Goal: Information Seeking & Learning: Learn about a topic

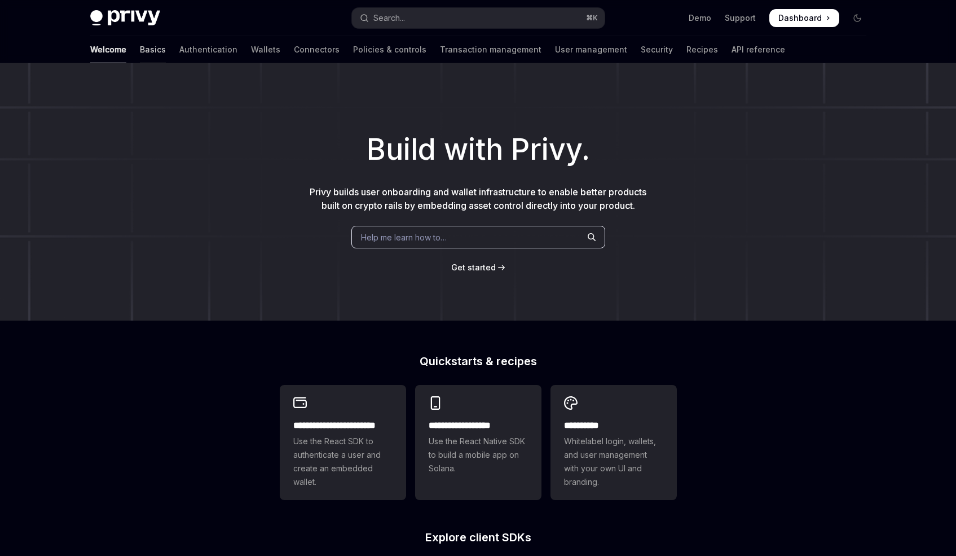
click at [140, 43] on link "Basics" at bounding box center [153, 49] width 26 height 27
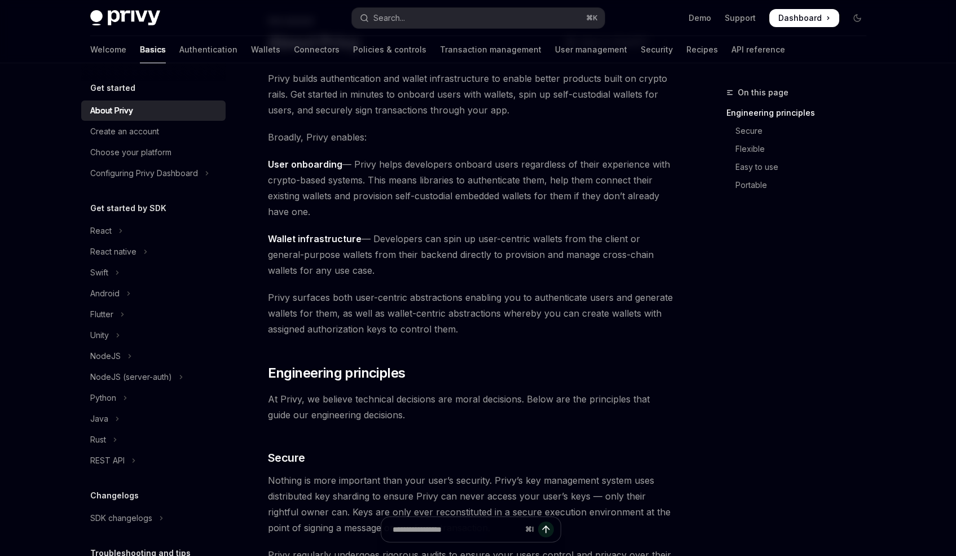
scroll to position [73, 0]
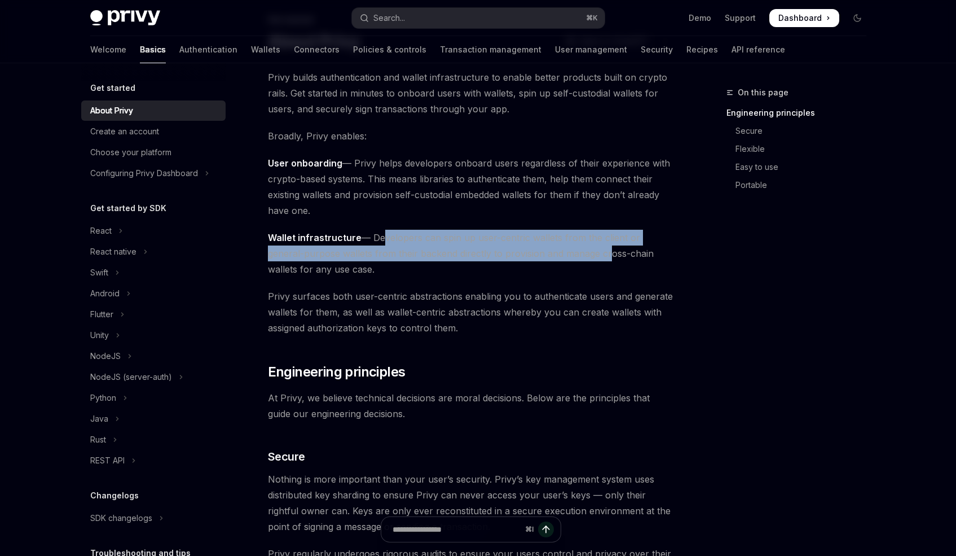
drag, startPoint x: 375, startPoint y: 238, endPoint x: 564, endPoint y: 247, distance: 188.7
click at [564, 247] on span "Wallet infrastructure — Developers can spin up user-centric wallets from the cl…" at bounding box center [471, 253] width 407 height 47
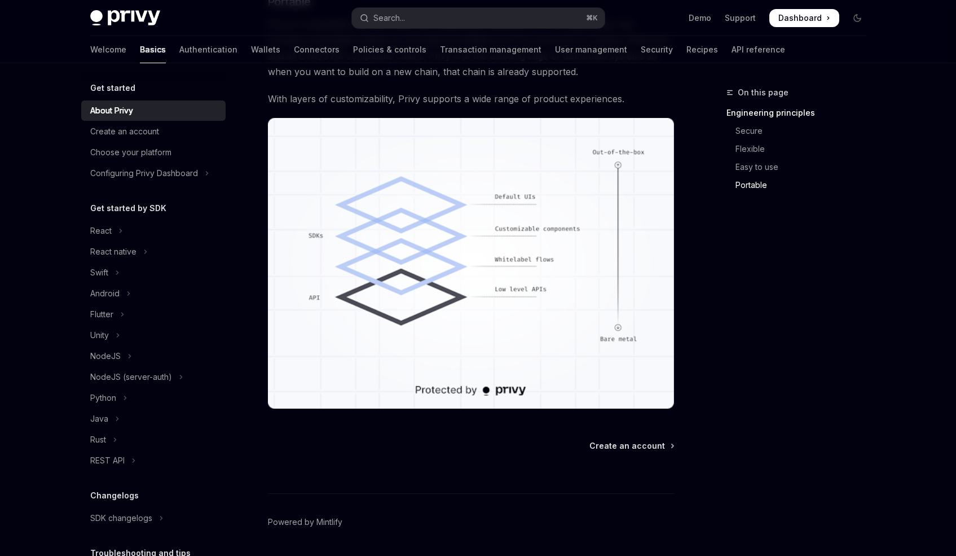
scroll to position [928, 0]
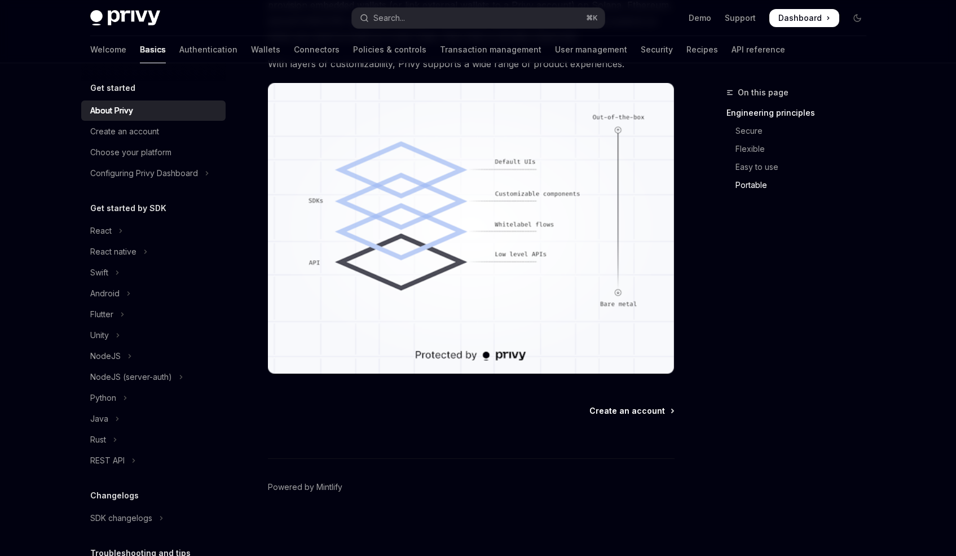
click at [627, 408] on span "Create an account" at bounding box center [628, 410] width 76 height 11
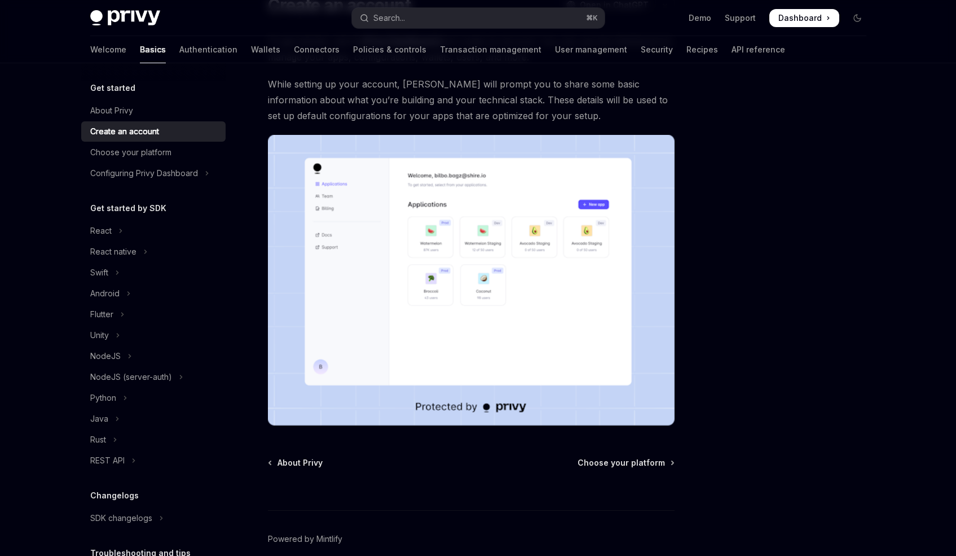
scroll to position [161, 0]
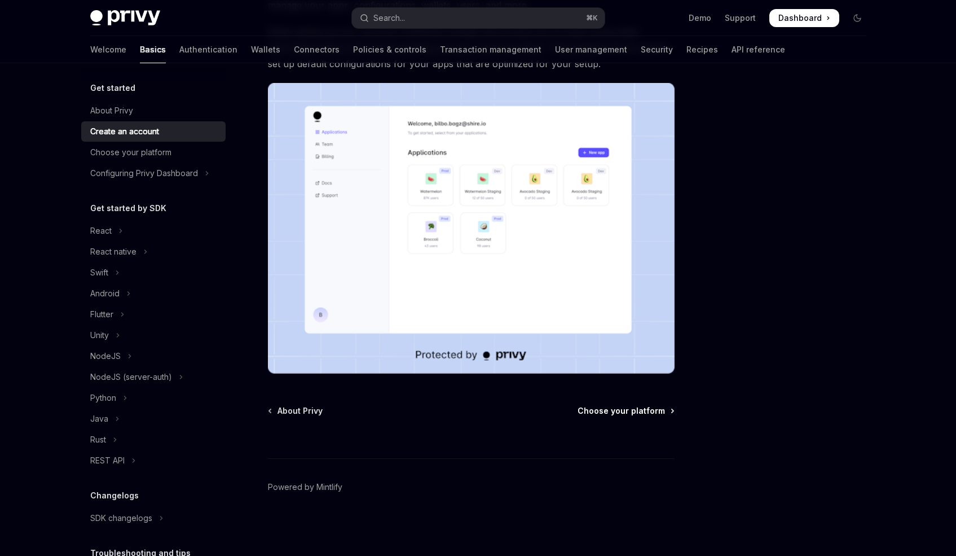
click at [591, 408] on span "Choose your platform" at bounding box center [621, 410] width 87 height 11
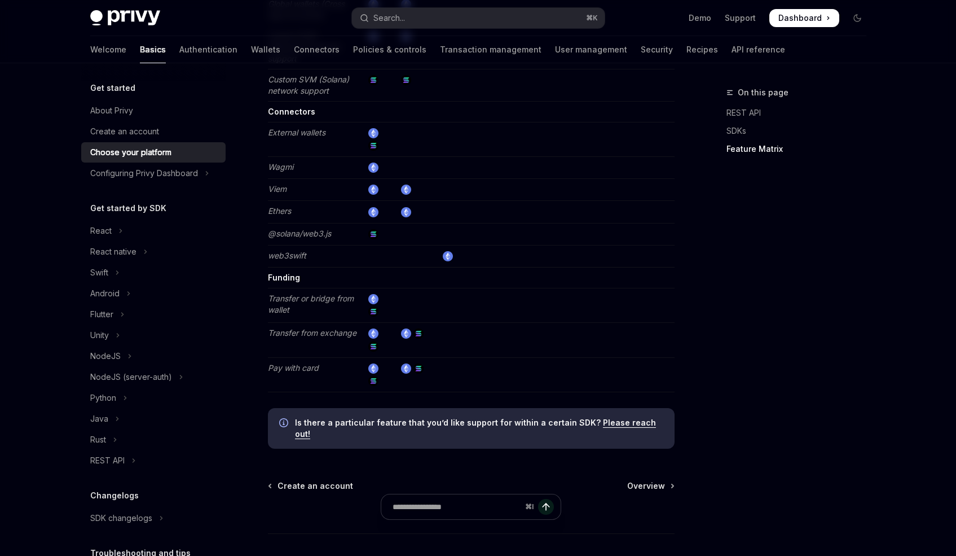
scroll to position [2089, 0]
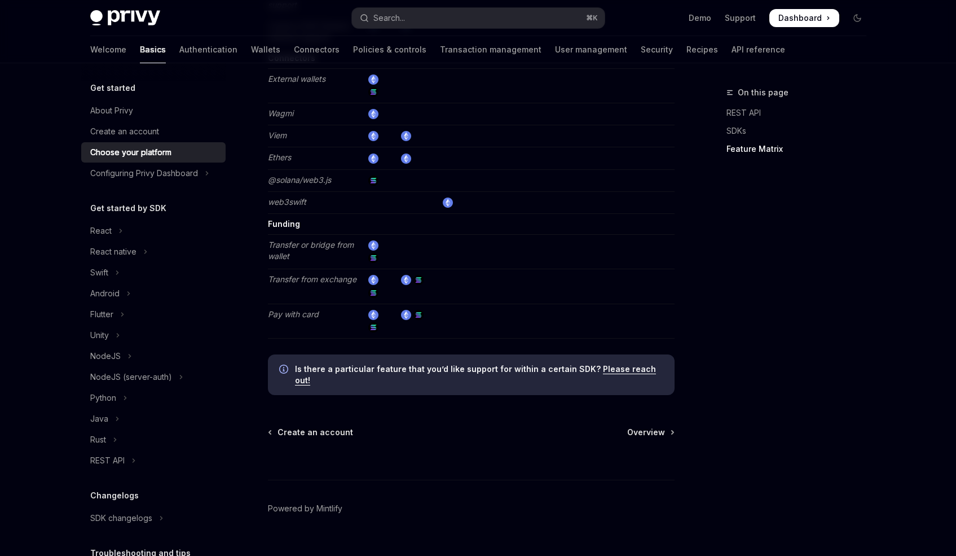
click at [643, 427] on span "Overview" at bounding box center [646, 432] width 38 height 11
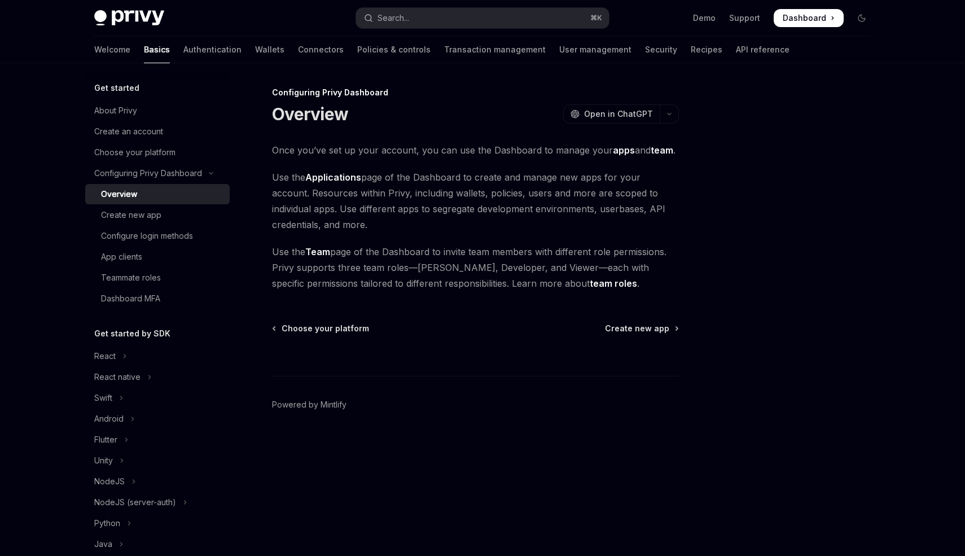
click at [607, 327] on div "Choose your platform Create new app" at bounding box center [475, 328] width 407 height 11
click at [617, 328] on span "Create new app" at bounding box center [637, 328] width 64 height 11
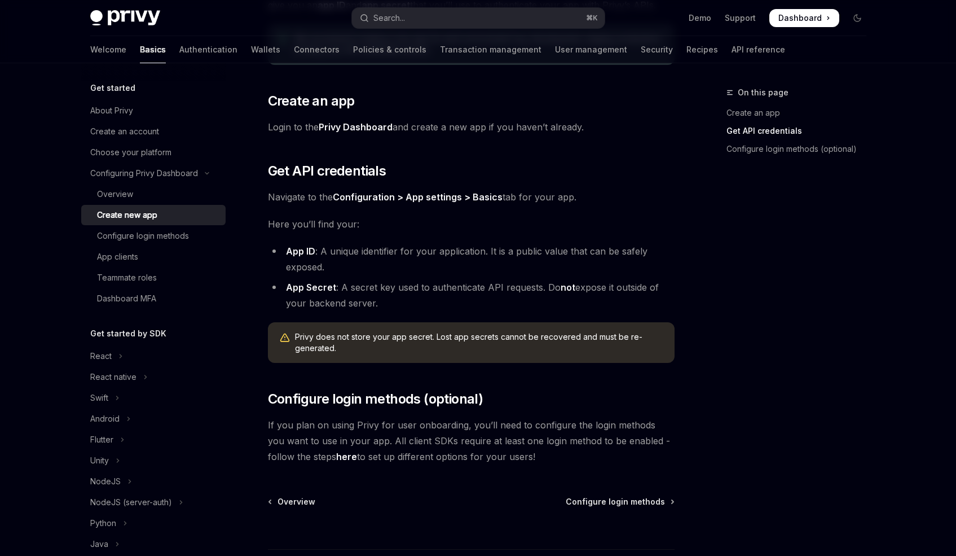
scroll to position [252, 0]
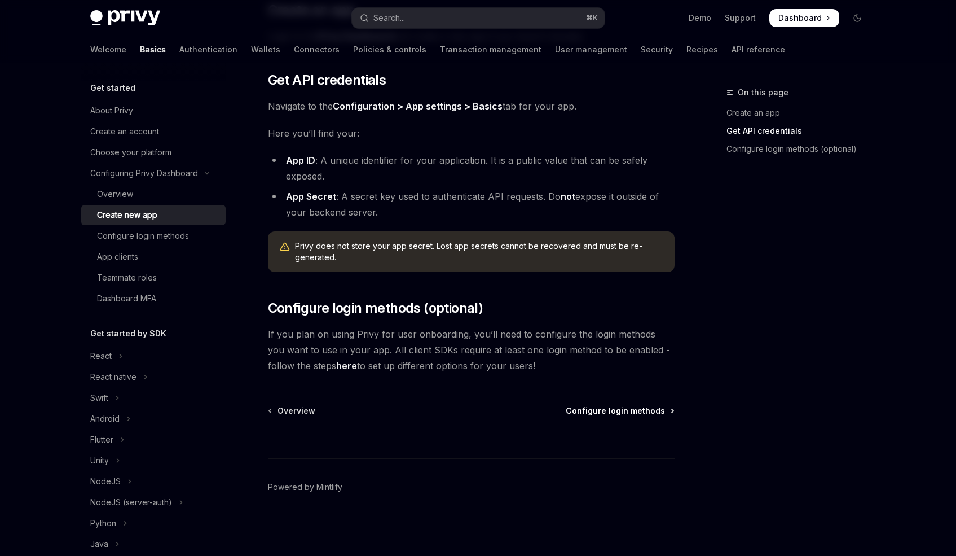
click at [614, 411] on span "Configure login methods" at bounding box center [615, 410] width 99 height 11
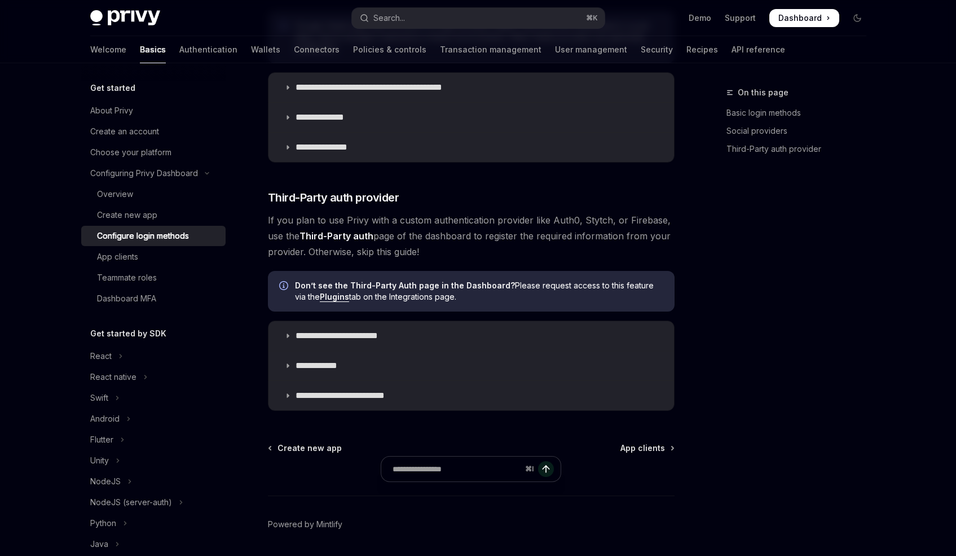
scroll to position [538, 0]
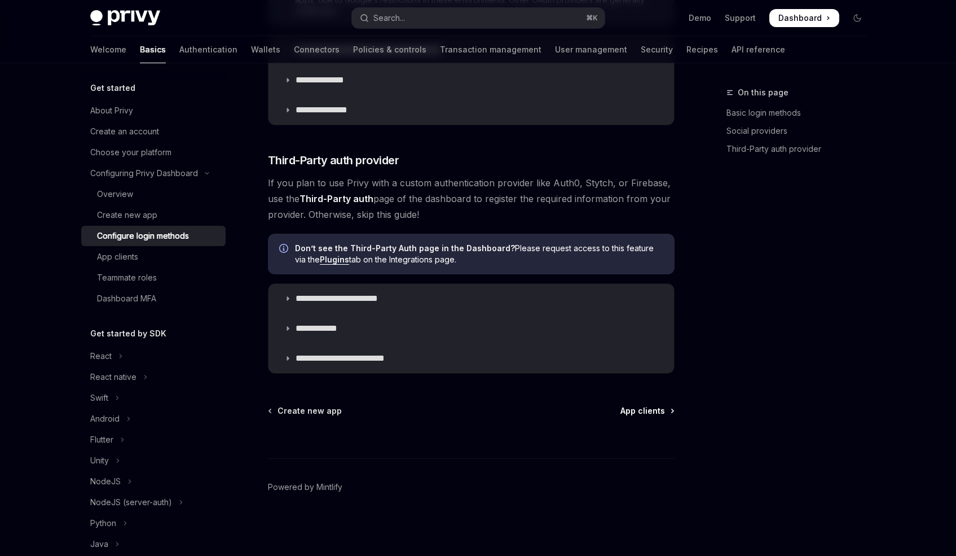
click at [634, 414] on span "App clients" at bounding box center [643, 410] width 45 height 11
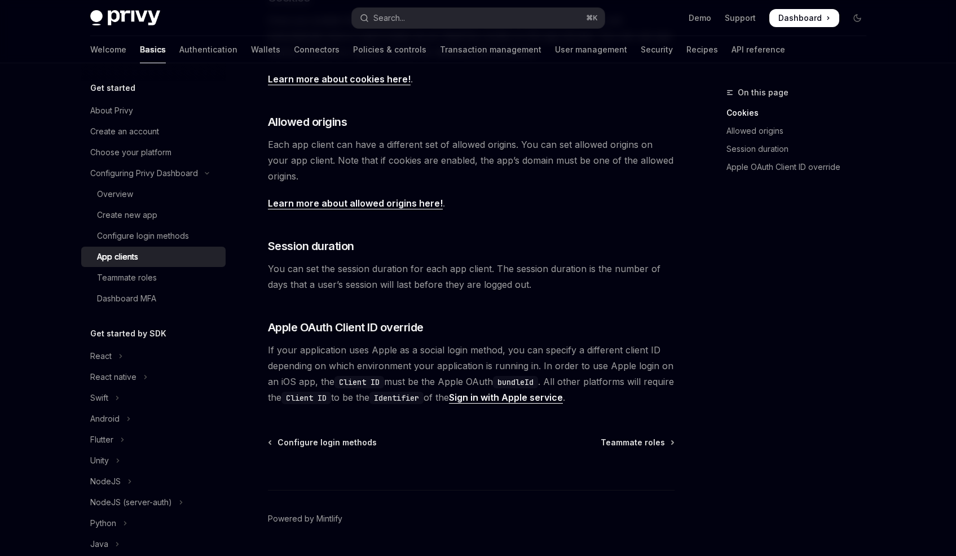
scroll to position [376, 0]
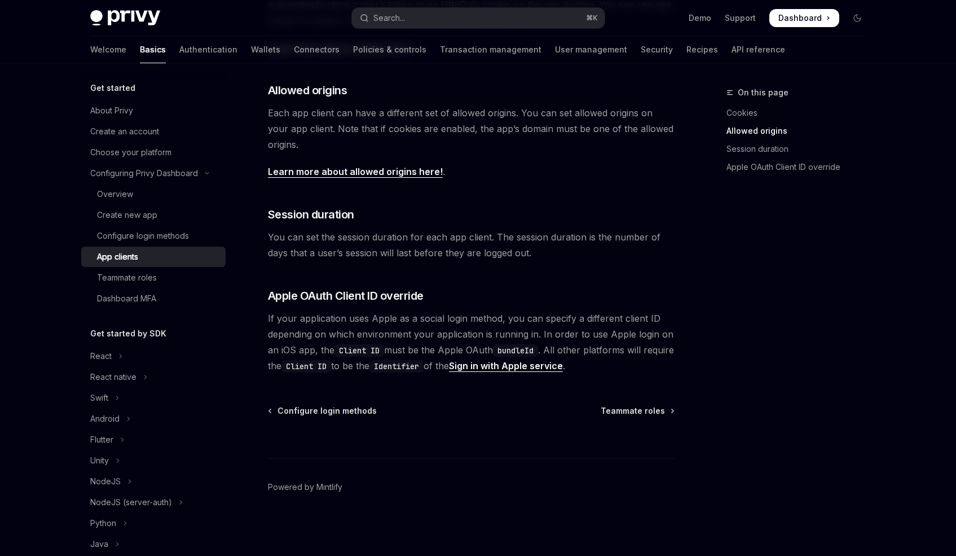
click at [620, 418] on div "⌘ I" at bounding box center [471, 437] width 407 height 42
click at [620, 415] on span "Teammate roles" at bounding box center [633, 410] width 64 height 11
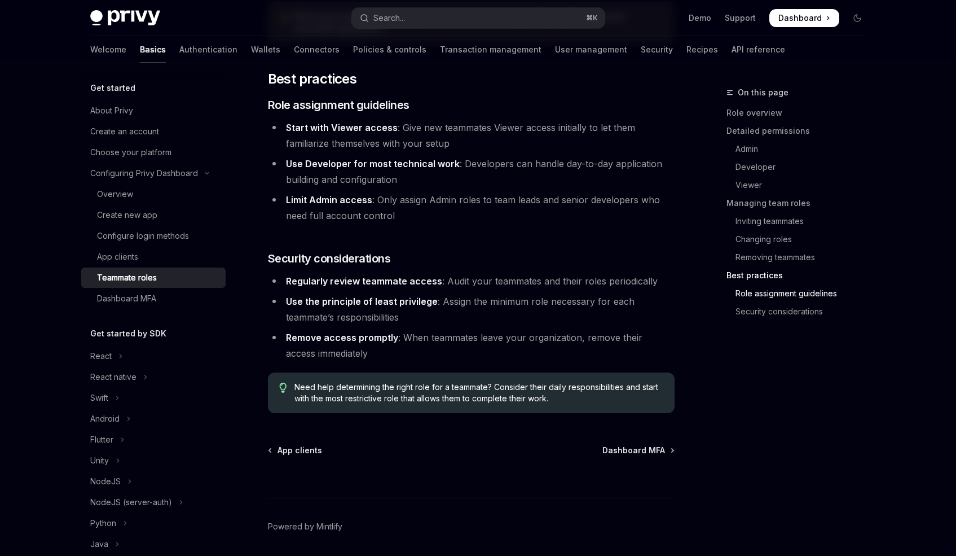
scroll to position [1943, 0]
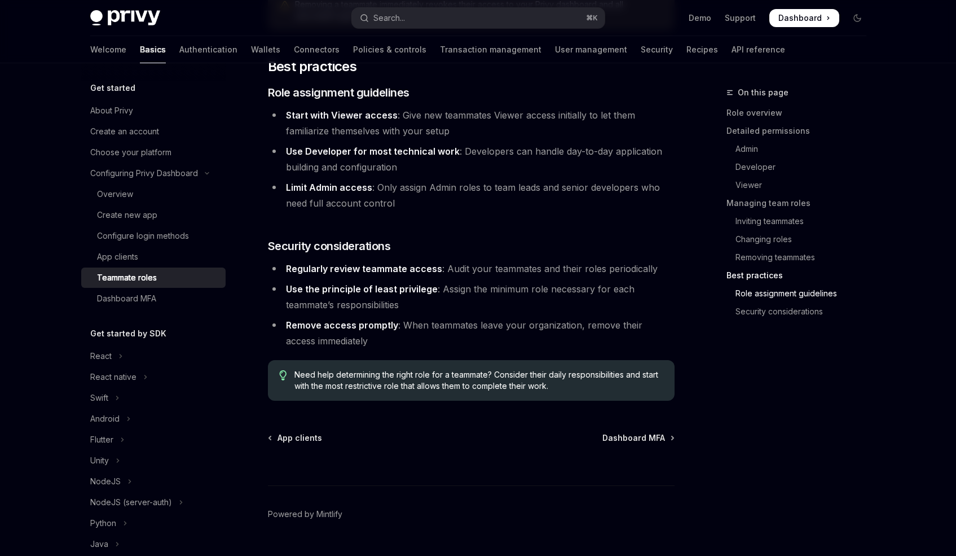
click at [619, 443] on div "⌘ I" at bounding box center [471, 464] width 407 height 42
click at [623, 432] on span "Dashboard MFA" at bounding box center [634, 437] width 63 height 11
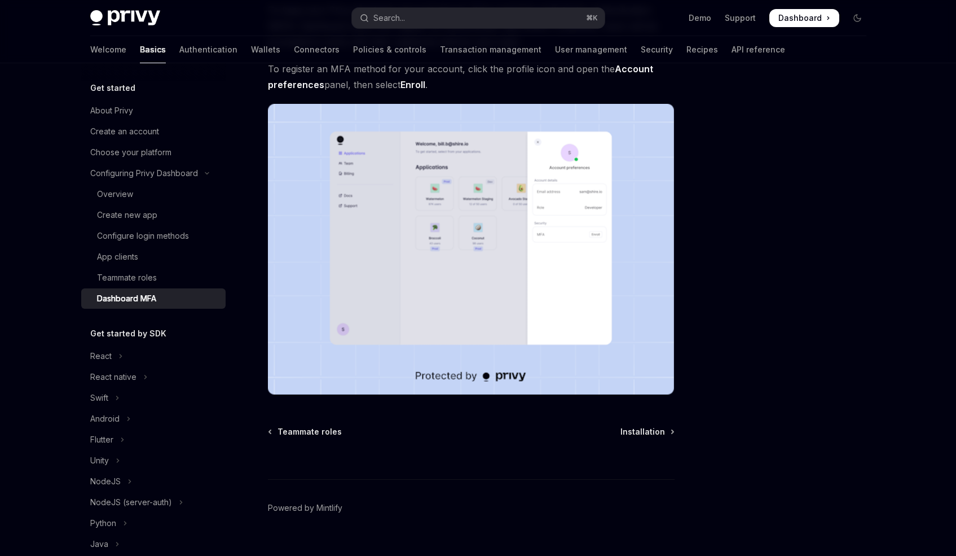
scroll to position [161, 0]
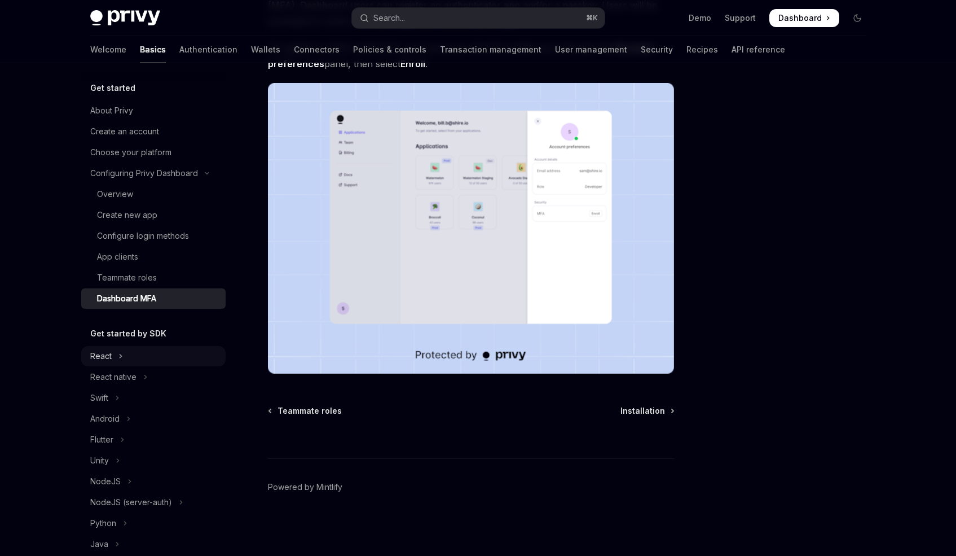
click at [103, 357] on div "React" at bounding box center [100, 356] width 21 height 14
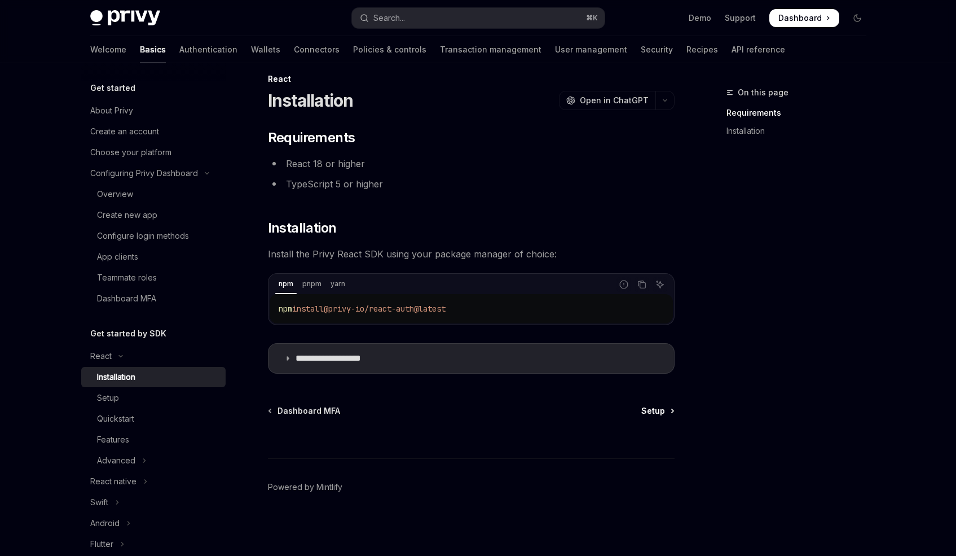
click at [656, 412] on span "Setup" at bounding box center [653, 410] width 24 height 11
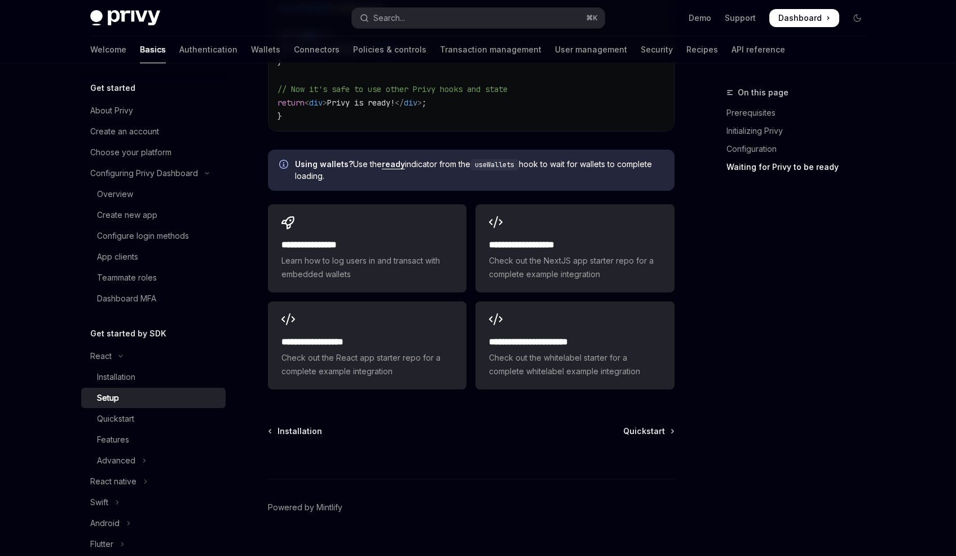
scroll to position [1491, 0]
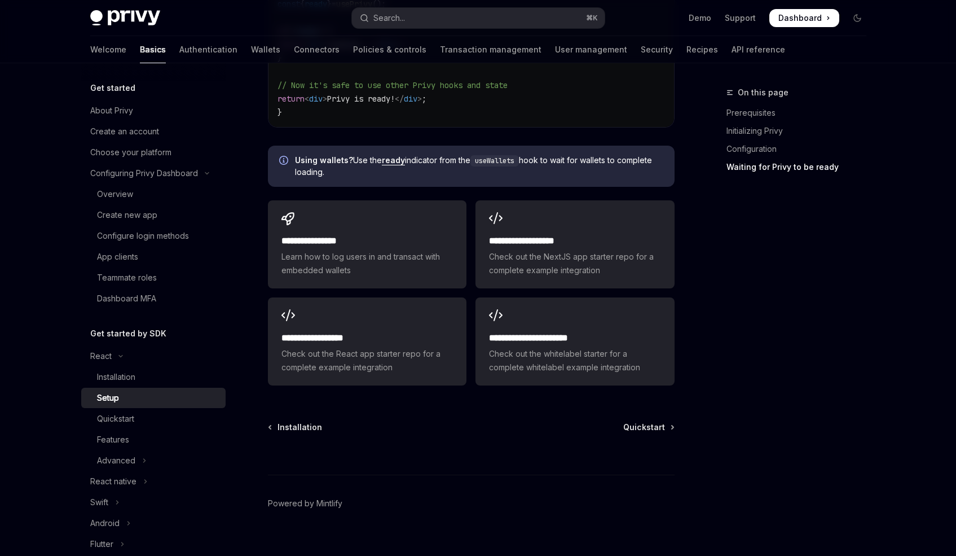
click at [654, 421] on span "Quickstart" at bounding box center [644, 426] width 42 height 11
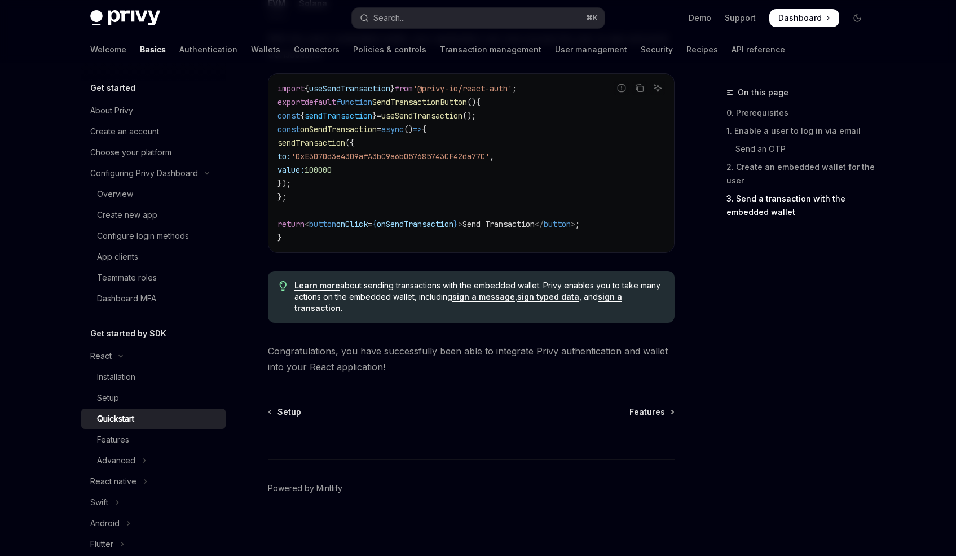
scroll to position [1096, 0]
click at [644, 411] on span "Features" at bounding box center [648, 410] width 36 height 11
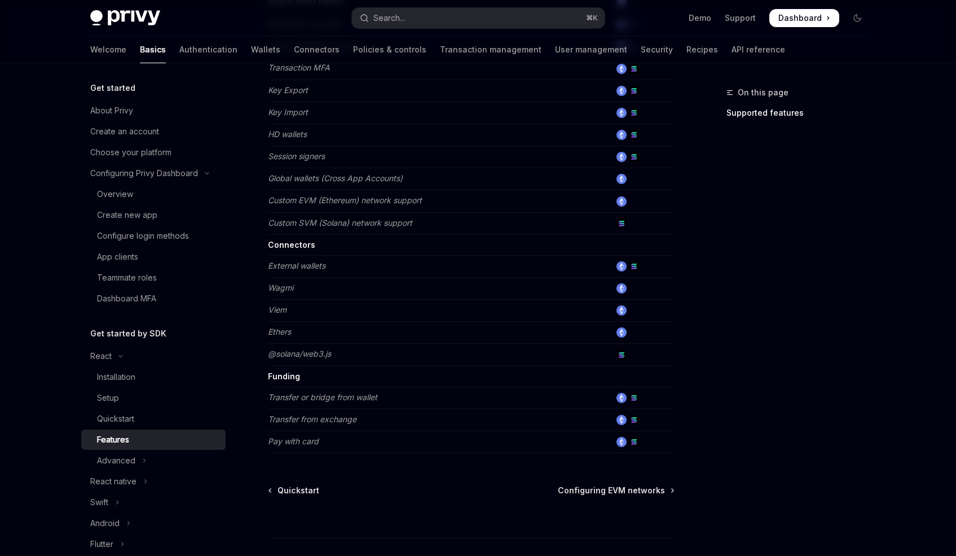
scroll to position [660, 0]
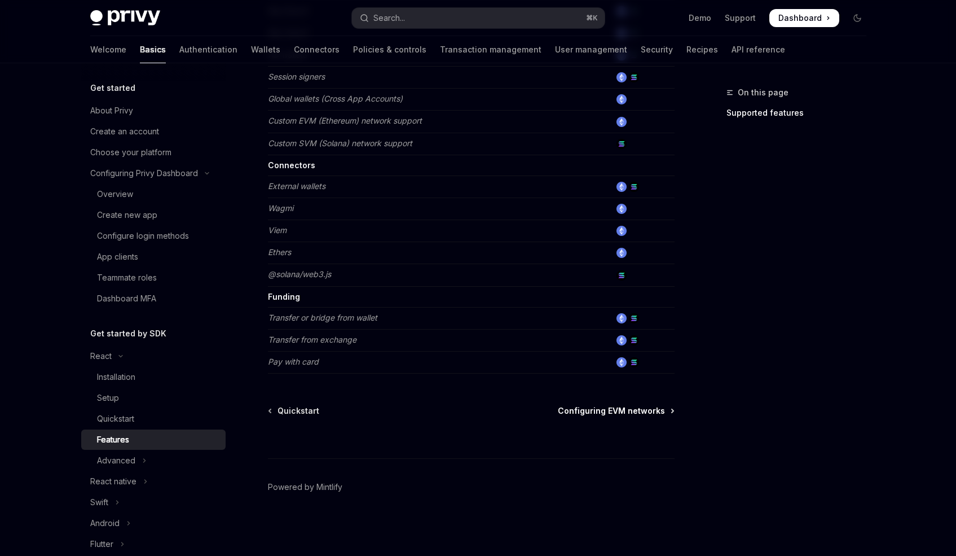
click at [612, 409] on span "Configuring EVM networks" at bounding box center [611, 410] width 107 height 11
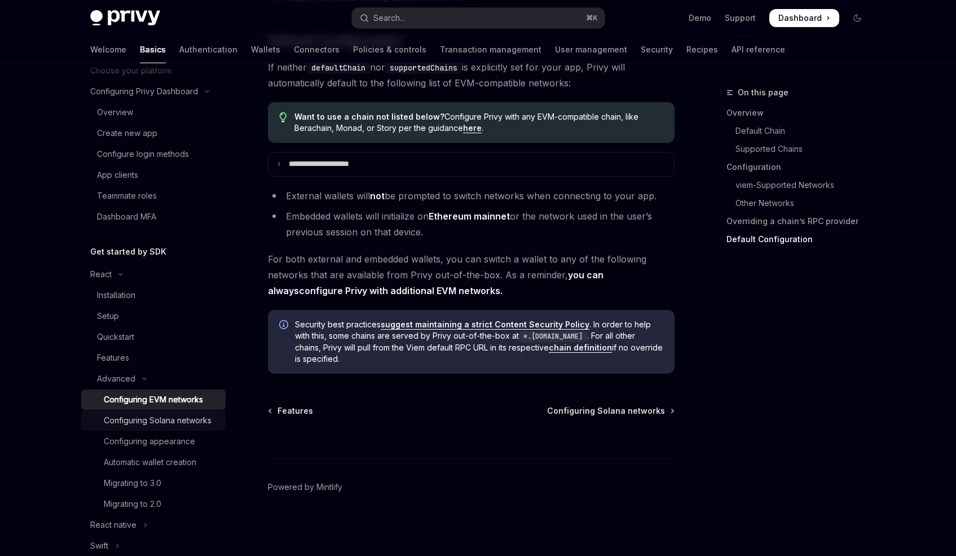
scroll to position [98, 0]
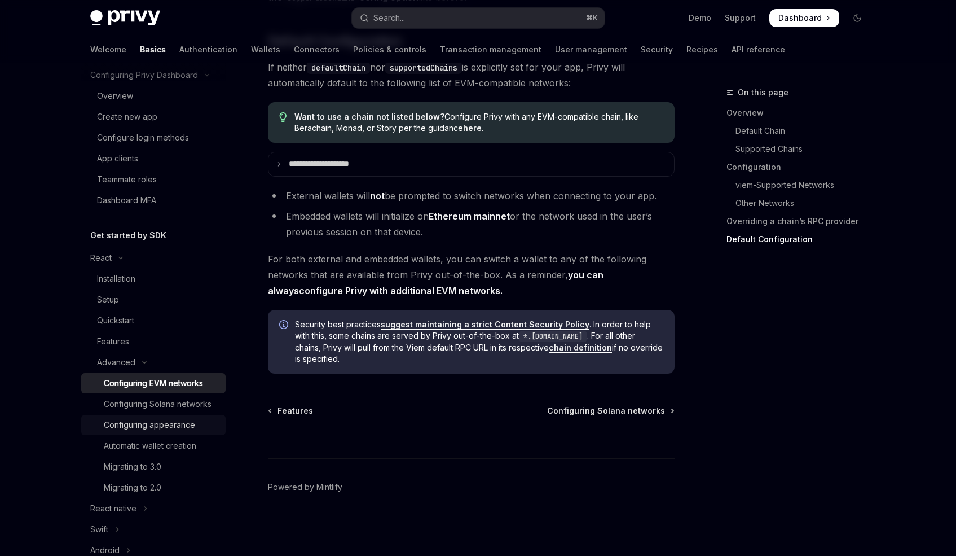
click at [178, 432] on div "Configuring appearance" at bounding box center [149, 425] width 91 height 14
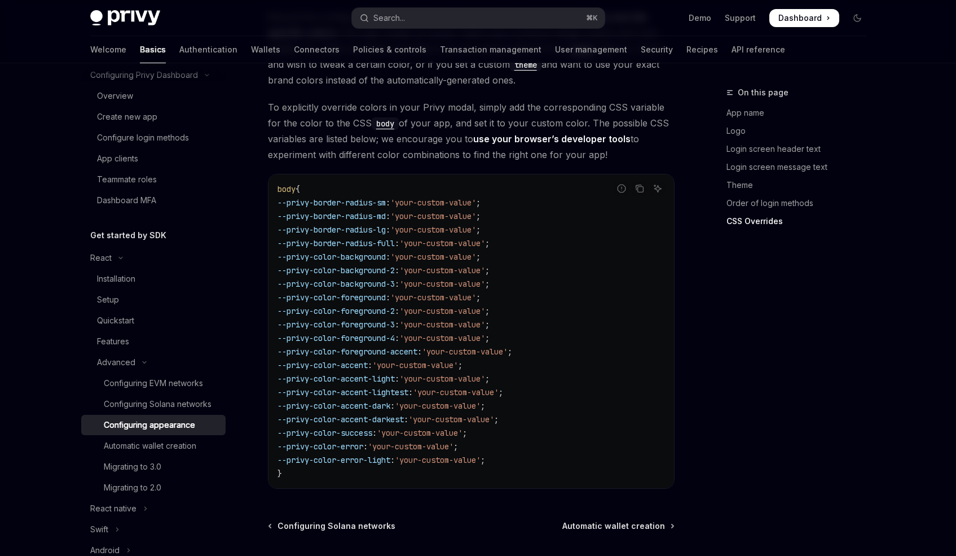
scroll to position [2823, 0]
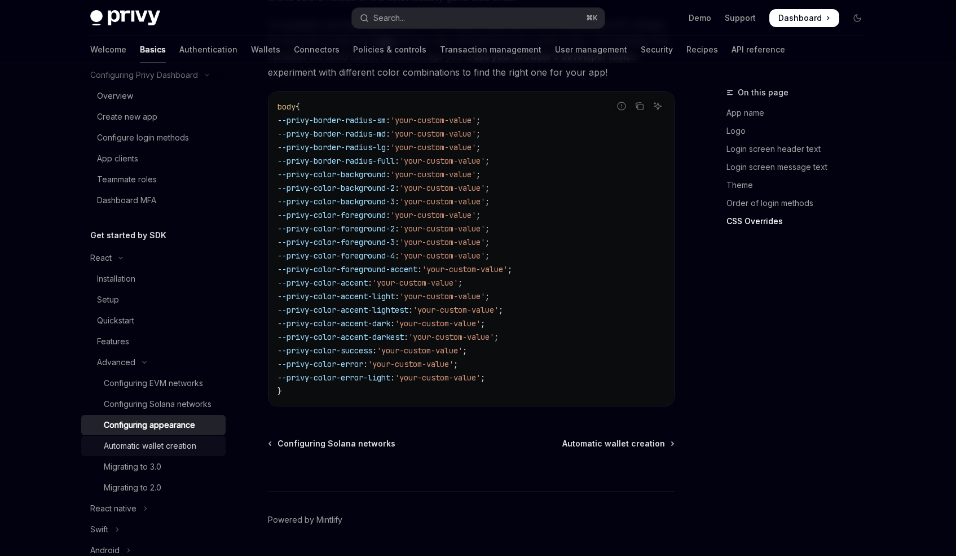
click at [180, 452] on div "Automatic wallet creation" at bounding box center [150, 446] width 93 height 14
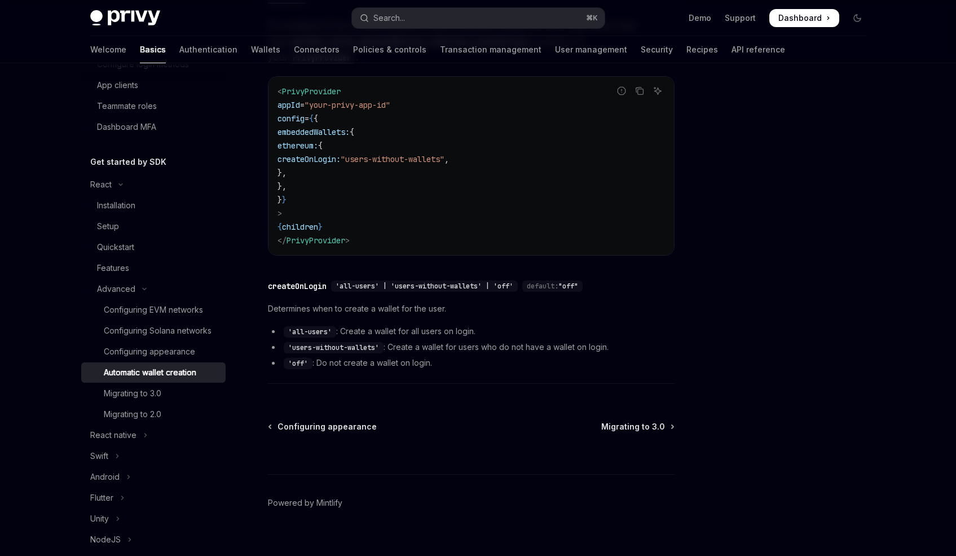
scroll to position [205, 0]
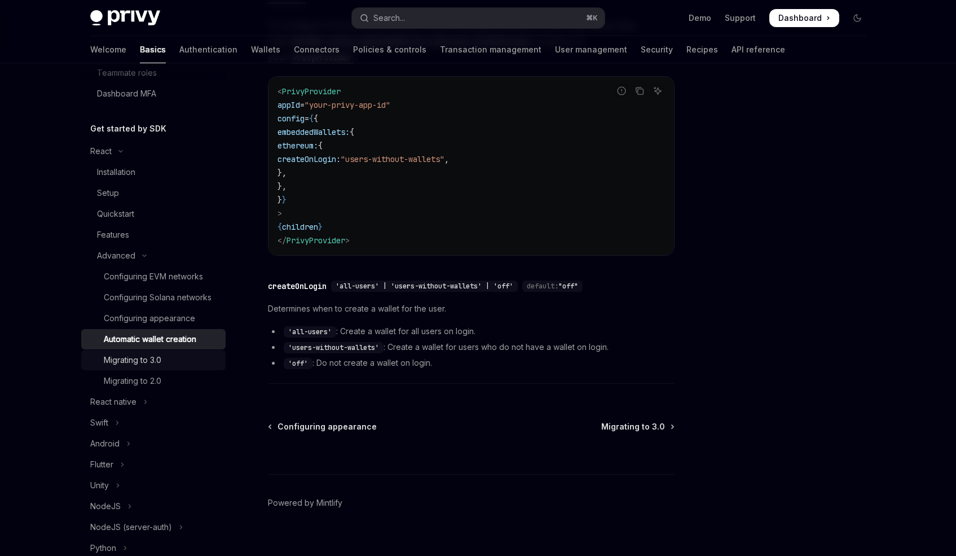
click at [154, 365] on link "Migrating to 3.0" at bounding box center [153, 360] width 144 height 20
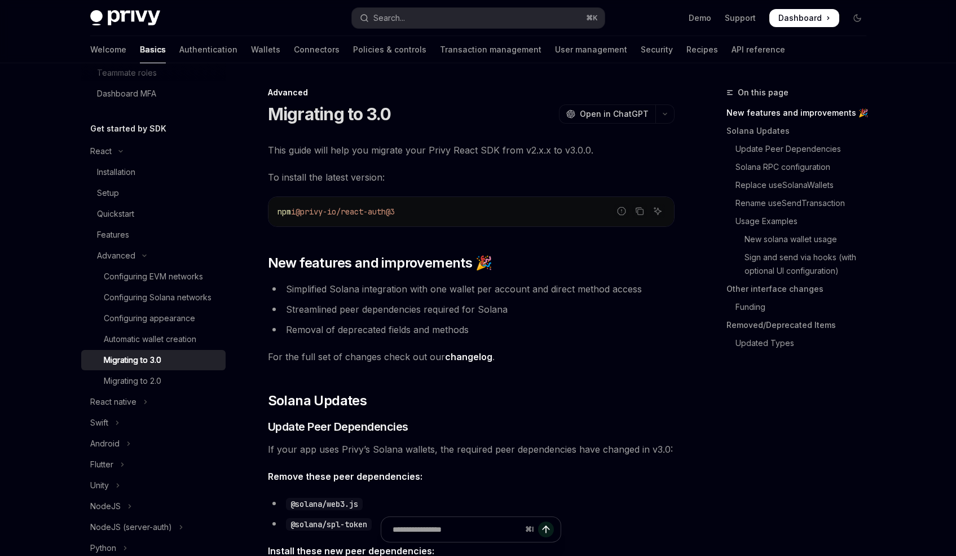
click at [151, 367] on div "Migrating to 3.0" at bounding box center [133, 360] width 58 height 14
click at [788, 169] on link "Solana RPC configuration" at bounding box center [801, 167] width 149 height 18
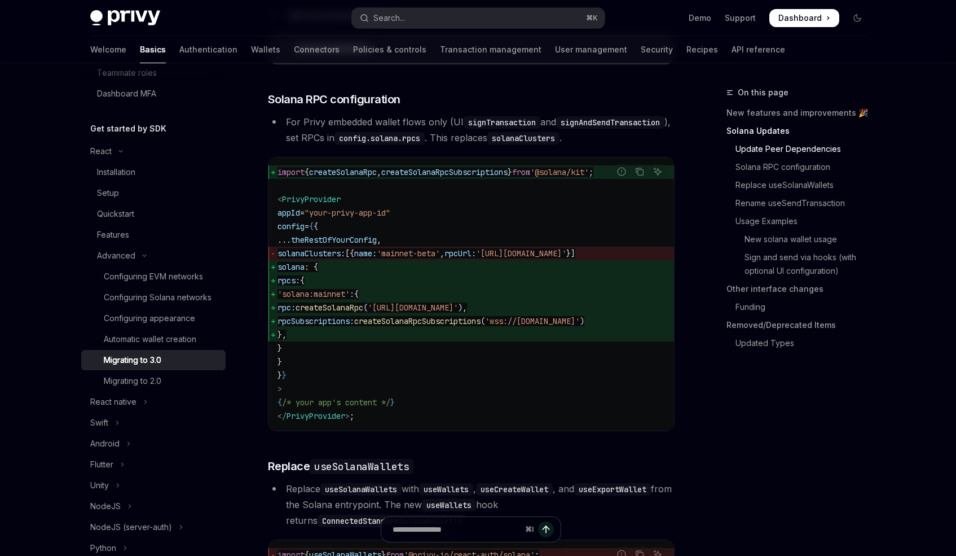
click at [793, 146] on link "Update Peer Dependencies" at bounding box center [801, 149] width 149 height 18
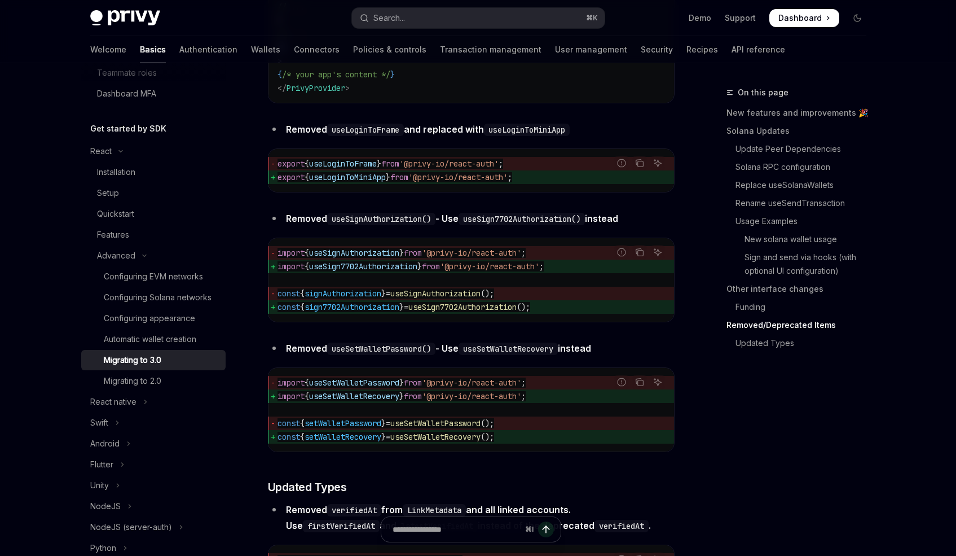
scroll to position [5007, 0]
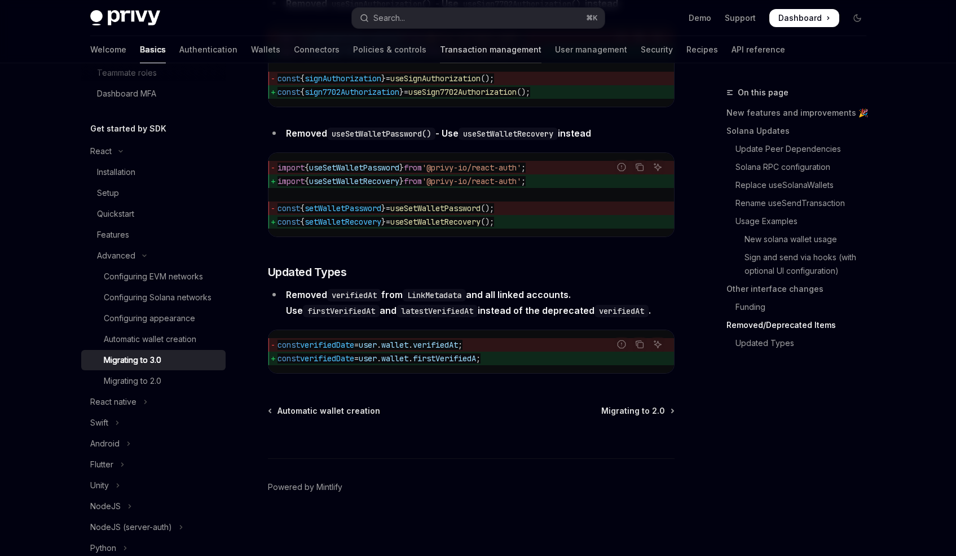
click at [447, 51] on link "Transaction management" at bounding box center [491, 49] width 102 height 27
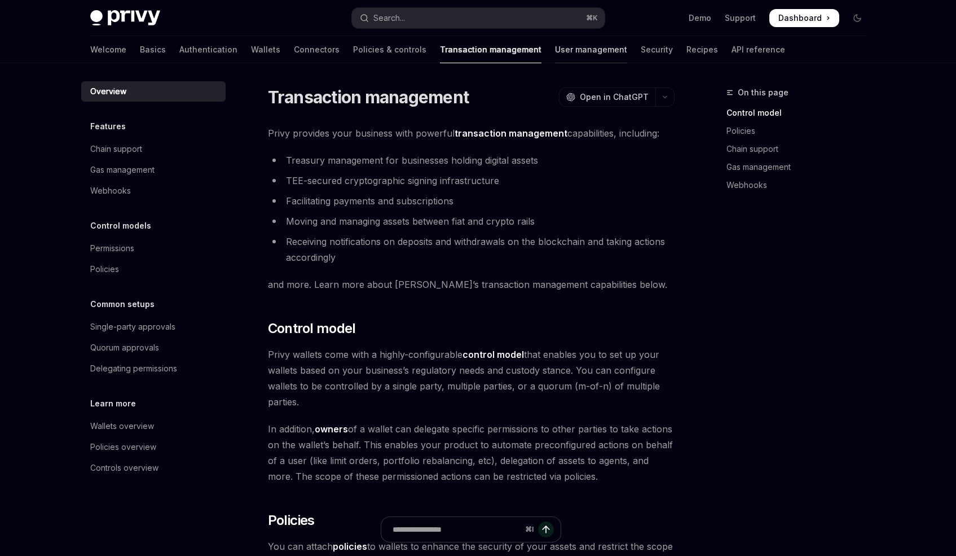
click at [555, 49] on link "User management" at bounding box center [591, 49] width 72 height 27
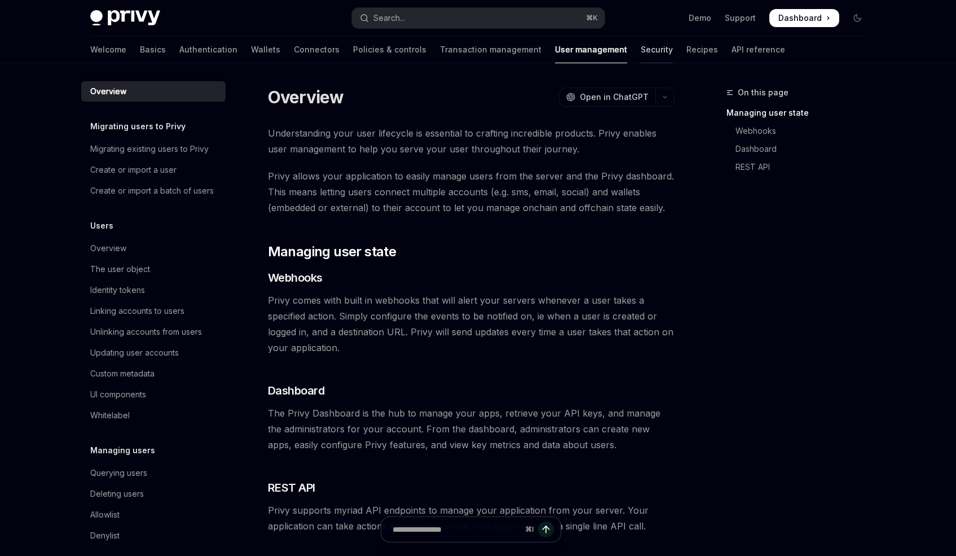
click at [641, 52] on link "Security" at bounding box center [657, 49] width 32 height 27
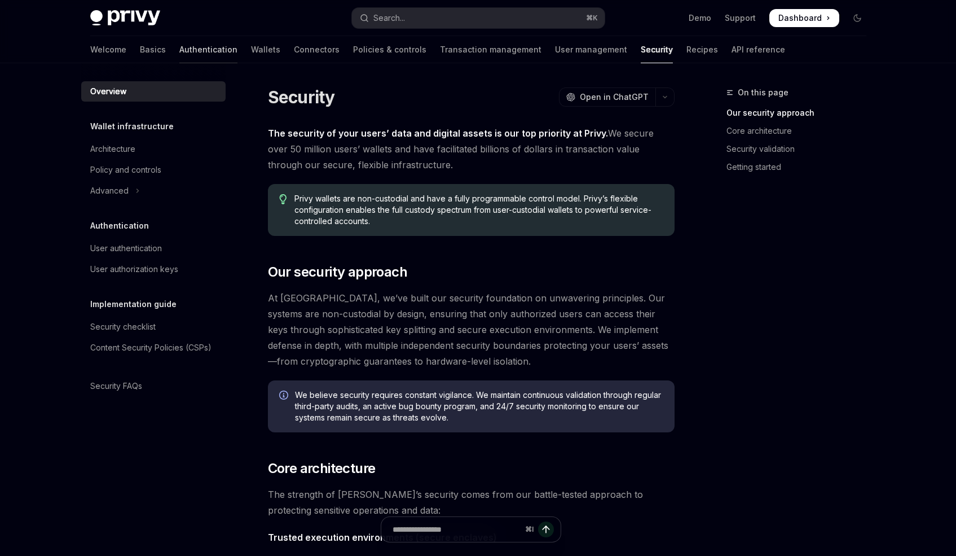
click at [179, 45] on link "Authentication" at bounding box center [208, 49] width 58 height 27
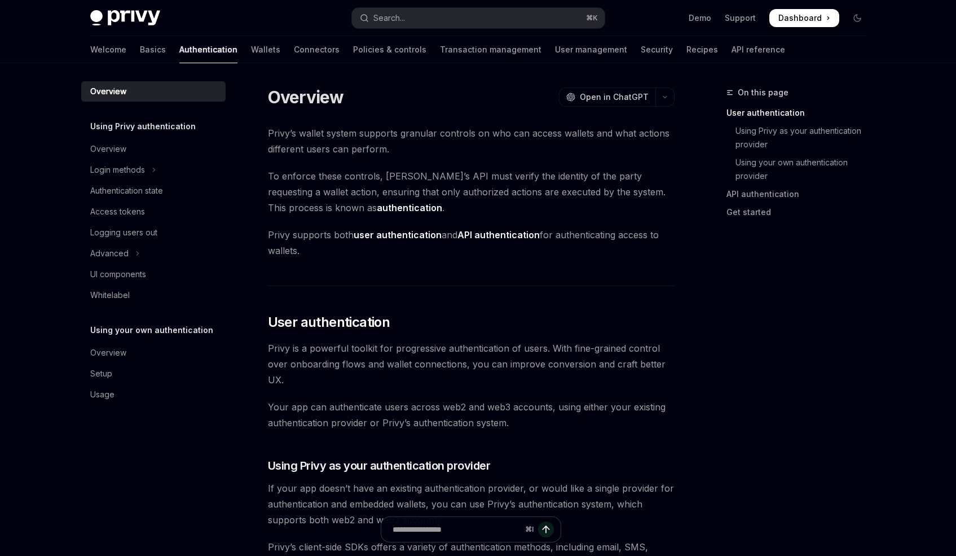
click at [190, 52] on div "Welcome Basics Authentication Wallets Connectors Policies & controls Transactio…" at bounding box center [437, 49] width 695 height 27
click at [251, 52] on link "Wallets" at bounding box center [265, 49] width 29 height 27
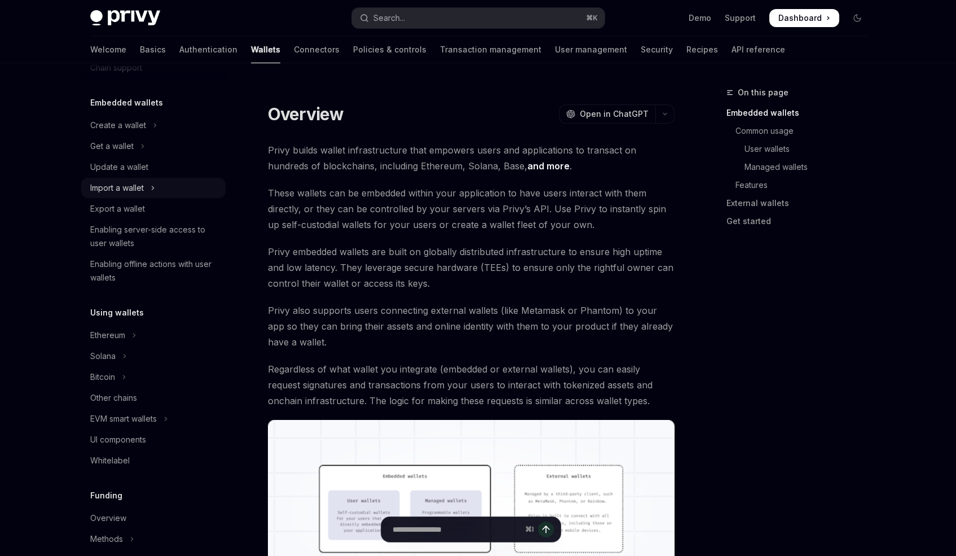
scroll to position [43, 0]
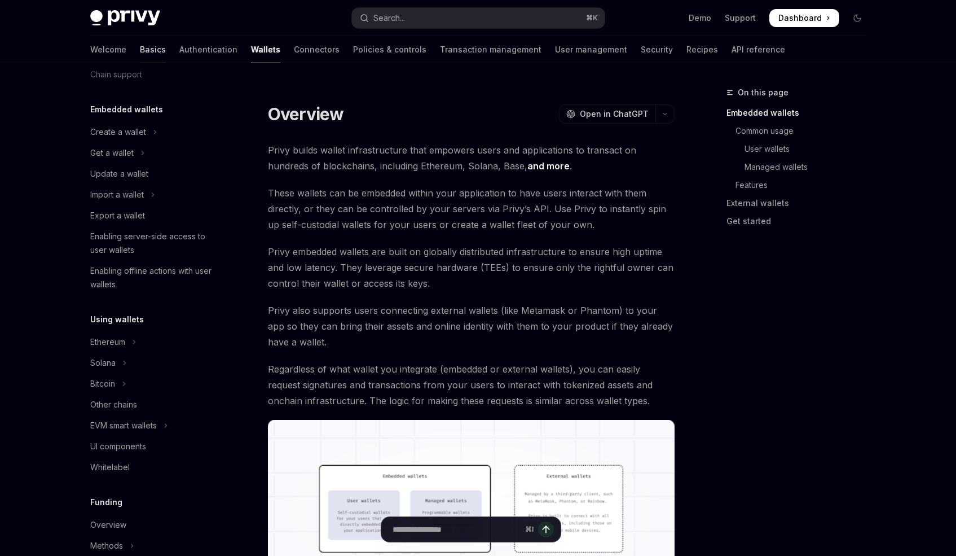
click at [140, 45] on link "Basics" at bounding box center [153, 49] width 26 height 27
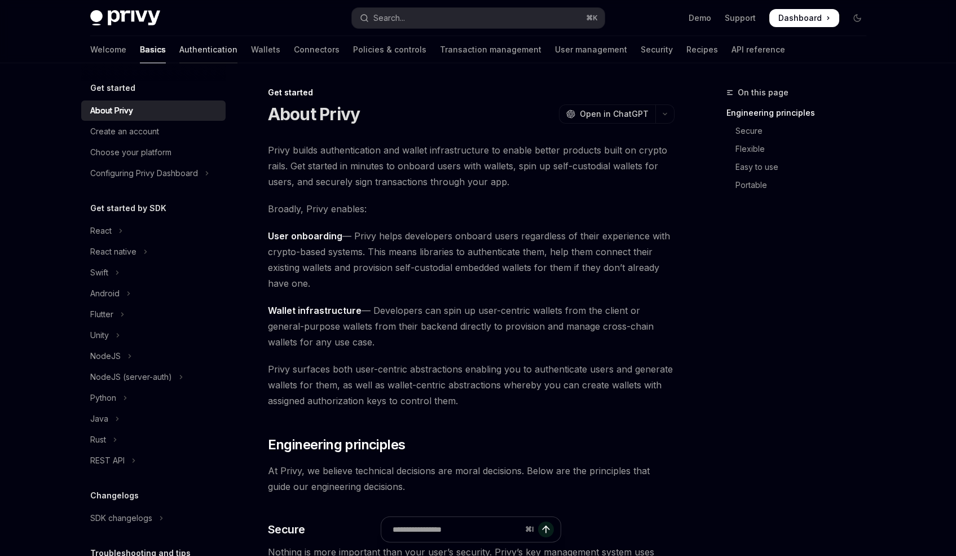
click at [179, 37] on link "Authentication" at bounding box center [208, 49] width 58 height 27
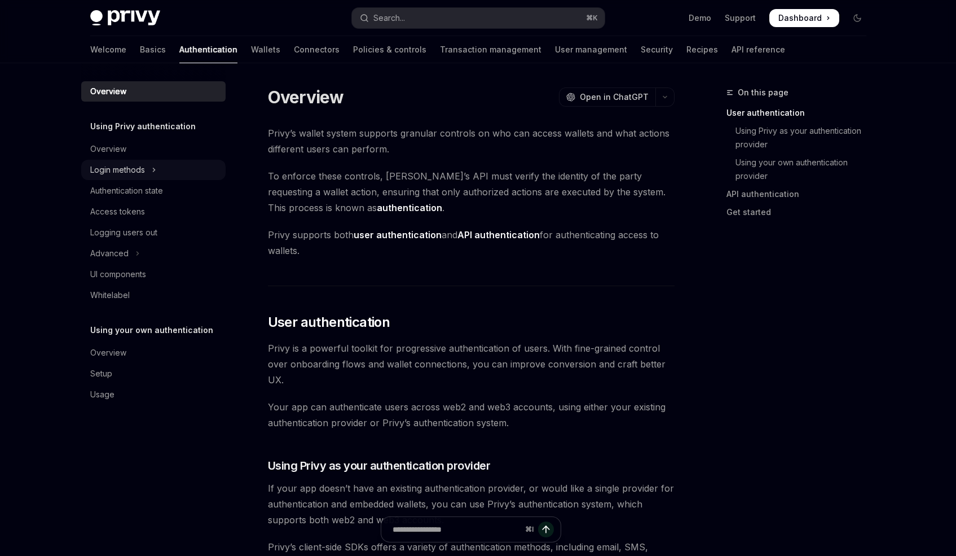
click at [171, 172] on button "Login methods" at bounding box center [153, 170] width 144 height 20
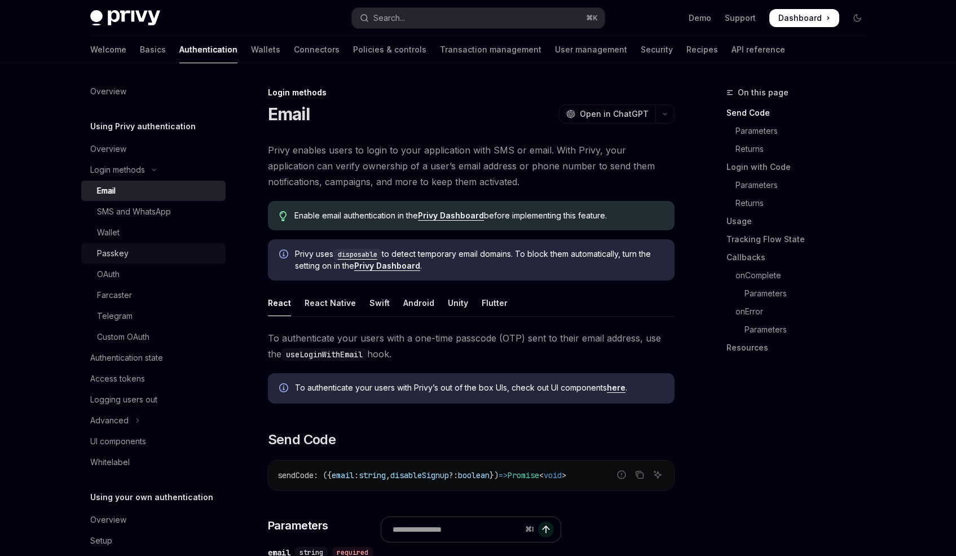
click at [134, 251] on div "Passkey" at bounding box center [158, 254] width 122 height 14
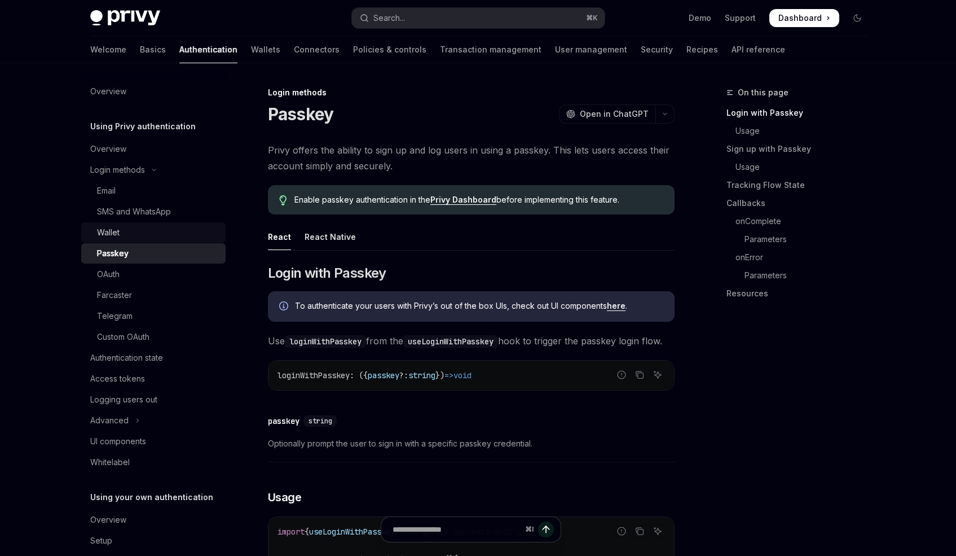
click at [133, 231] on div "Wallet" at bounding box center [158, 233] width 122 height 14
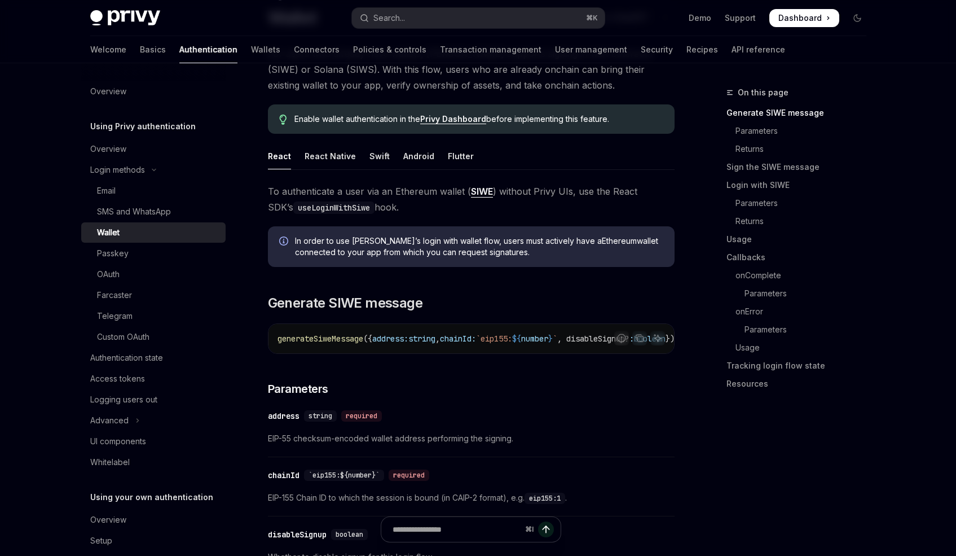
scroll to position [128, 0]
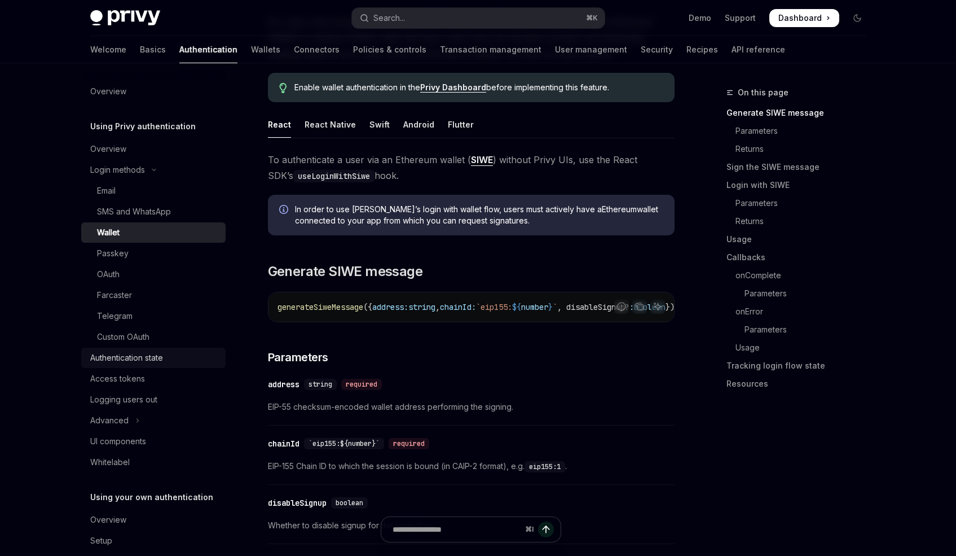
click at [136, 357] on div "Authentication state" at bounding box center [126, 358] width 73 height 14
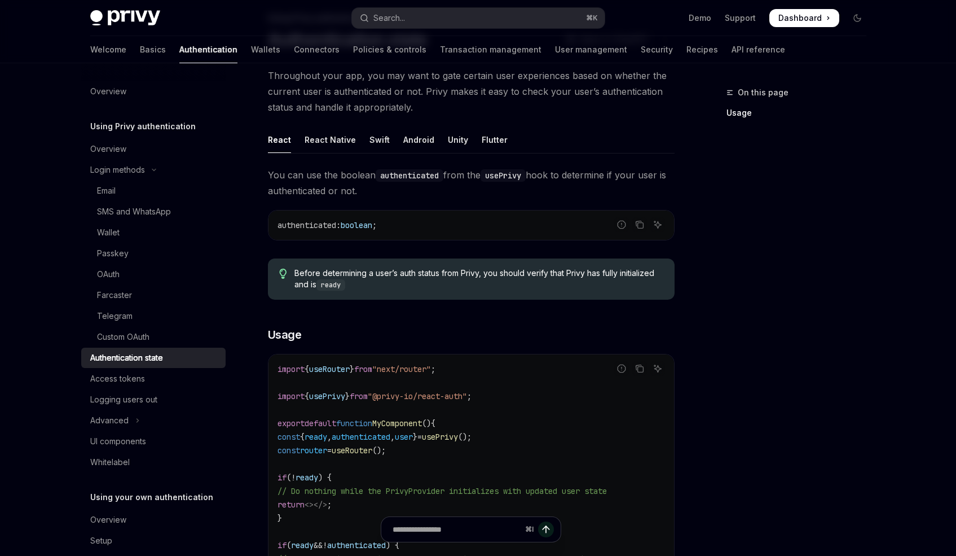
scroll to position [419, 0]
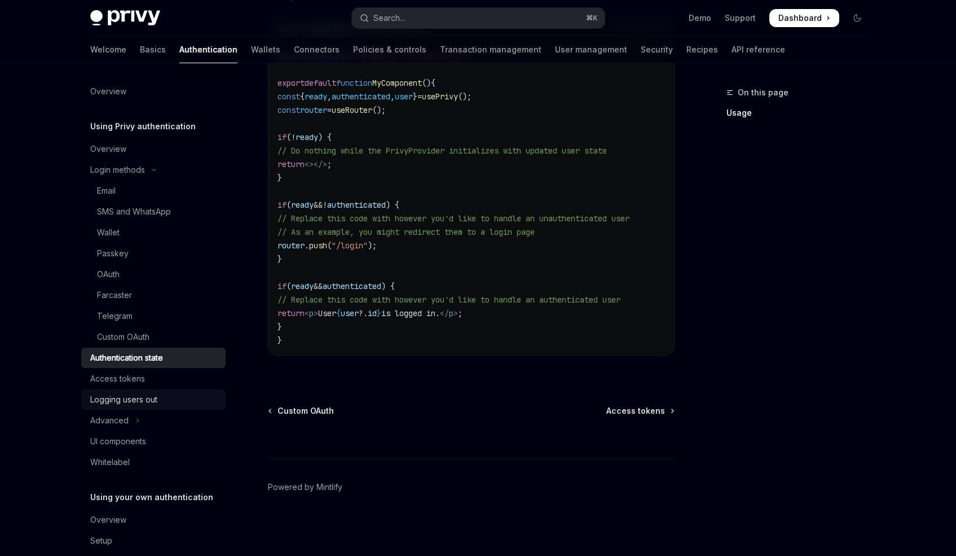
click at [131, 407] on link "Logging users out" at bounding box center [153, 399] width 144 height 20
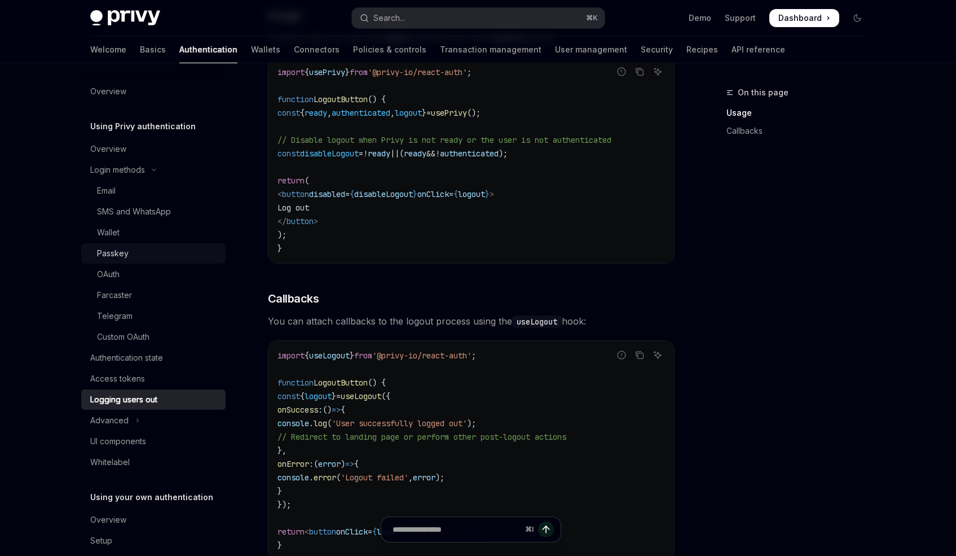
click at [127, 251] on div "Passkey" at bounding box center [113, 254] width 32 height 14
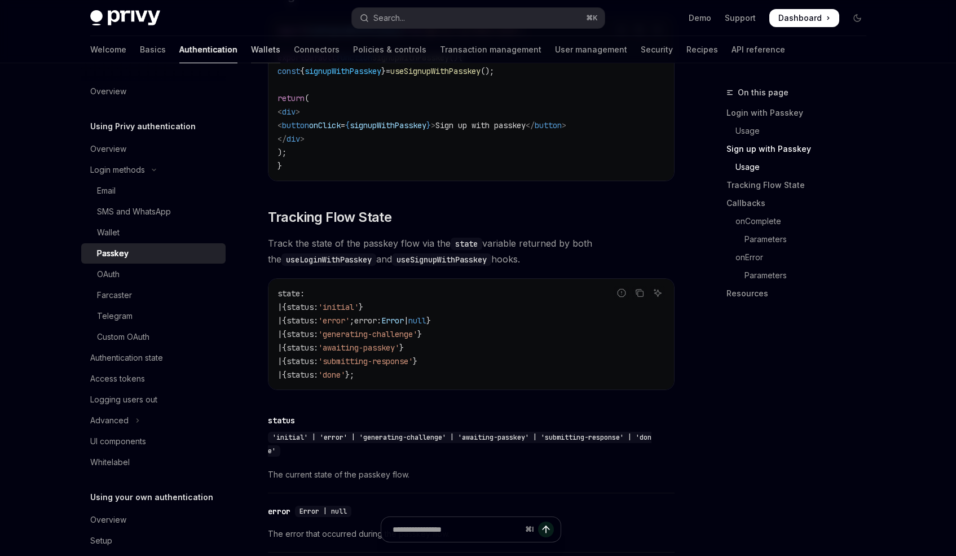
click at [251, 45] on link "Wallets" at bounding box center [265, 49] width 29 height 27
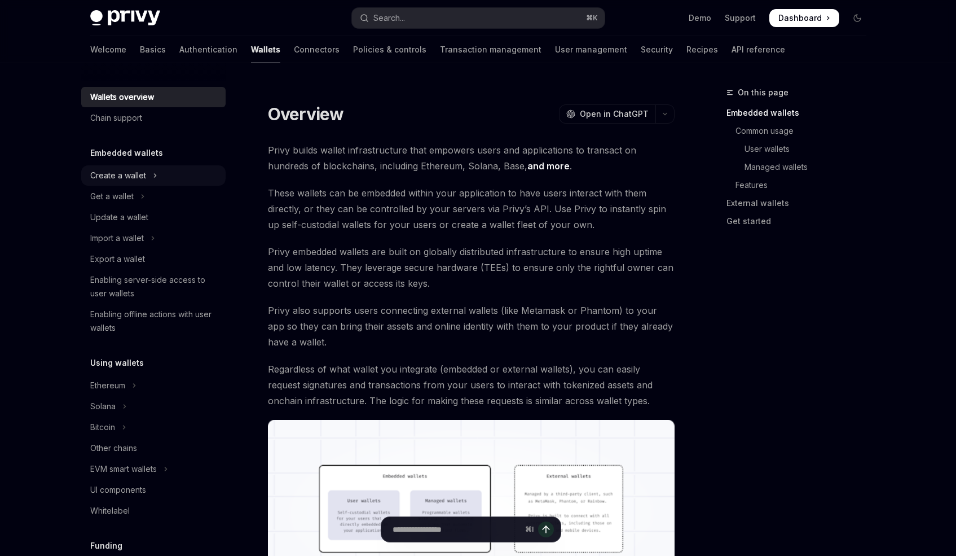
click at [121, 179] on div "Create a wallet" at bounding box center [118, 176] width 56 height 14
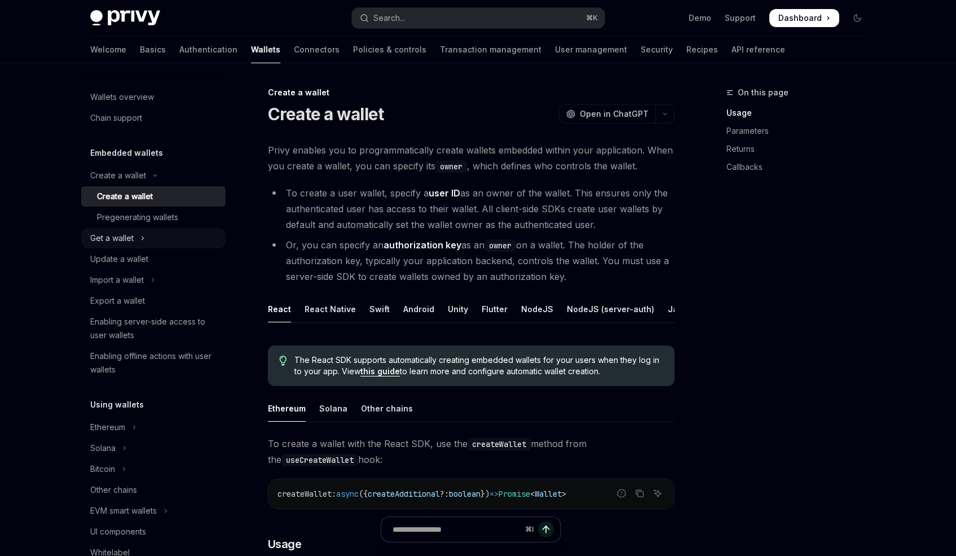
click at [144, 243] on icon "Toggle Get a wallet section" at bounding box center [142, 238] width 5 height 14
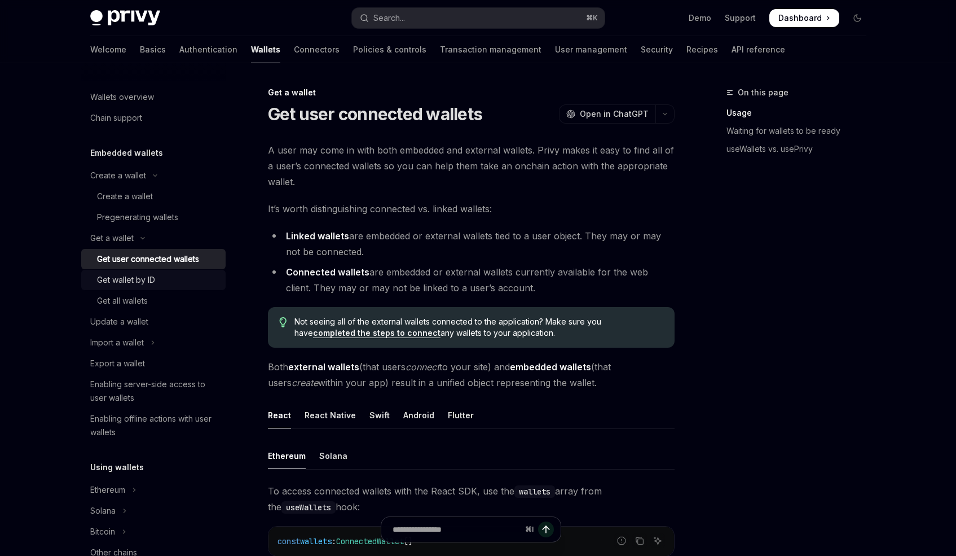
click at [130, 285] on div "Get wallet by ID" at bounding box center [126, 280] width 58 height 14
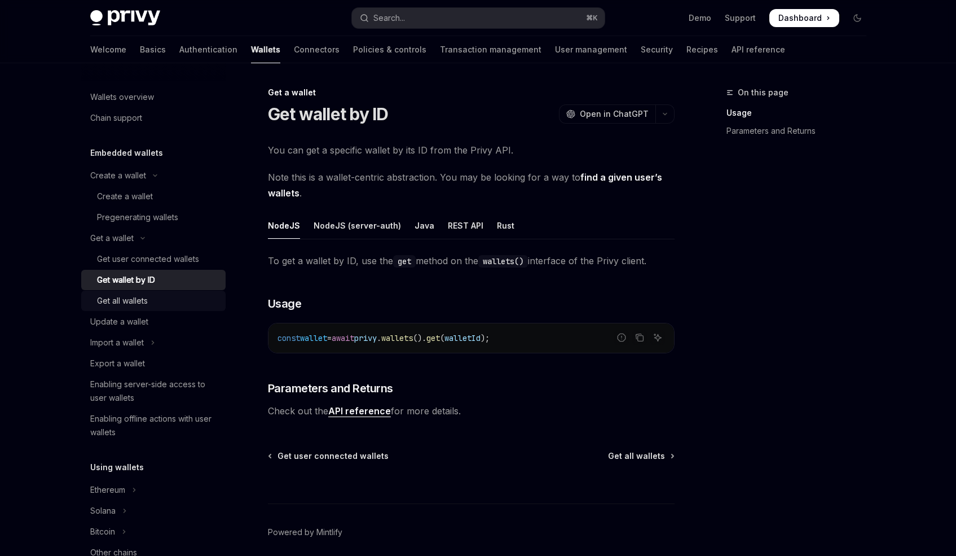
click at [110, 299] on div "Get all wallets" at bounding box center [122, 301] width 51 height 14
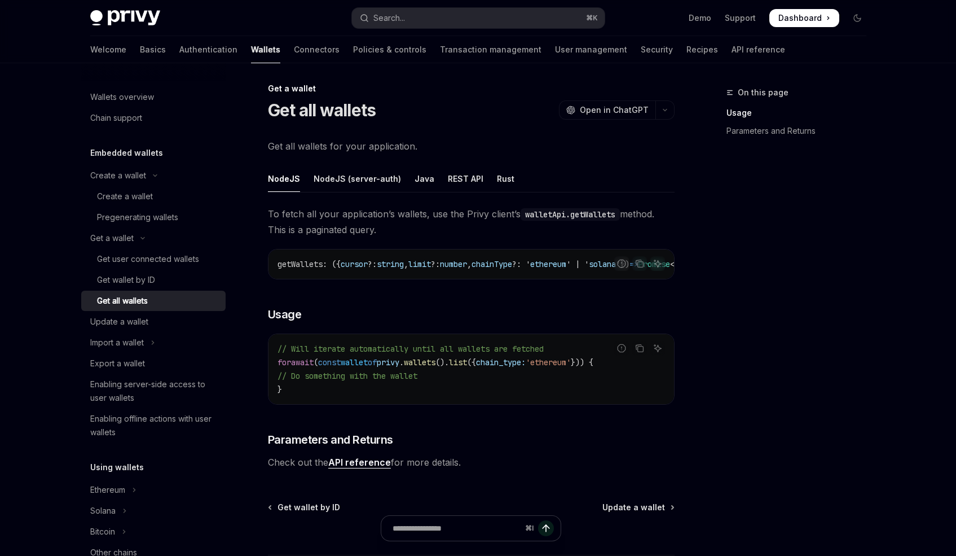
scroll to position [5, 0]
click at [452, 191] on ul "NodeJS NodeJS (server-auth) Java REST API Rust" at bounding box center [471, 178] width 407 height 27
click at [453, 185] on div "REST API" at bounding box center [466, 178] width 36 height 27
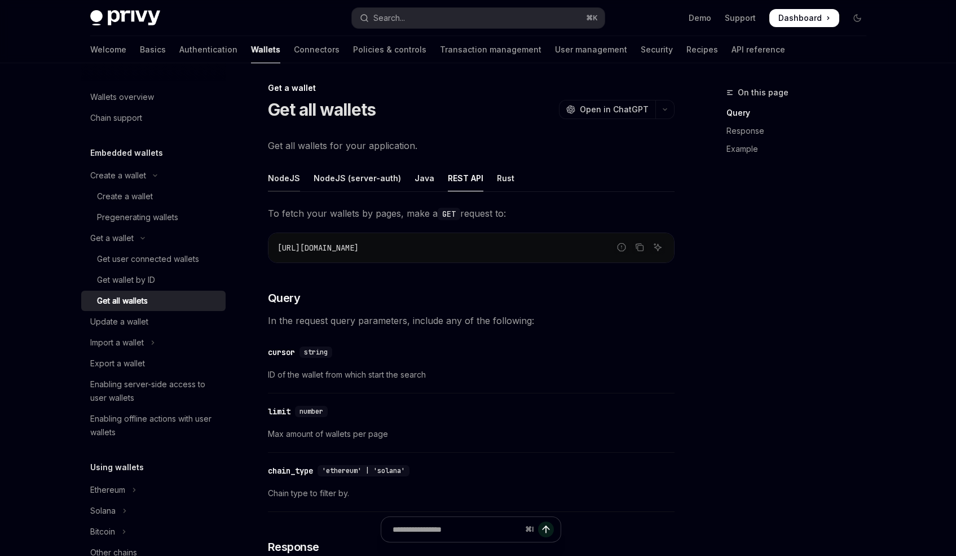
click at [280, 170] on div "NodeJS" at bounding box center [284, 178] width 32 height 27
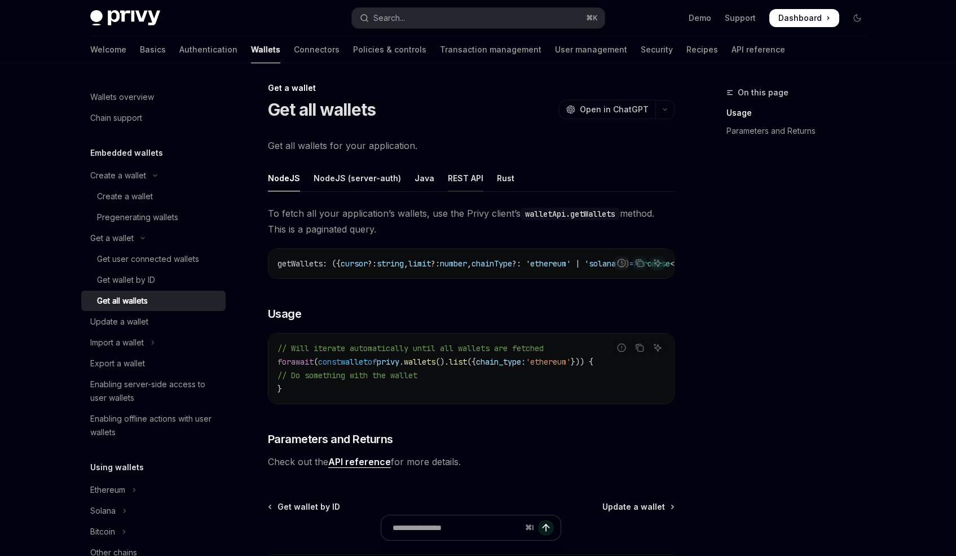
click at [459, 173] on div "REST API" at bounding box center [466, 178] width 36 height 27
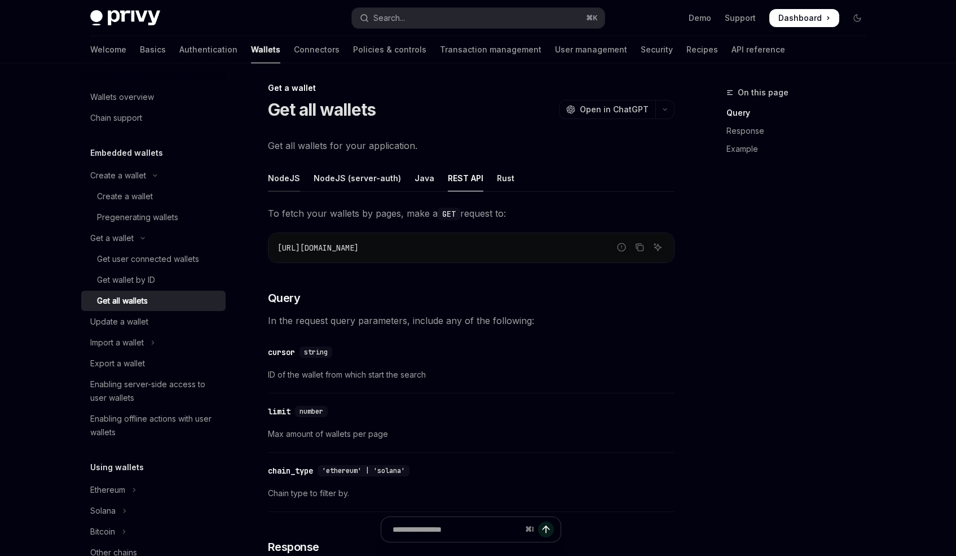
click at [289, 190] on div "NodeJS" at bounding box center [284, 178] width 32 height 27
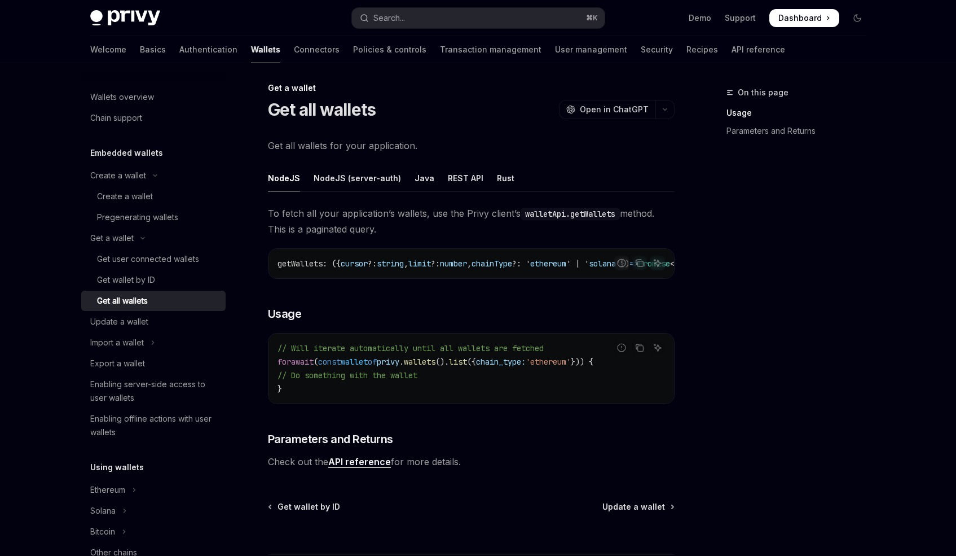
scroll to position [105, 0]
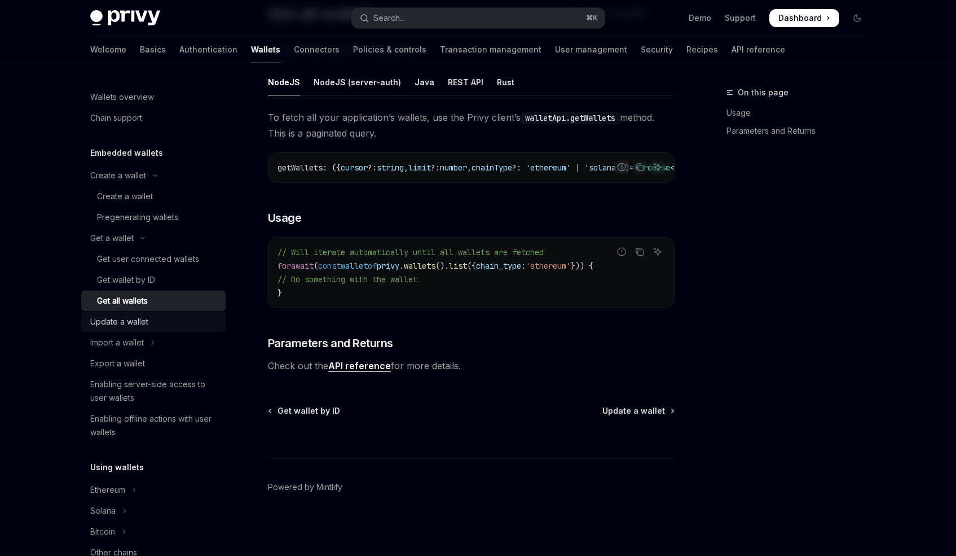
click at [168, 313] on link "Update a wallet" at bounding box center [153, 321] width 144 height 20
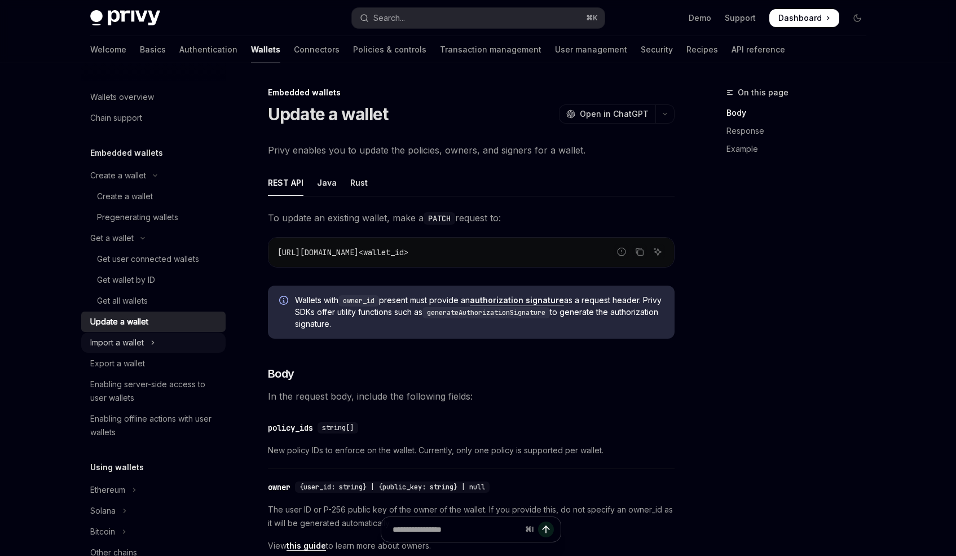
click at [132, 344] on div "Import a wallet" at bounding box center [117, 343] width 54 height 14
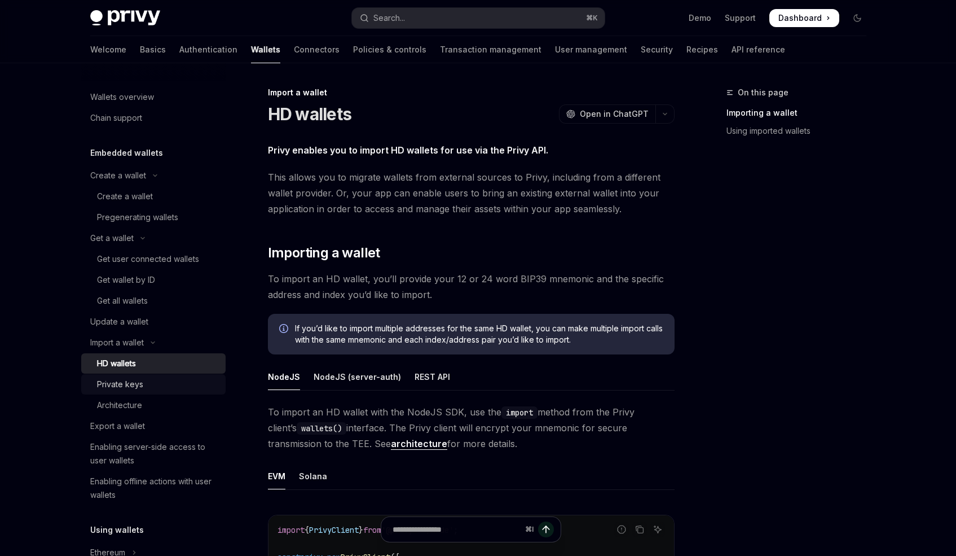
click at [173, 388] on div "Private keys" at bounding box center [158, 384] width 122 height 14
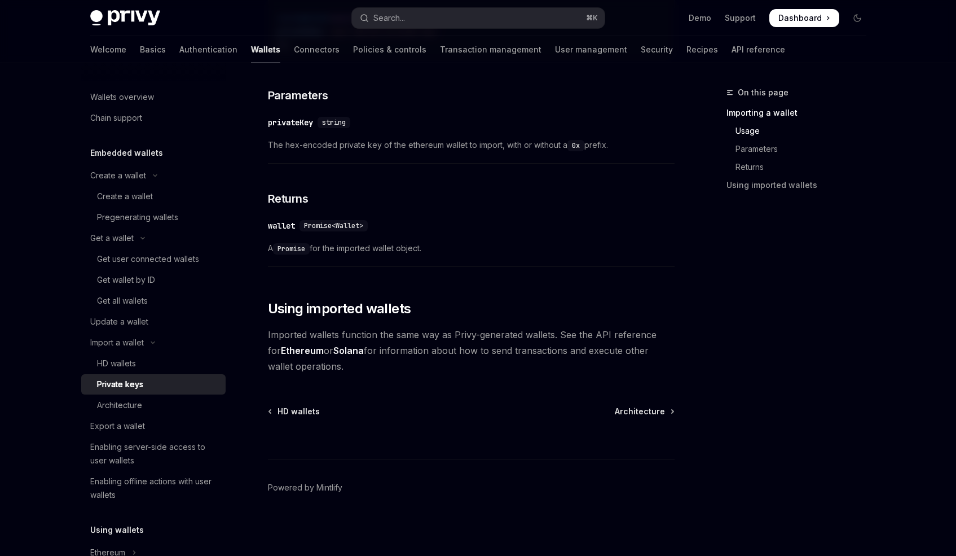
scroll to position [522, 0]
click at [149, 402] on div "Architecture" at bounding box center [158, 405] width 122 height 14
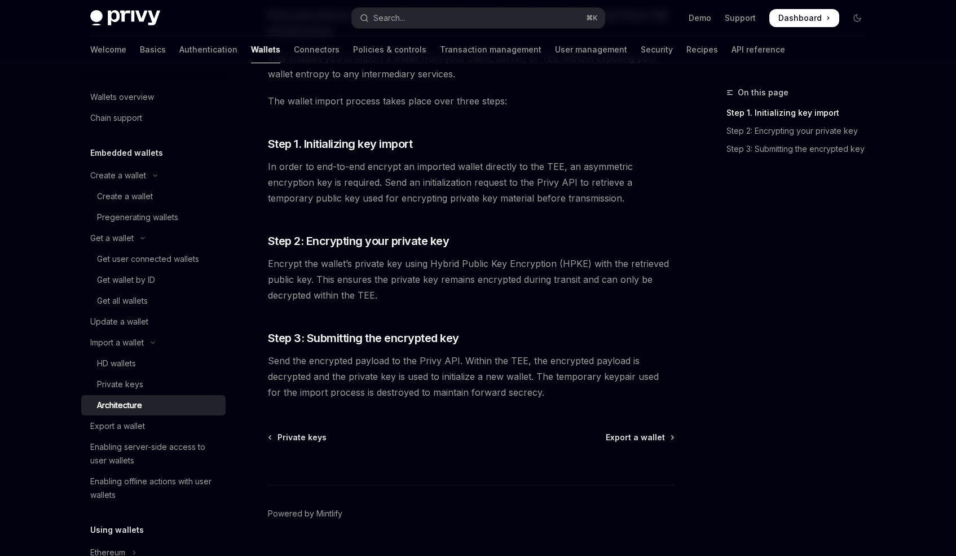
scroll to position [161, 0]
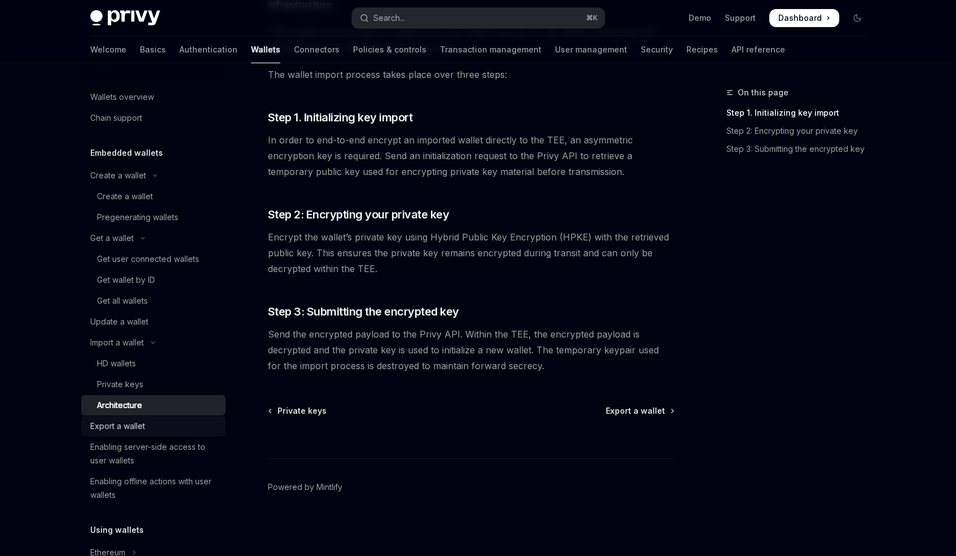
click at [153, 432] on div "Export a wallet" at bounding box center [154, 426] width 129 height 14
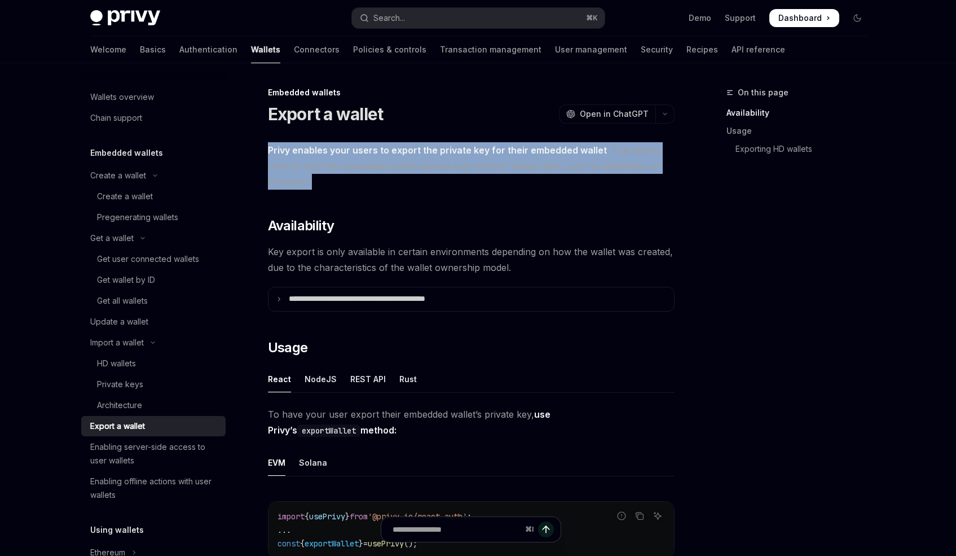
drag, startPoint x: 267, startPoint y: 146, endPoint x: 341, endPoint y: 189, distance: 85.0
copy span "Privy enables your users to export the private key for their embedded wallet . …"
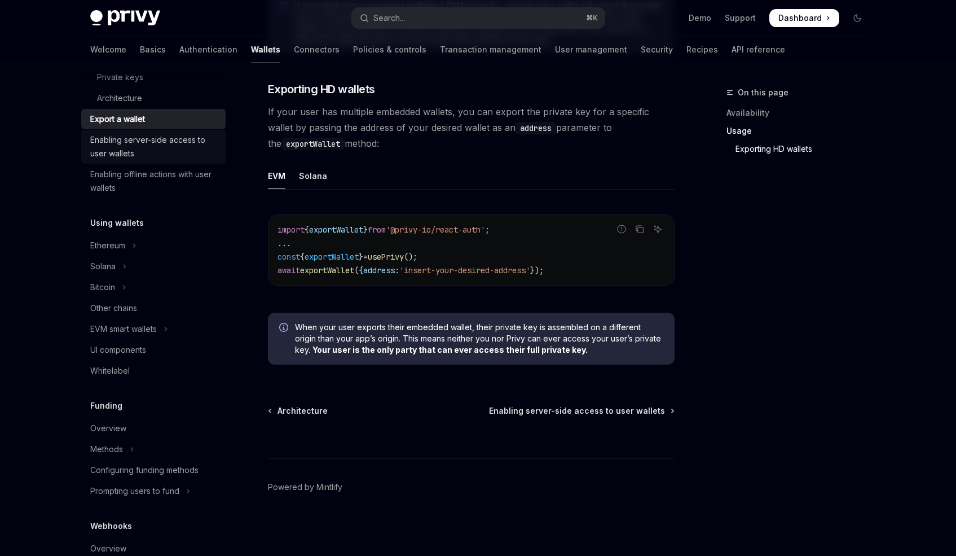
scroll to position [318, 0]
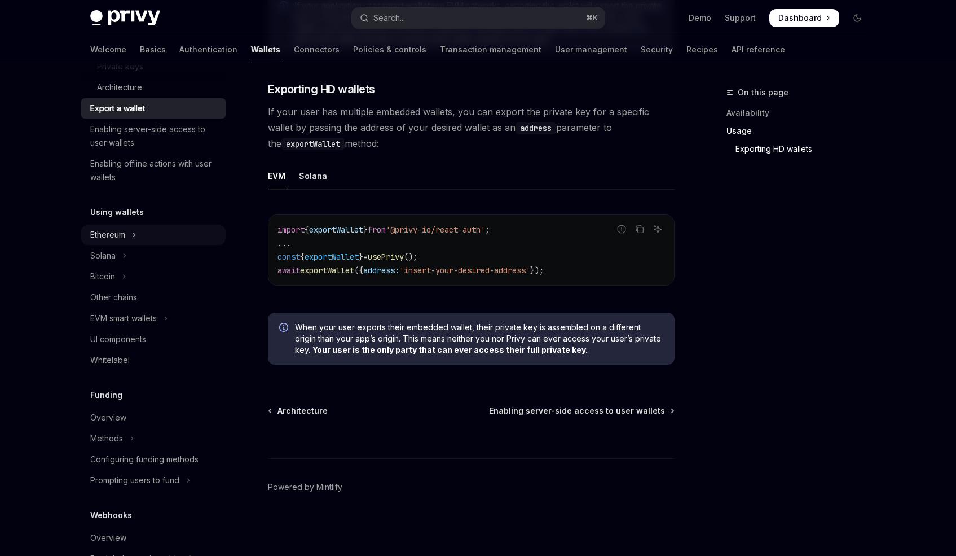
click at [104, 235] on div "Ethereum" at bounding box center [107, 235] width 35 height 14
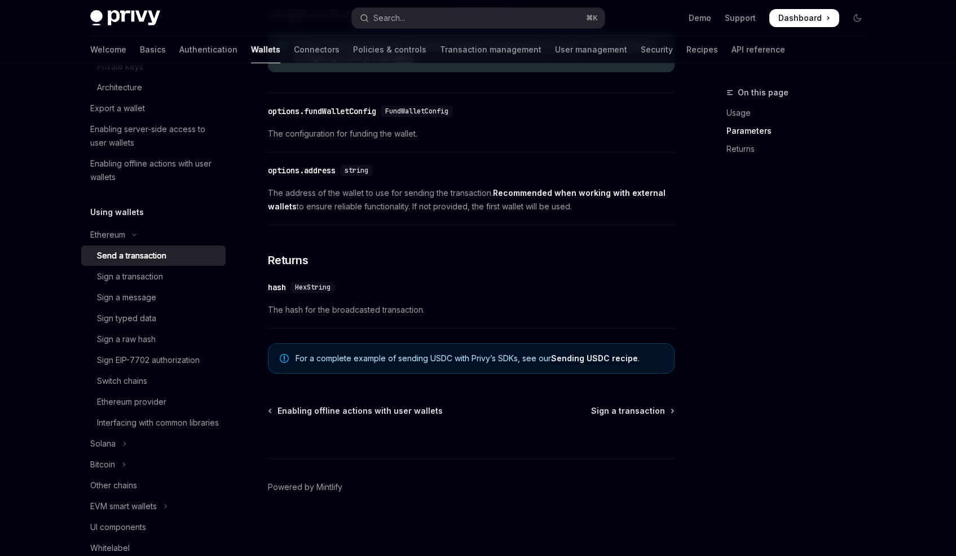
scroll to position [648, 0]
click at [134, 278] on div "Sign a transaction" at bounding box center [130, 277] width 66 height 14
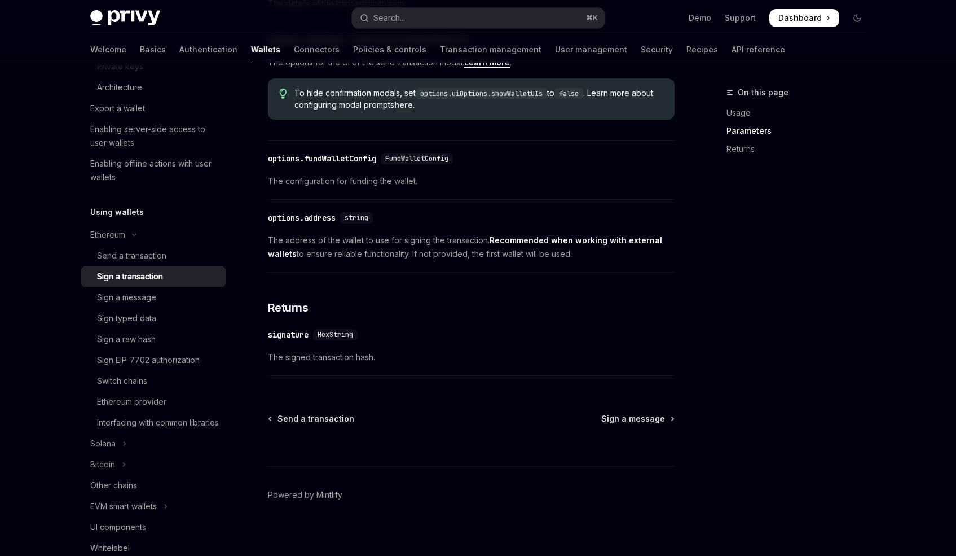
scroll to position [623, 0]
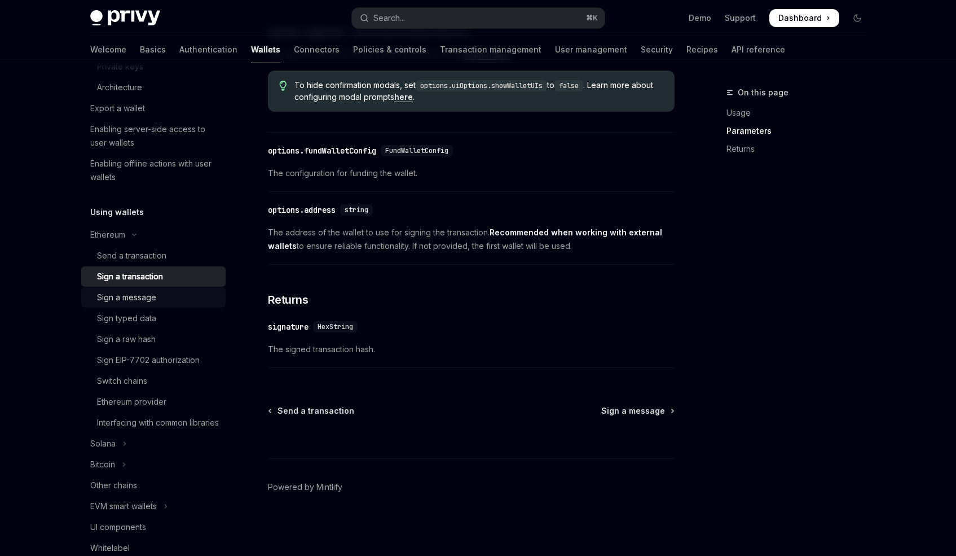
click at [168, 294] on div "Sign a message" at bounding box center [158, 298] width 122 height 14
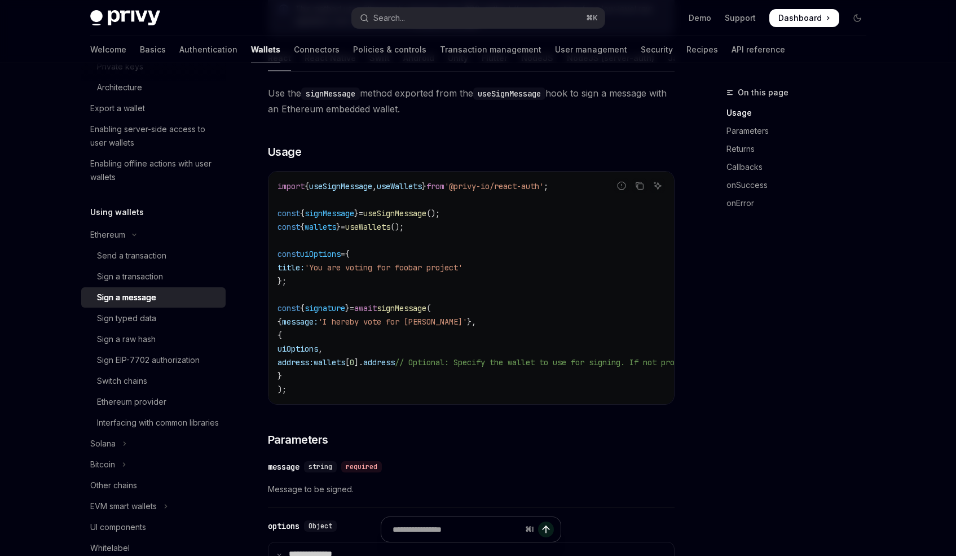
scroll to position [166, 0]
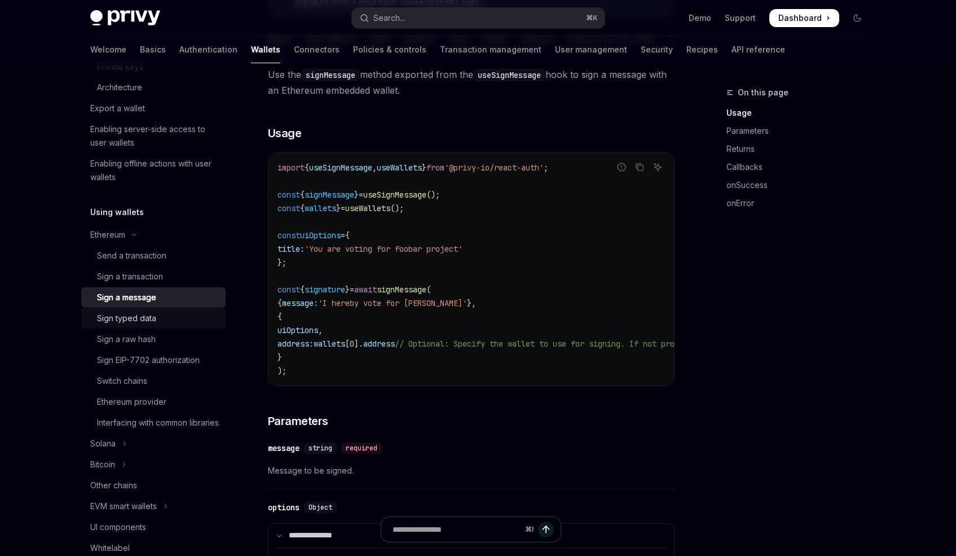
click at [144, 312] on div "Sign typed data" at bounding box center [126, 318] width 59 height 14
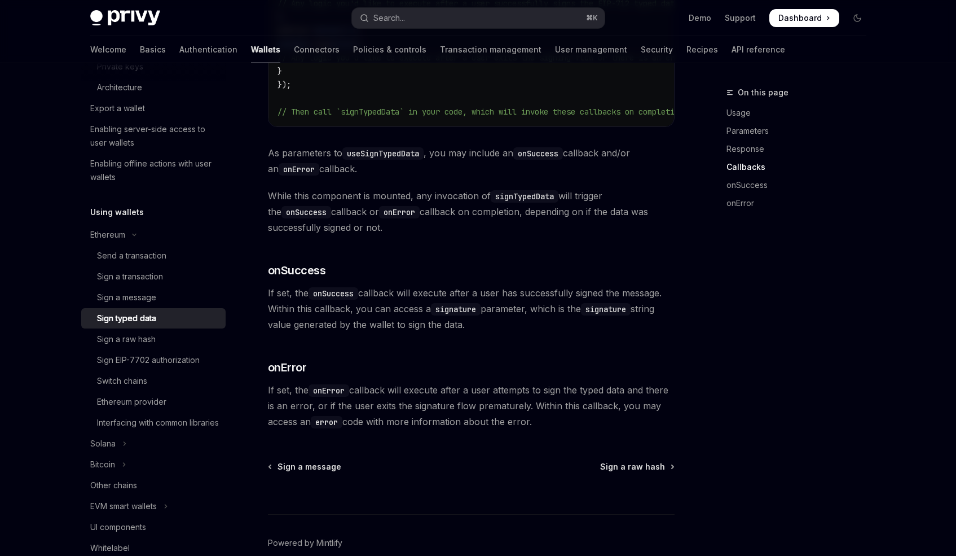
scroll to position [1144, 0]
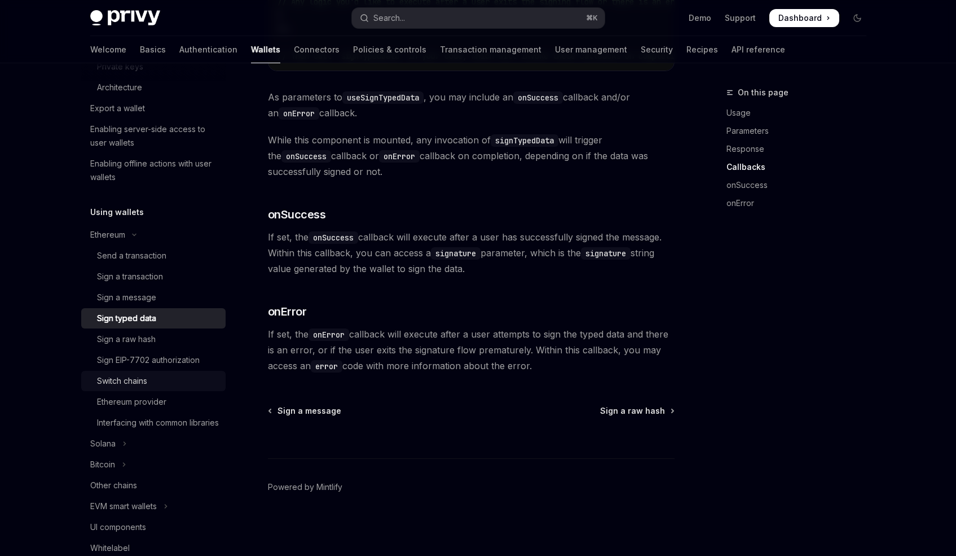
click at [158, 380] on div "Switch chains" at bounding box center [158, 381] width 122 height 14
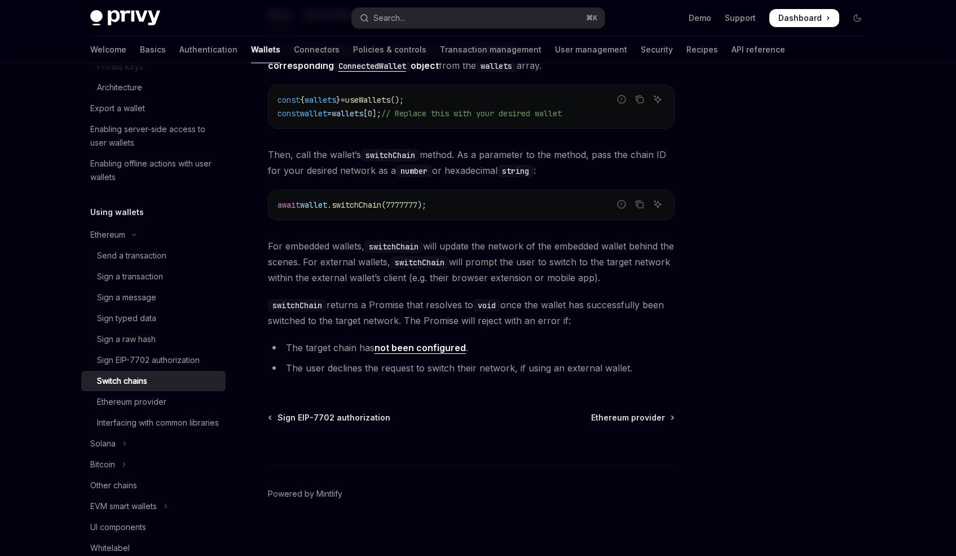
scroll to position [148, 0]
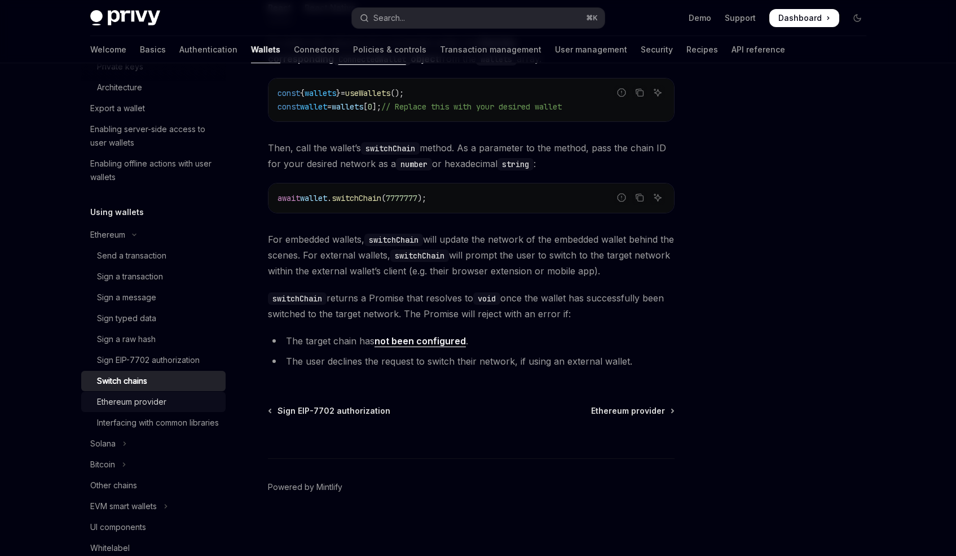
click at [159, 401] on div "Ethereum provider" at bounding box center [131, 402] width 69 height 14
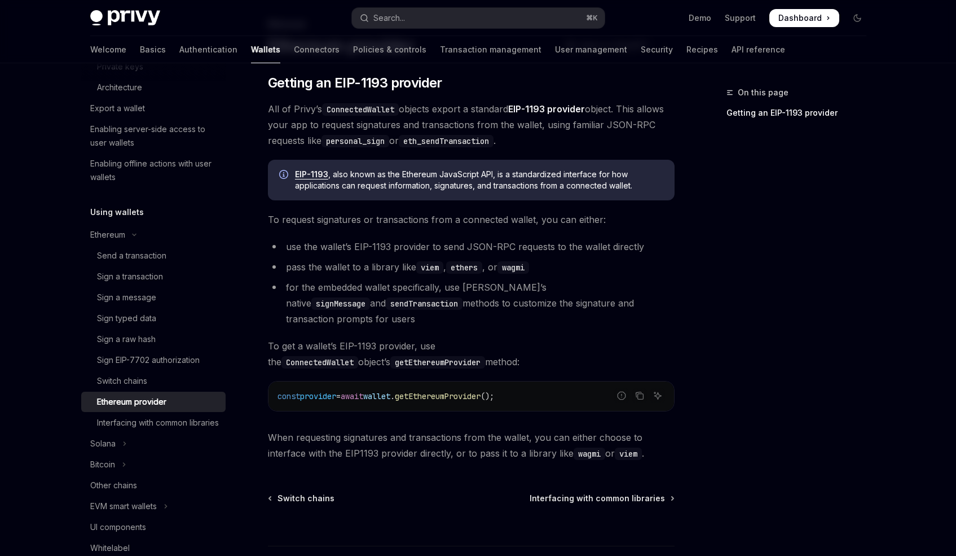
scroll to position [140, 0]
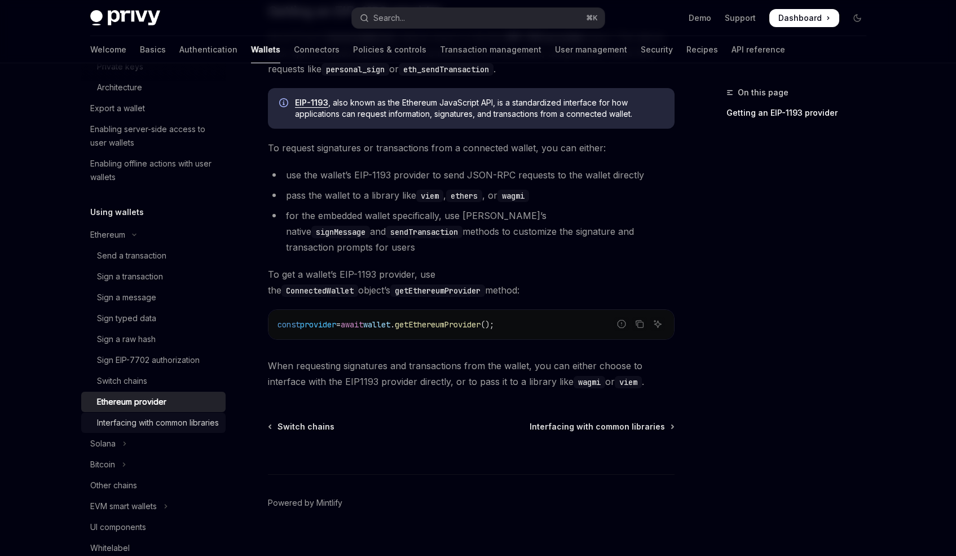
click at [156, 429] on div "Interfacing with common libraries" at bounding box center [158, 423] width 122 height 14
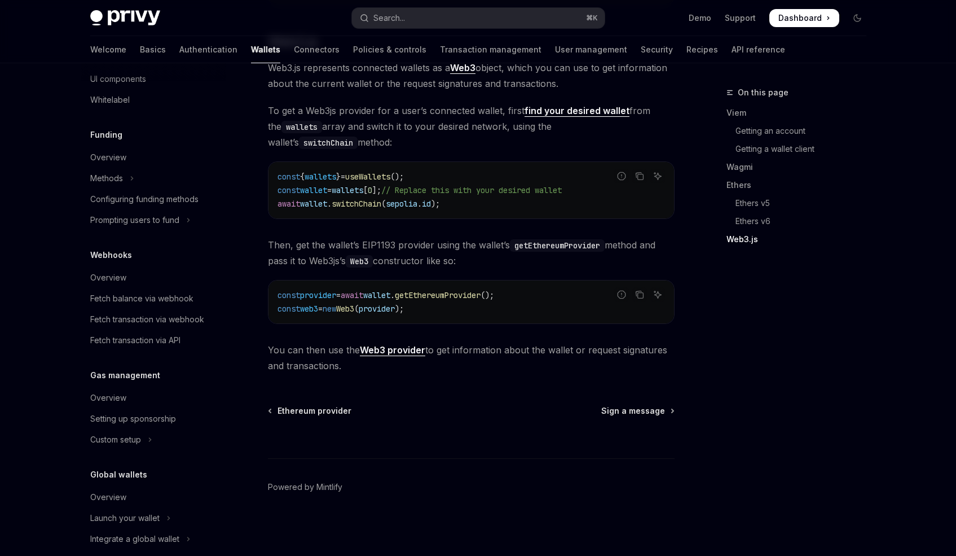
scroll to position [783, 0]
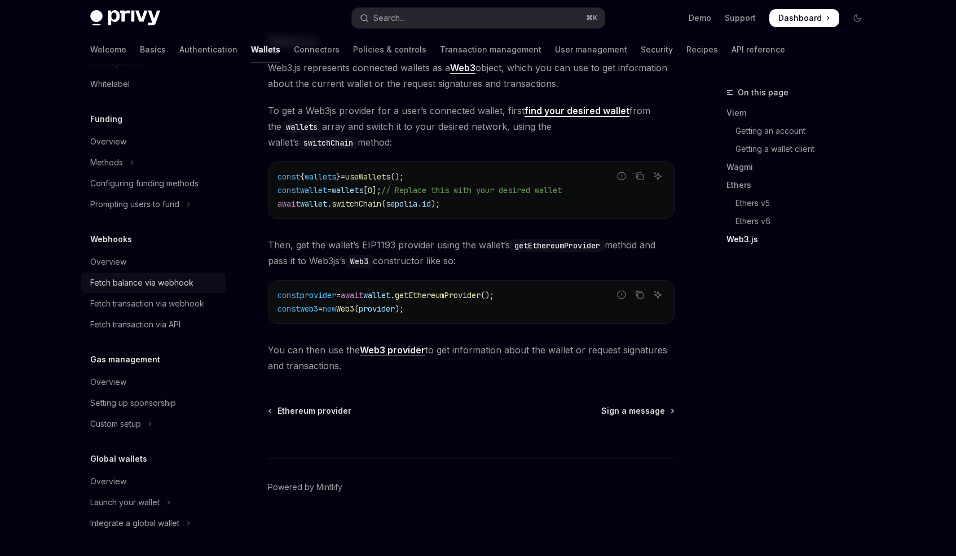
click at [156, 289] on div "Fetch balance via webhook" at bounding box center [141, 283] width 103 height 14
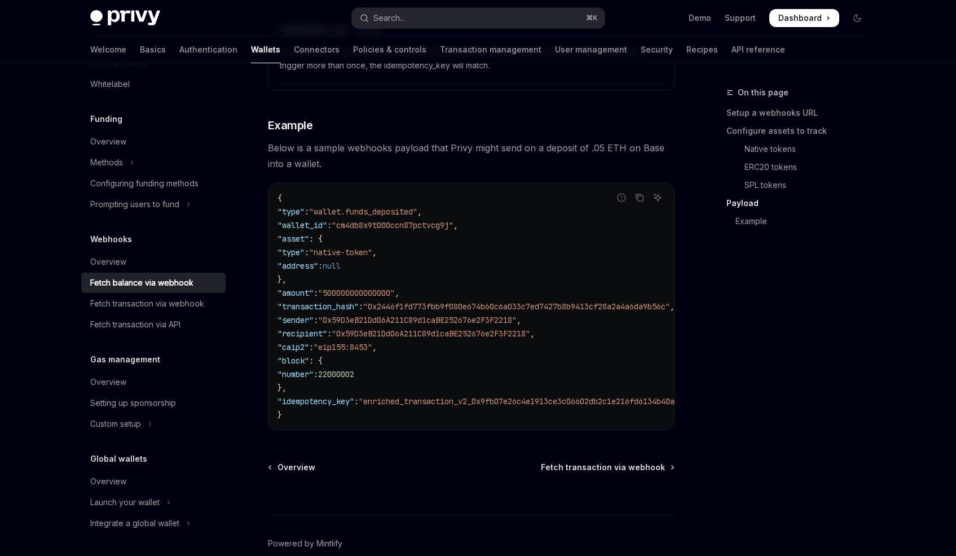
scroll to position [2007, 0]
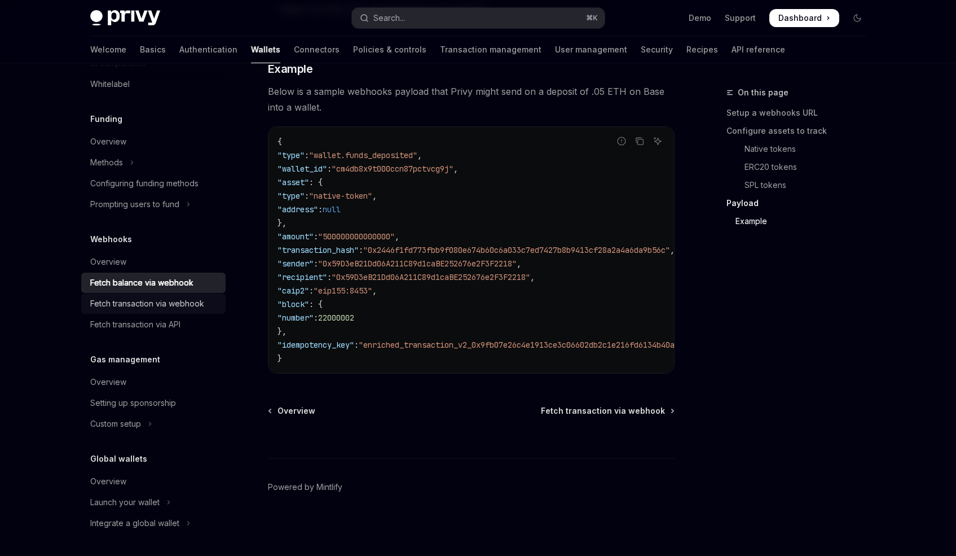
click at [167, 310] on div "Fetch transaction via webhook" at bounding box center [147, 304] width 114 height 14
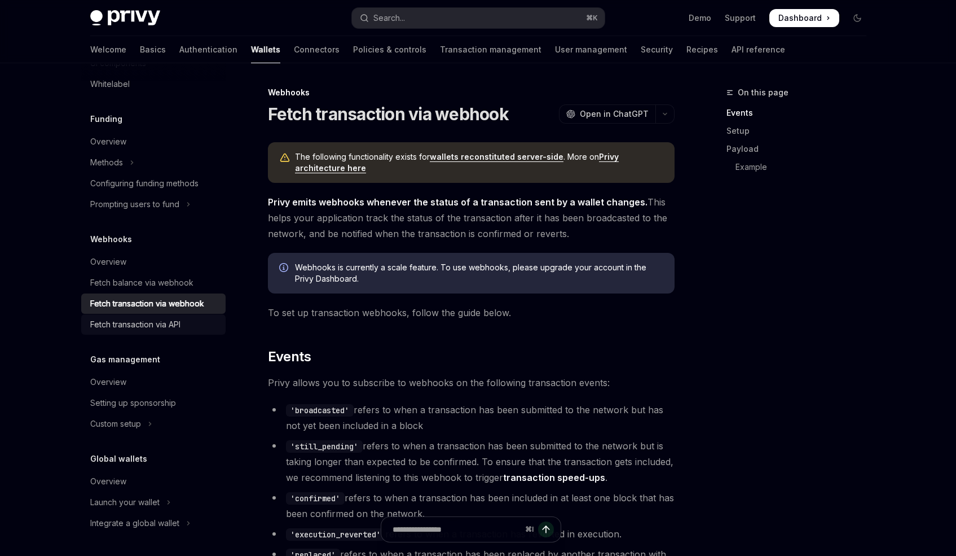
click at [158, 331] on div "Fetch transaction via API" at bounding box center [135, 325] width 90 height 14
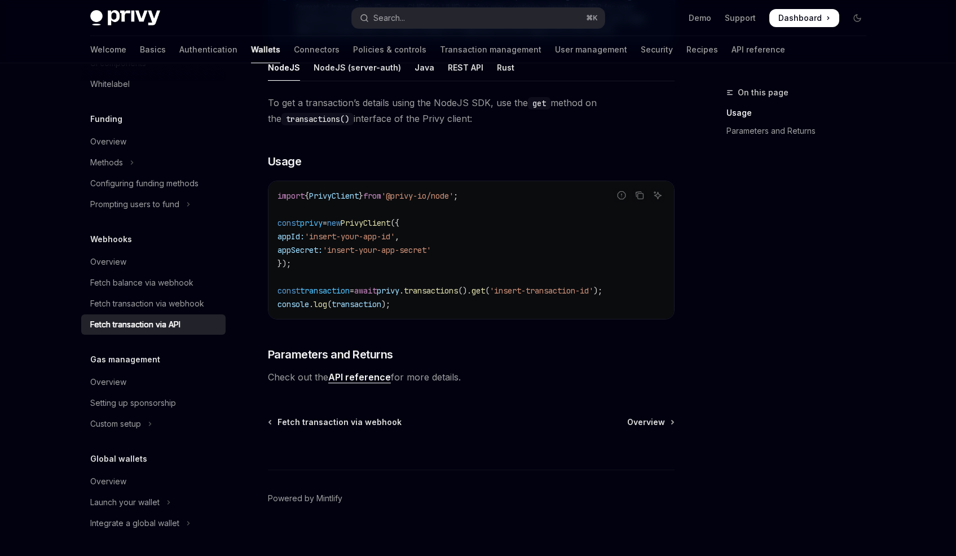
scroll to position [222, 0]
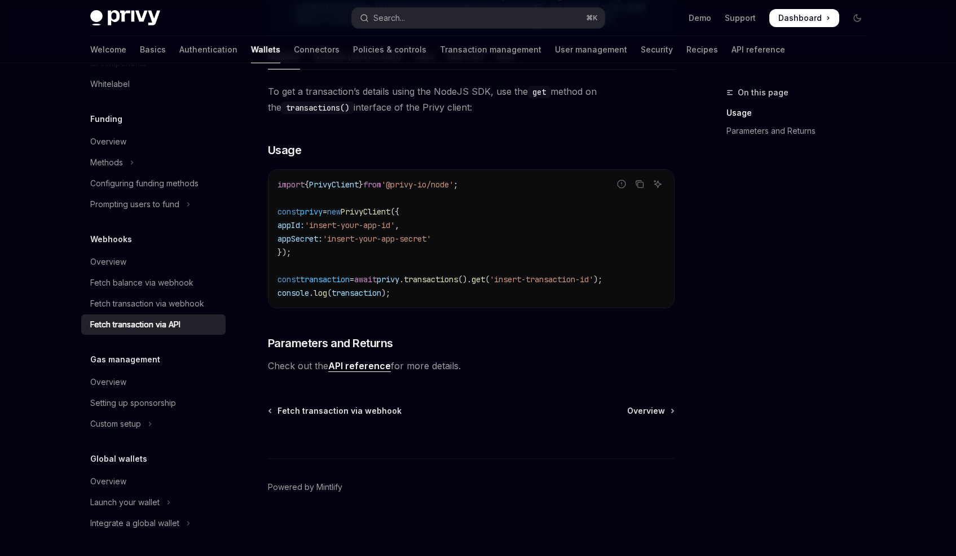
click at [148, 364] on h5 "Gas management" at bounding box center [125, 360] width 70 height 14
click at [134, 384] on link "Overview" at bounding box center [153, 382] width 144 height 20
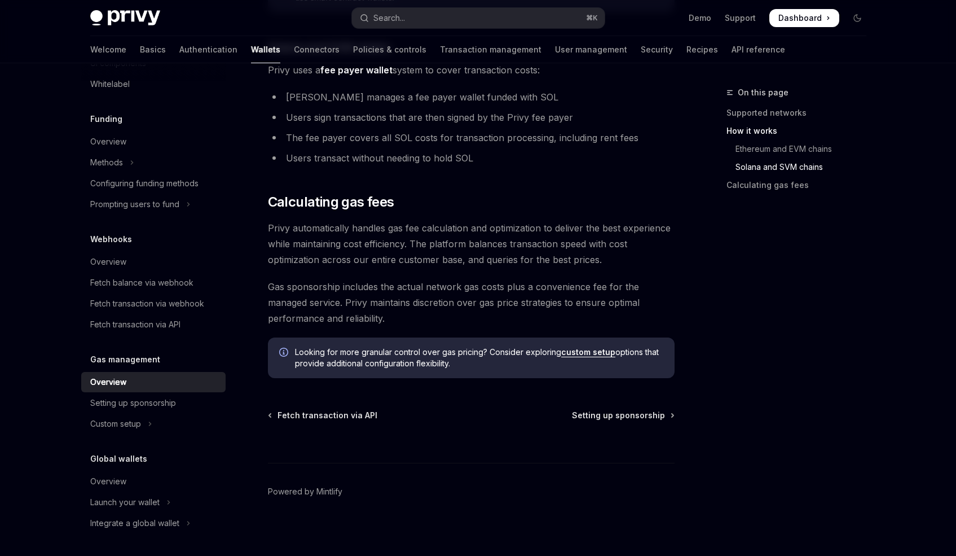
scroll to position [783, 0]
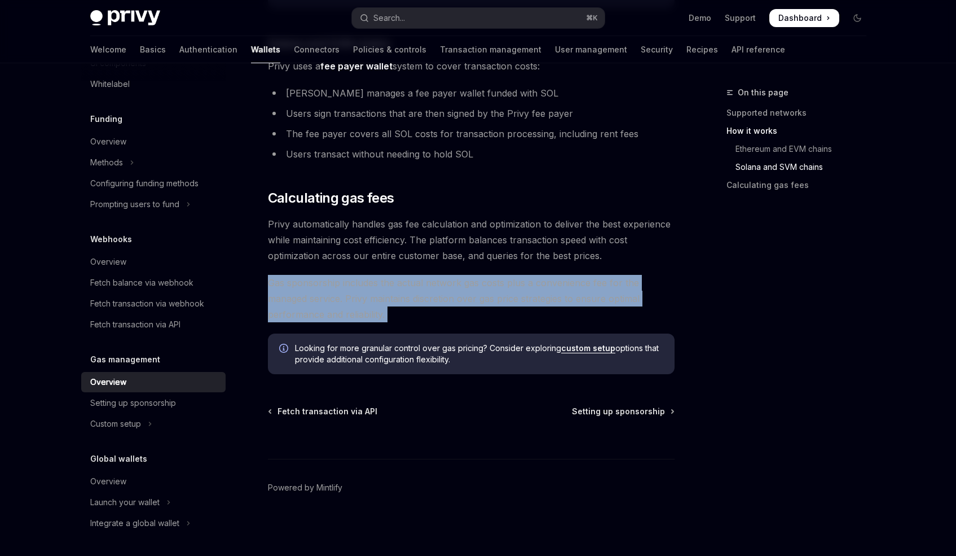
drag, startPoint x: 270, startPoint y: 281, endPoint x: 401, endPoint y: 330, distance: 139.3
copy div "Gas sponsorship includes the actual network gas costs plus a convenience fee fo…"
click at [130, 409] on div "Setting up sponsorship" at bounding box center [133, 403] width 86 height 14
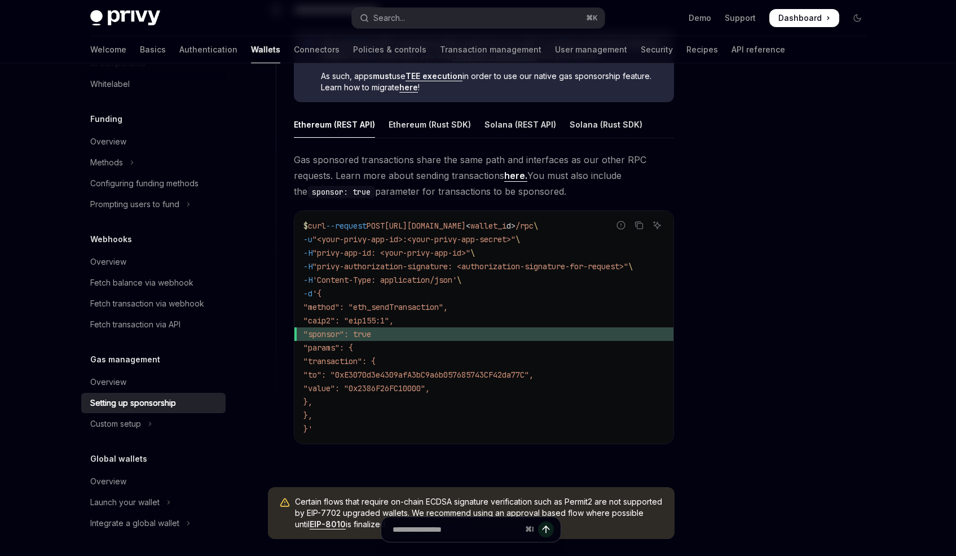
scroll to position [648, 0]
click at [403, 126] on div "Ethereum (Rust SDK)" at bounding box center [430, 122] width 82 height 27
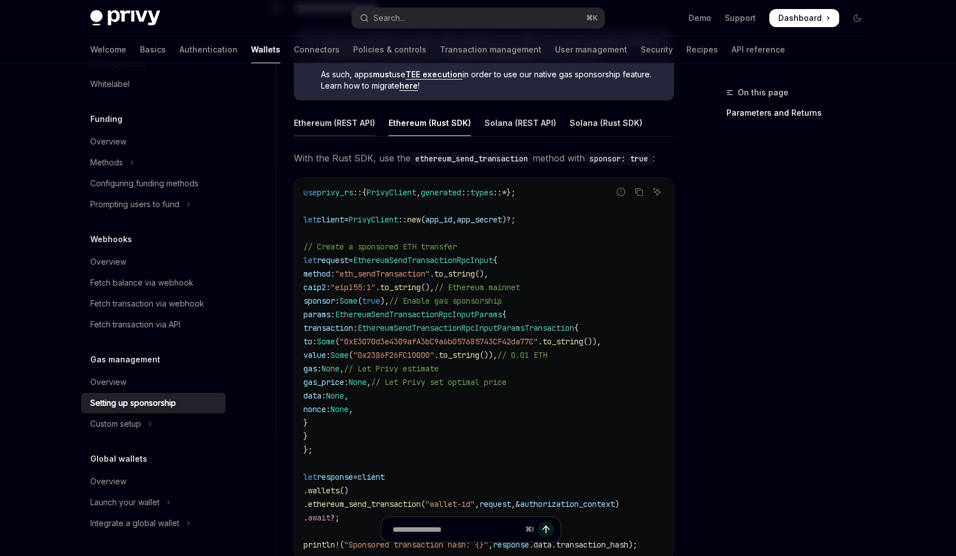
click at [306, 115] on div "Ethereum (REST API)" at bounding box center [334, 122] width 81 height 27
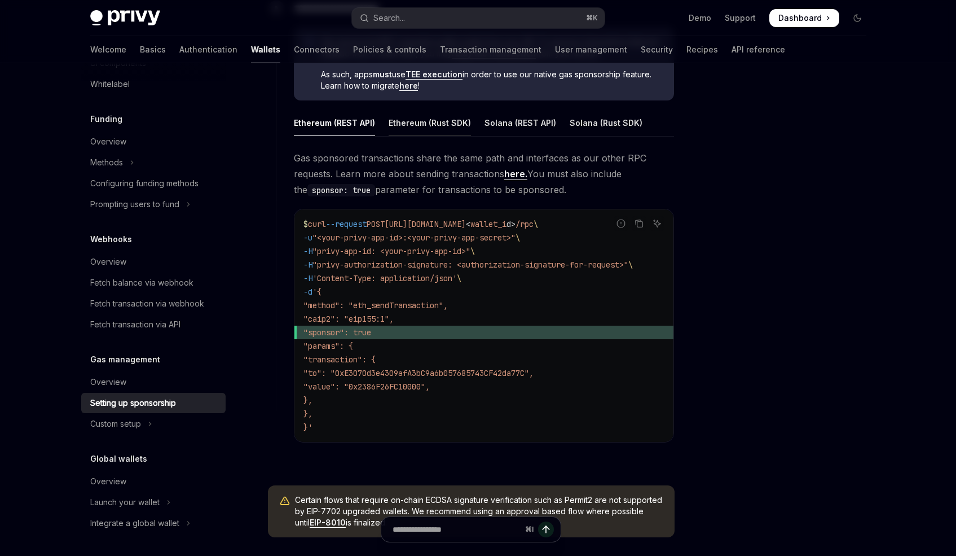
click at [398, 121] on div "Ethereum (Rust SDK)" at bounding box center [430, 122] width 82 height 27
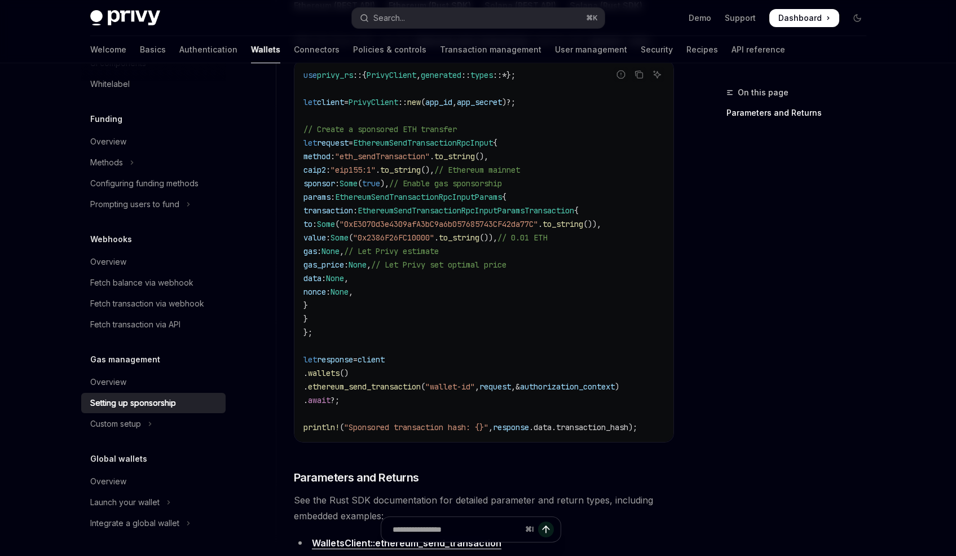
scroll to position [767, 0]
click at [112, 430] on div "Custom setup" at bounding box center [115, 424] width 51 height 14
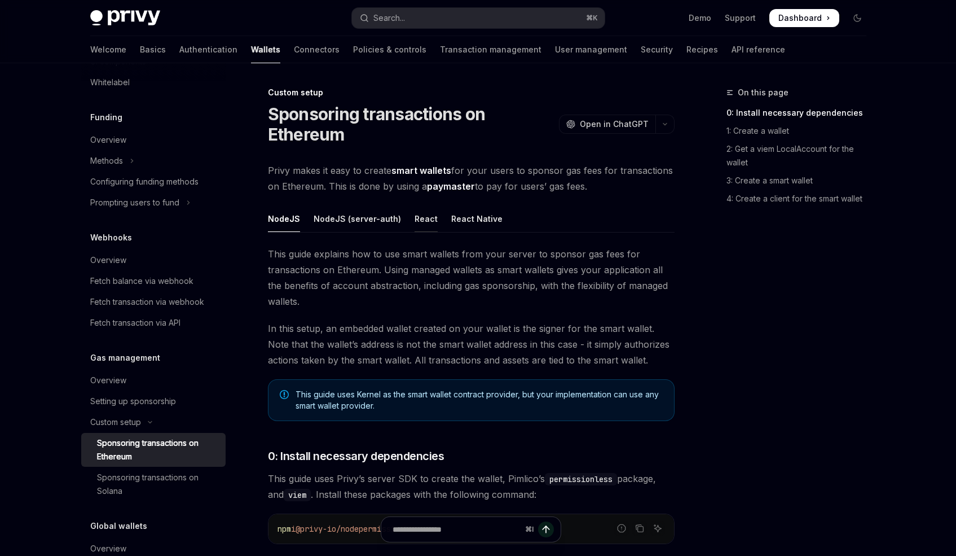
click at [420, 213] on div "React" at bounding box center [426, 218] width 23 height 27
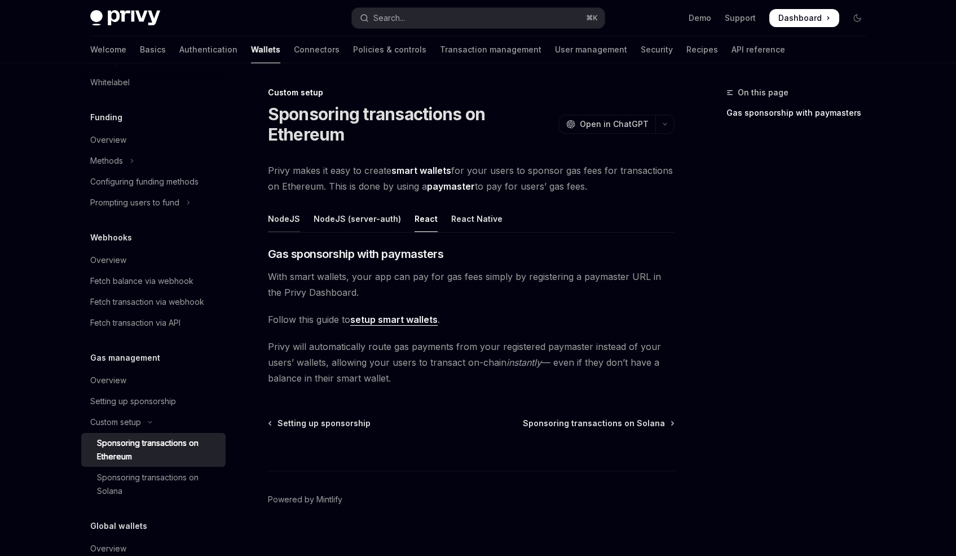
click at [293, 227] on div "NodeJS" at bounding box center [284, 218] width 32 height 27
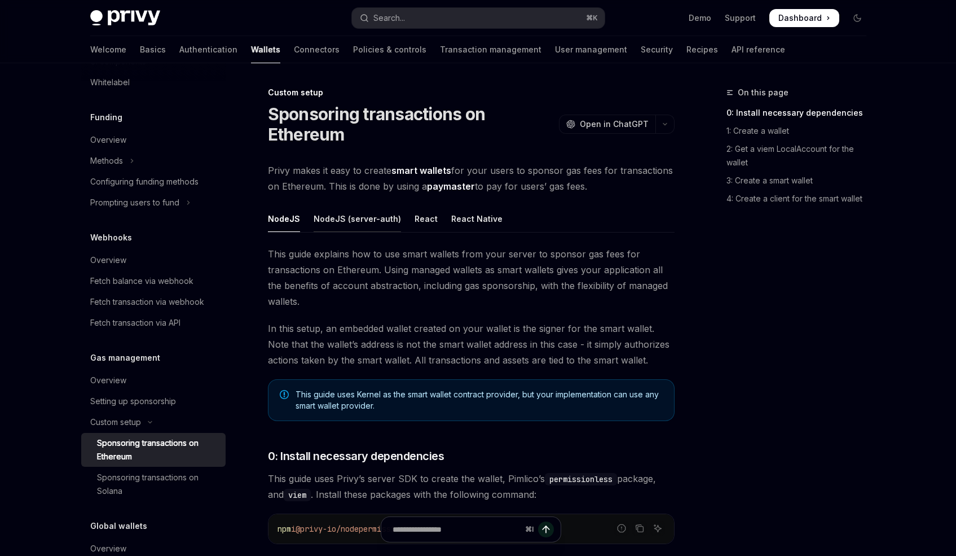
click at [343, 229] on div "NodeJS (server-auth)" at bounding box center [357, 218] width 87 height 27
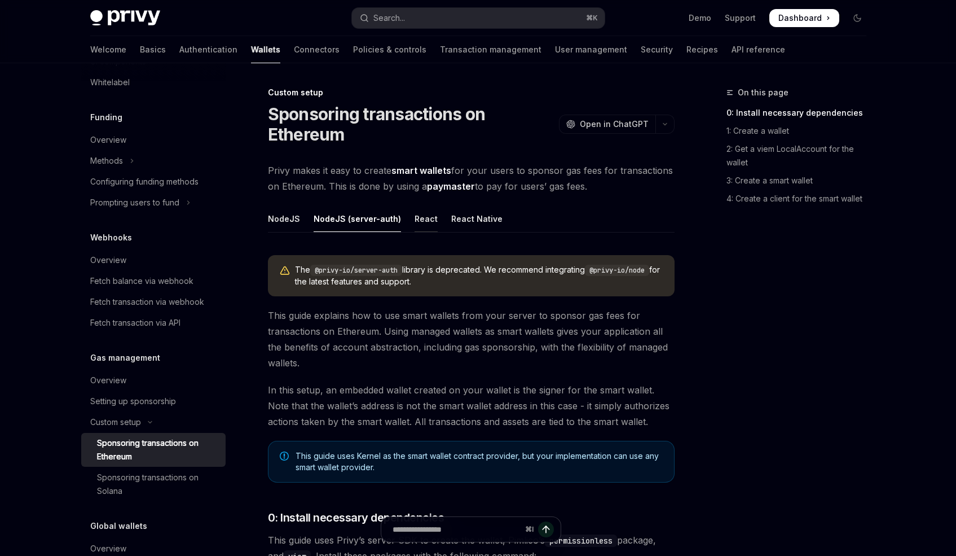
click at [415, 218] on div "React" at bounding box center [426, 218] width 23 height 27
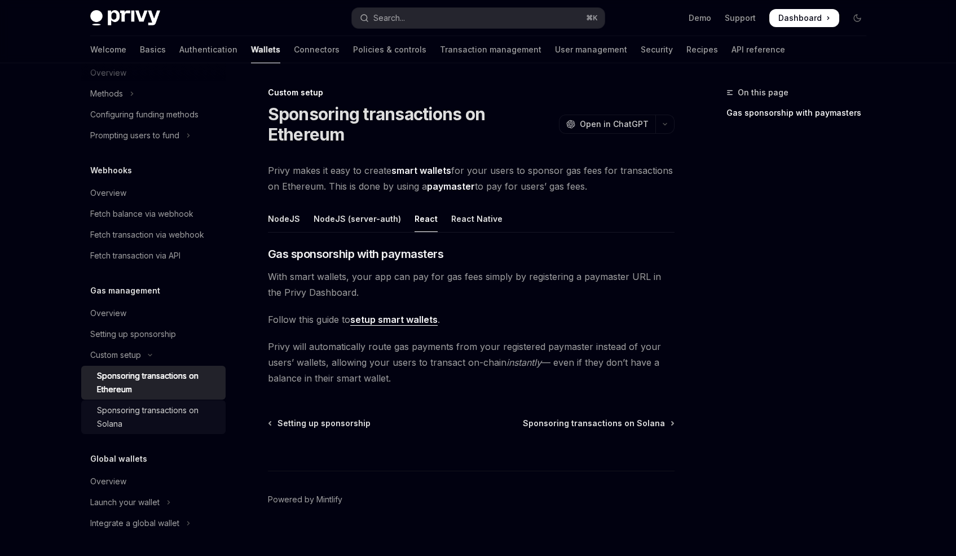
scroll to position [12, 0]
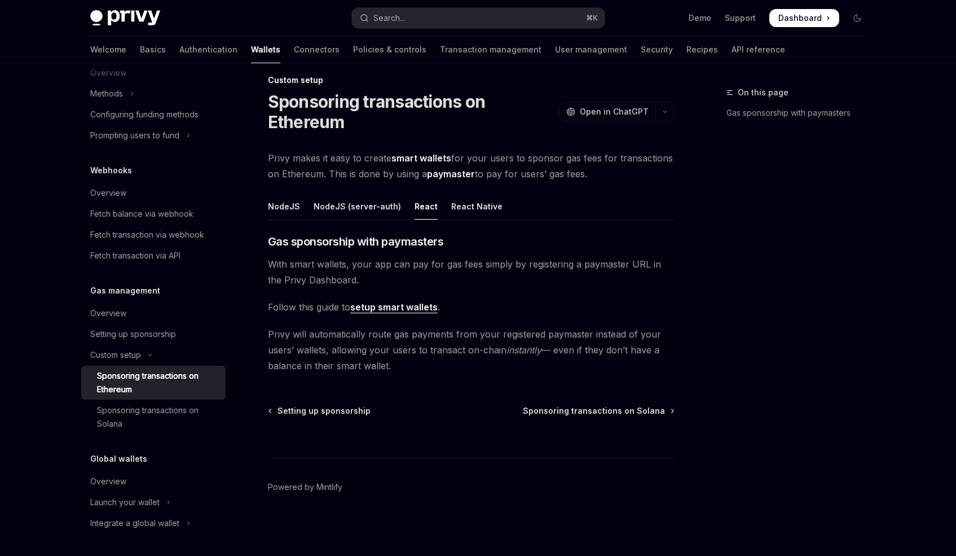
click at [114, 466] on div "Global wallets Overview Launch your wallet Integrate a global wallet" at bounding box center [153, 492] width 144 height 81
click at [109, 487] on div "Overview" at bounding box center [108, 481] width 36 height 14
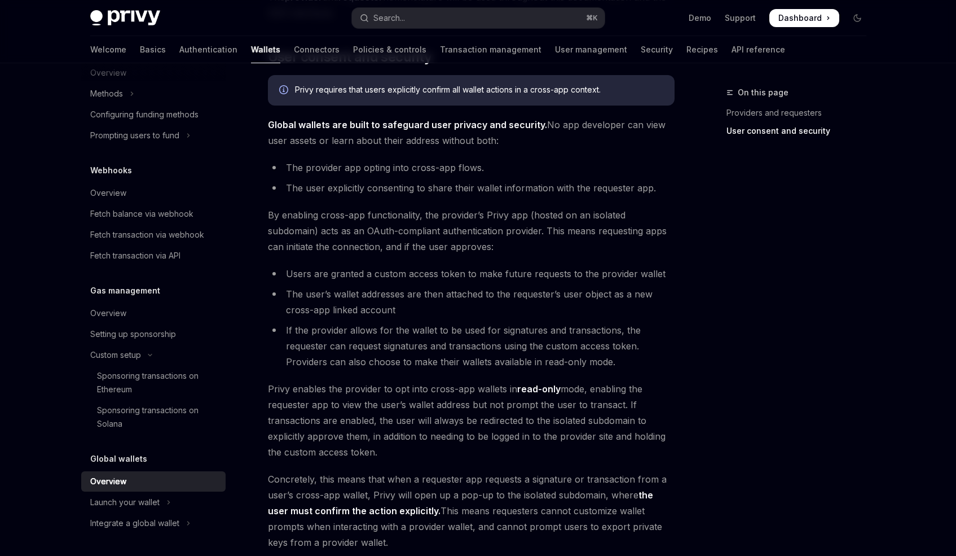
scroll to position [882, 0]
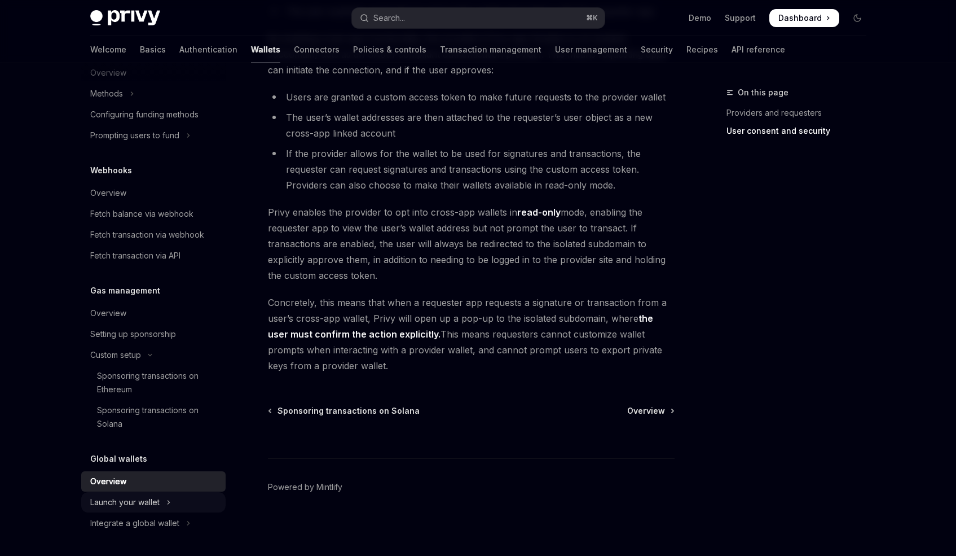
click at [159, 506] on div "Launch your wallet" at bounding box center [124, 502] width 69 height 14
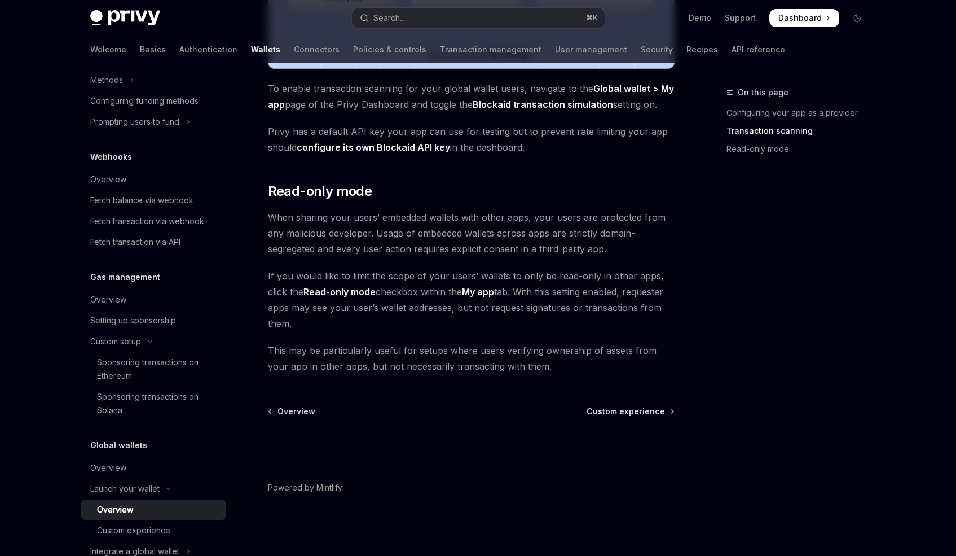
scroll to position [906, 0]
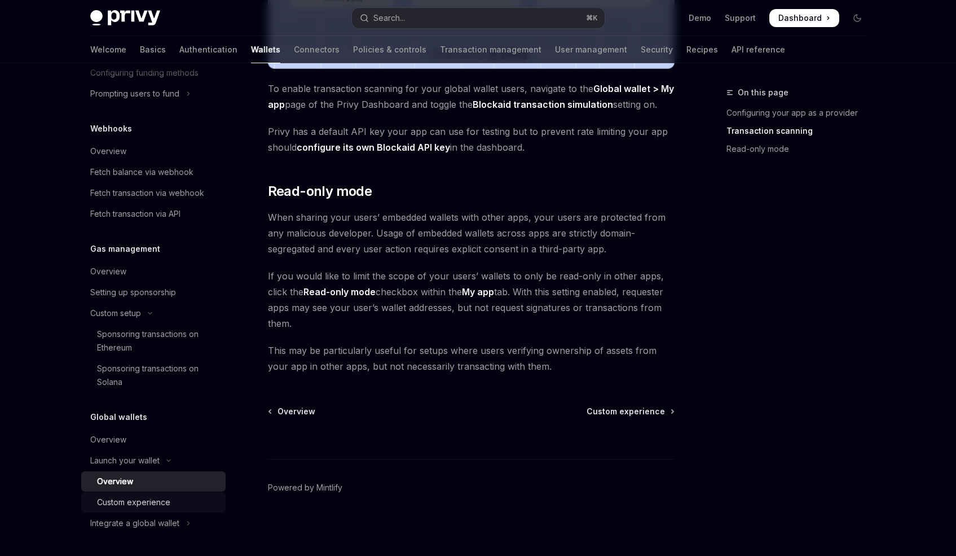
click at [151, 504] on div "Custom experience" at bounding box center [133, 502] width 73 height 14
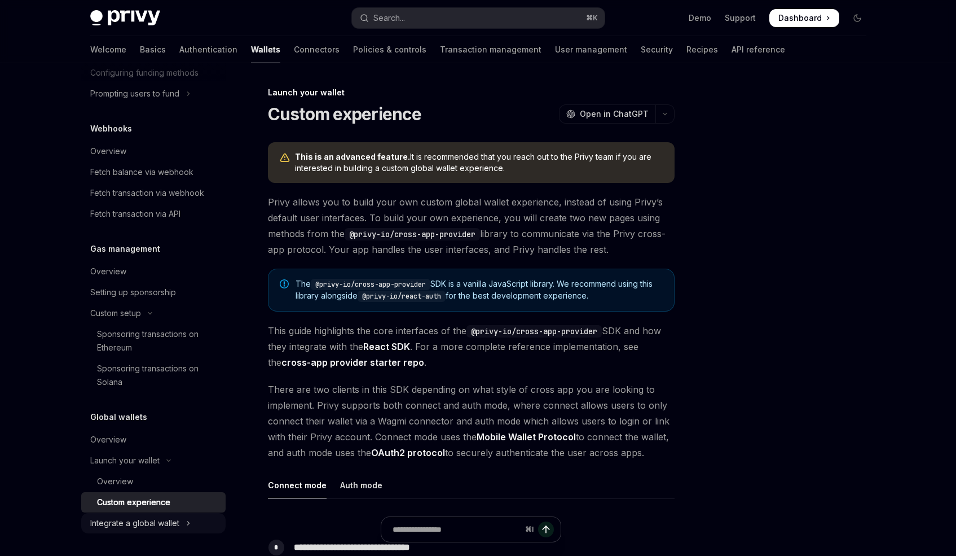
click at [143, 530] on button "Integrate a global wallet" at bounding box center [153, 523] width 144 height 20
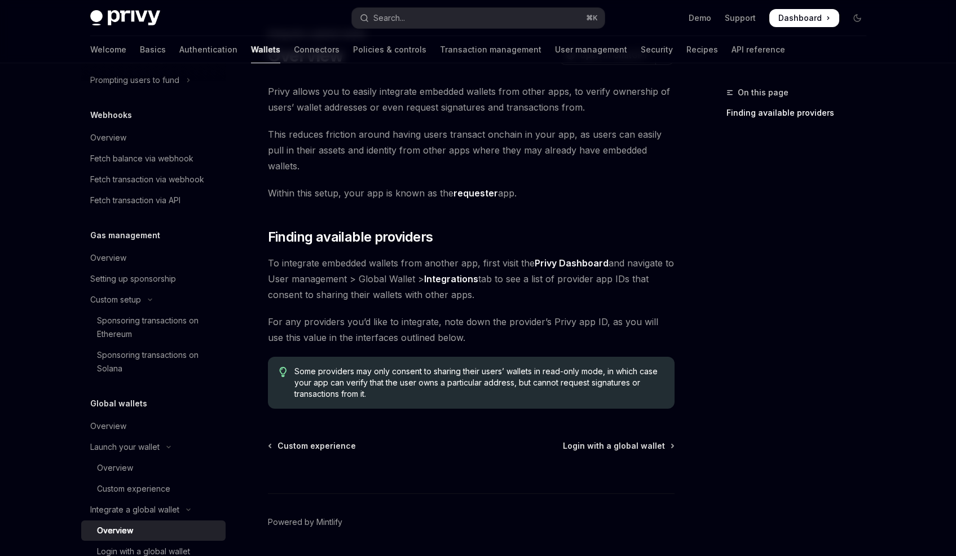
scroll to position [78, 0]
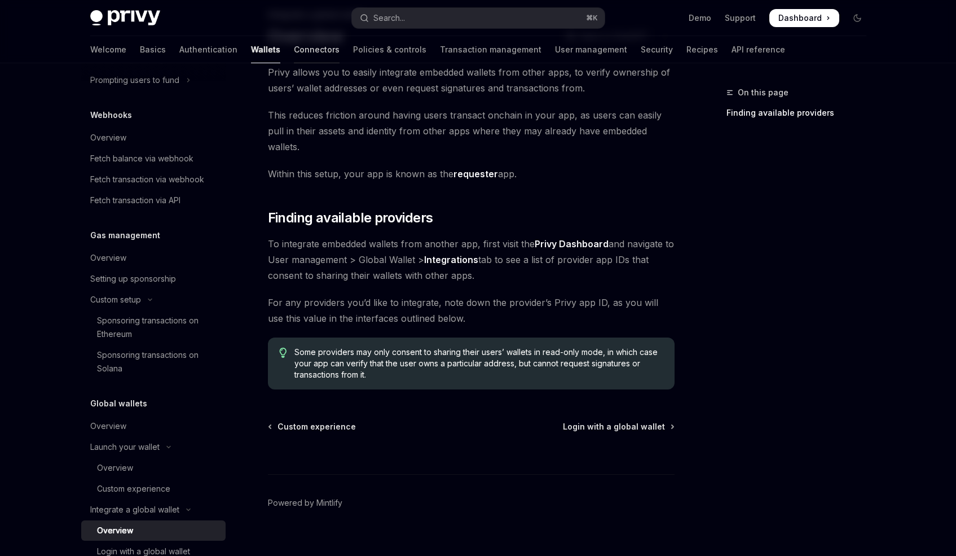
click at [294, 58] on link "Connectors" at bounding box center [317, 49] width 46 height 27
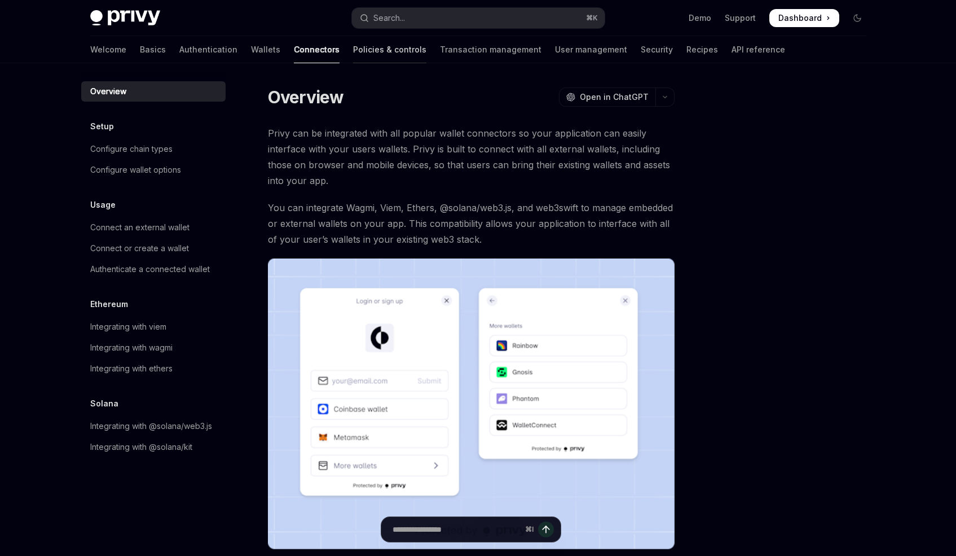
click at [353, 53] on link "Policies & controls" at bounding box center [389, 49] width 73 height 27
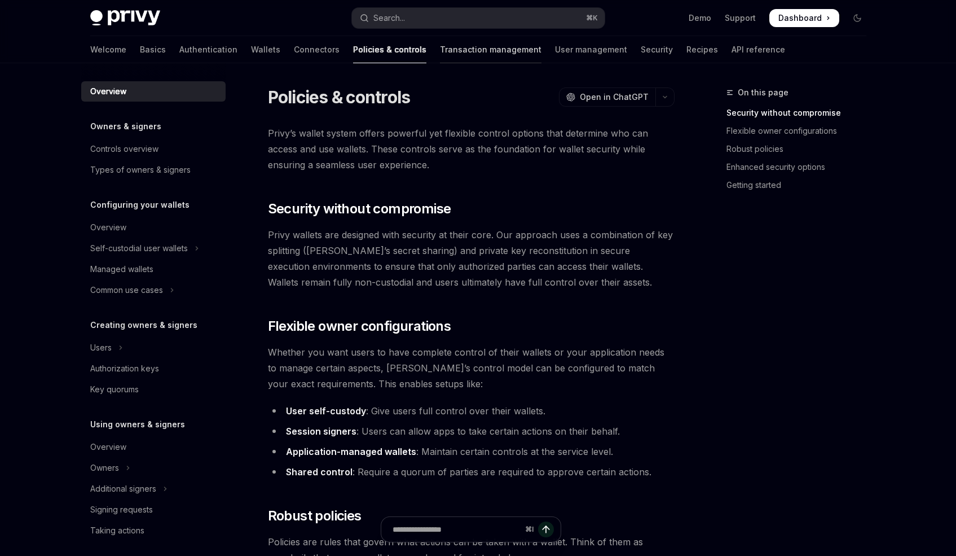
click at [440, 58] on link "Transaction management" at bounding box center [491, 49] width 102 height 27
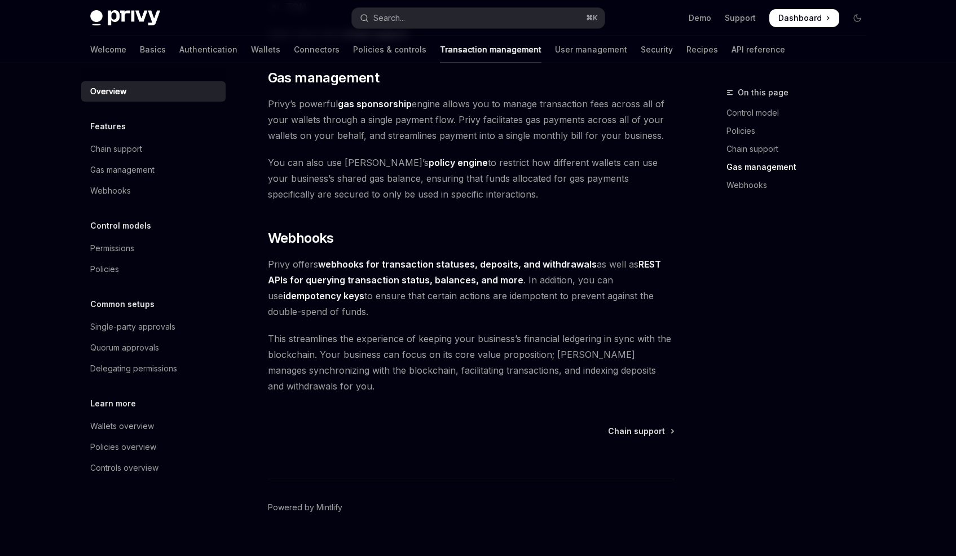
scroll to position [982, 0]
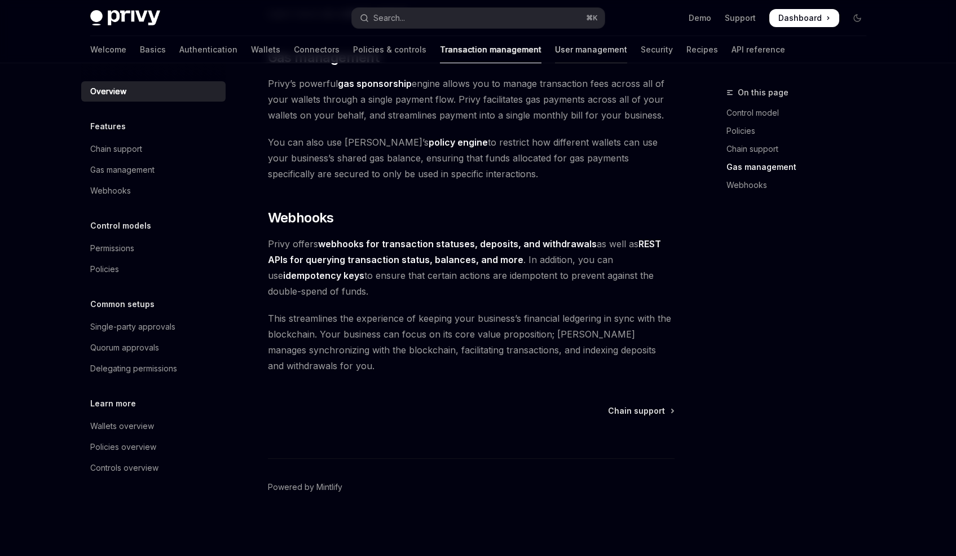
click at [555, 46] on link "User management" at bounding box center [591, 49] width 72 height 27
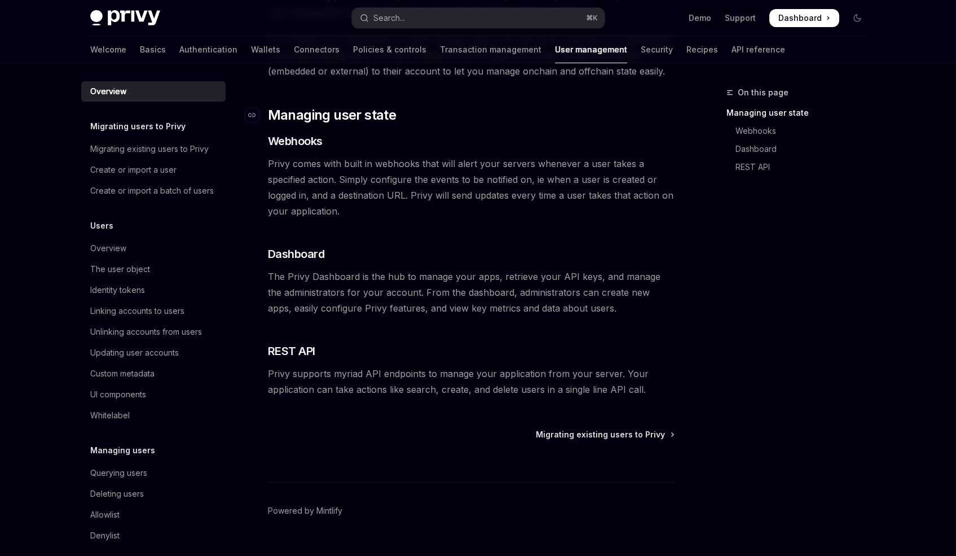
scroll to position [160, 0]
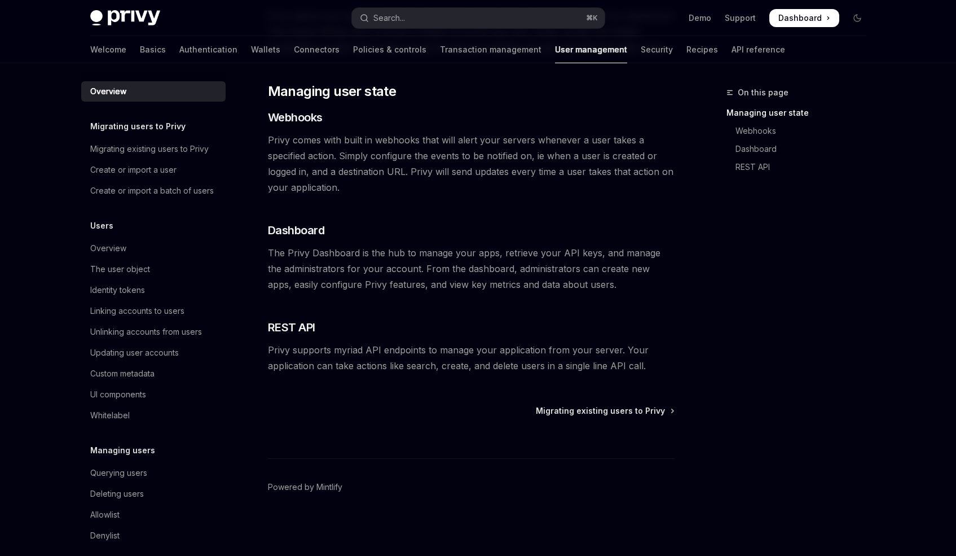
click at [592, 66] on div "Understanding your user lifecycle is essential to crafting incredible products.…" at bounding box center [471, 169] width 407 height 408
click at [641, 52] on link "Security" at bounding box center [657, 49] width 32 height 27
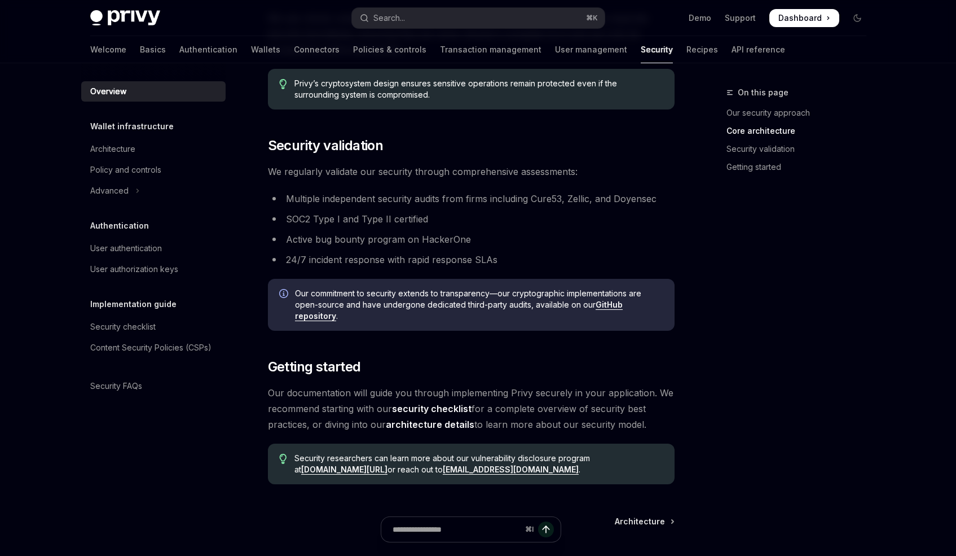
scroll to position [758, 0]
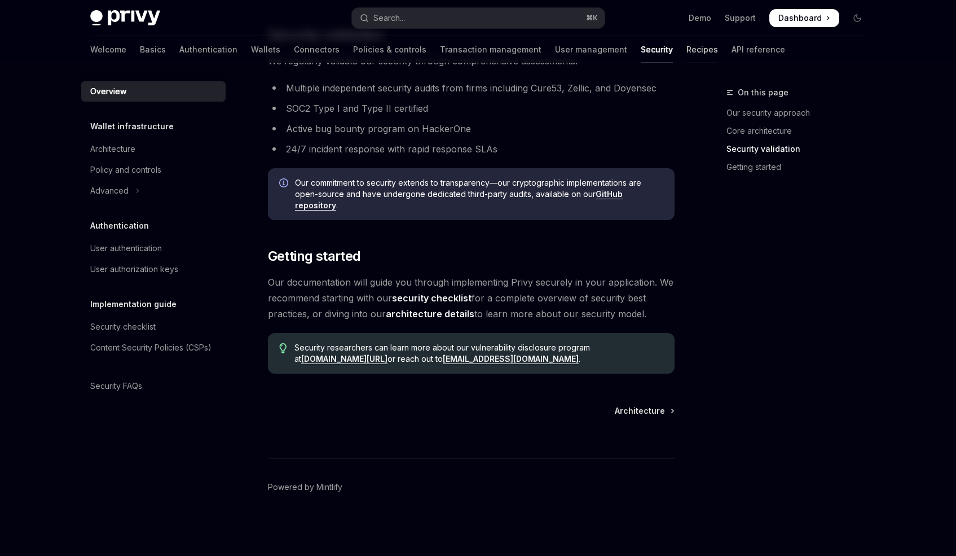
click at [687, 52] on link "Recipes" at bounding box center [703, 49] width 32 height 27
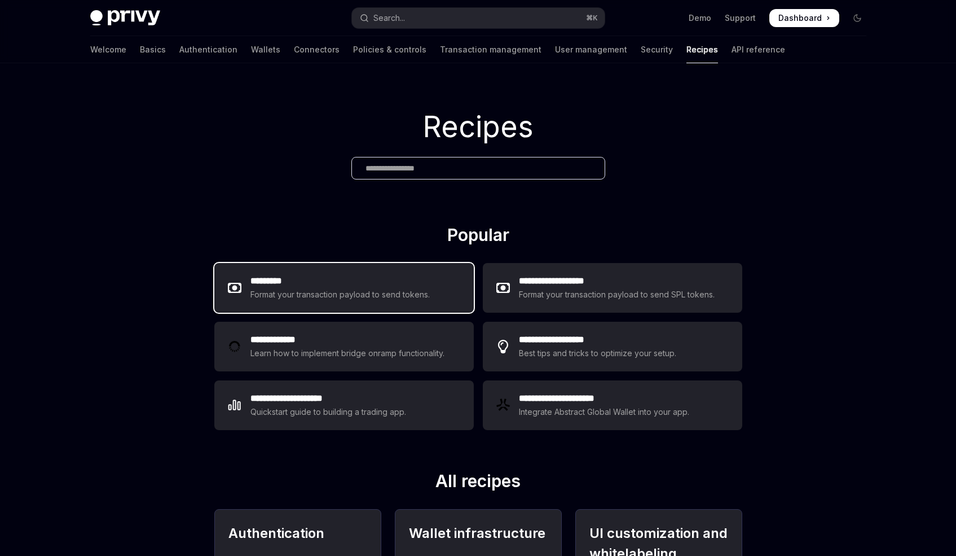
click at [363, 274] on h2 "*********" at bounding box center [341, 281] width 180 height 14
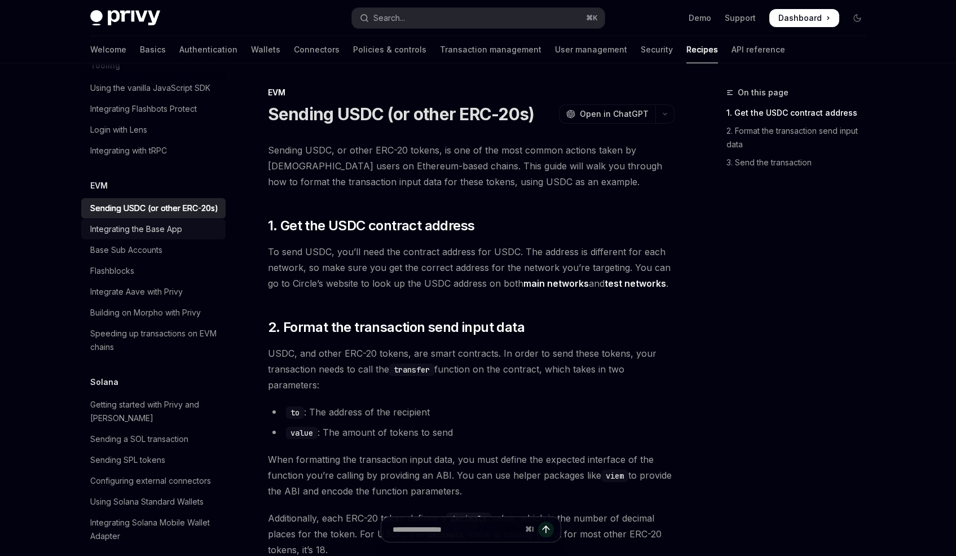
click at [156, 239] on link "Integrating the Base App" at bounding box center [153, 229] width 144 height 20
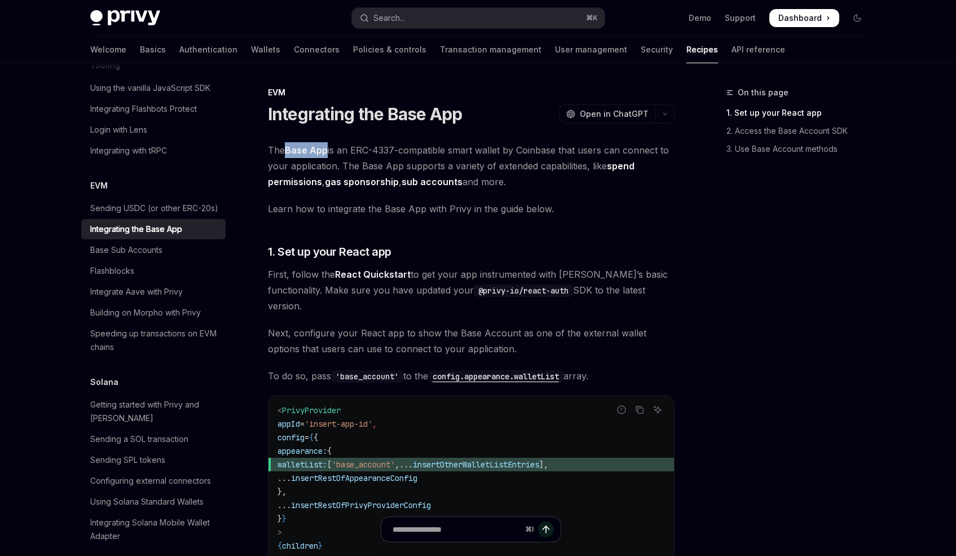
drag, startPoint x: 287, startPoint y: 146, endPoint x: 329, endPoint y: 153, distance: 42.9
click at [329, 153] on span "The Base App is an ERC-4337-compatible smart wallet by Coinbase that users can …" at bounding box center [471, 165] width 407 height 47
copy strong "Base App"
drag, startPoint x: 270, startPoint y: 117, endPoint x: 627, endPoint y: 481, distance: 510.3
click at [627, 481] on div "EVM Integrating the Base App OpenAI Open in ChatGPT OpenAI Open in ChatGPT The …" at bounding box center [365, 562] width 623 height 952
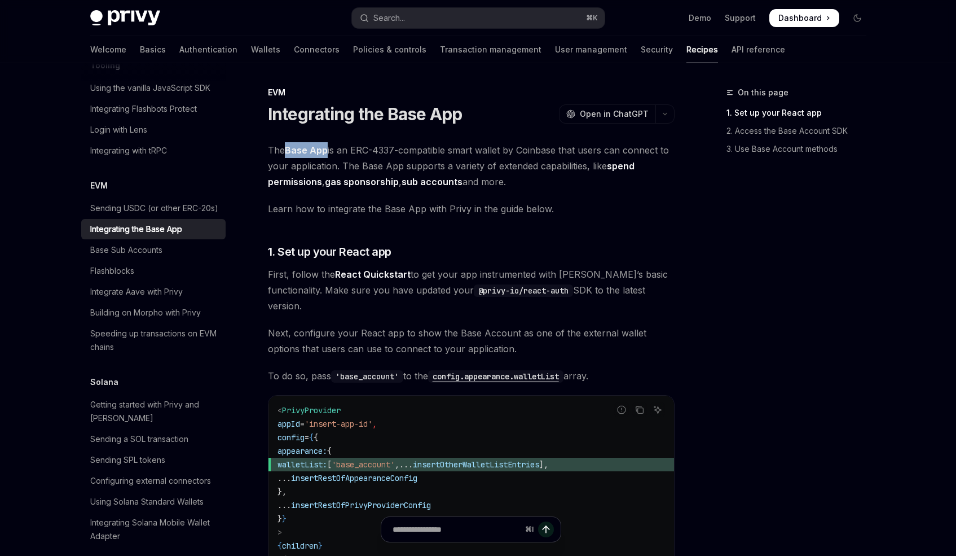
click at [552, 280] on span "First, follow the React Quickstart to get your app instrumented with [PERSON_NA…" at bounding box center [471, 289] width 407 height 47
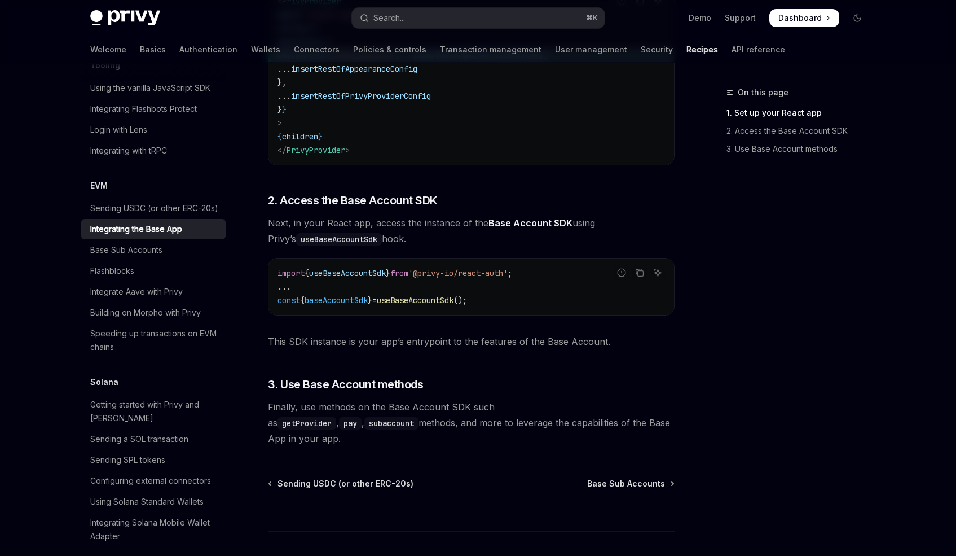
scroll to position [450, 0]
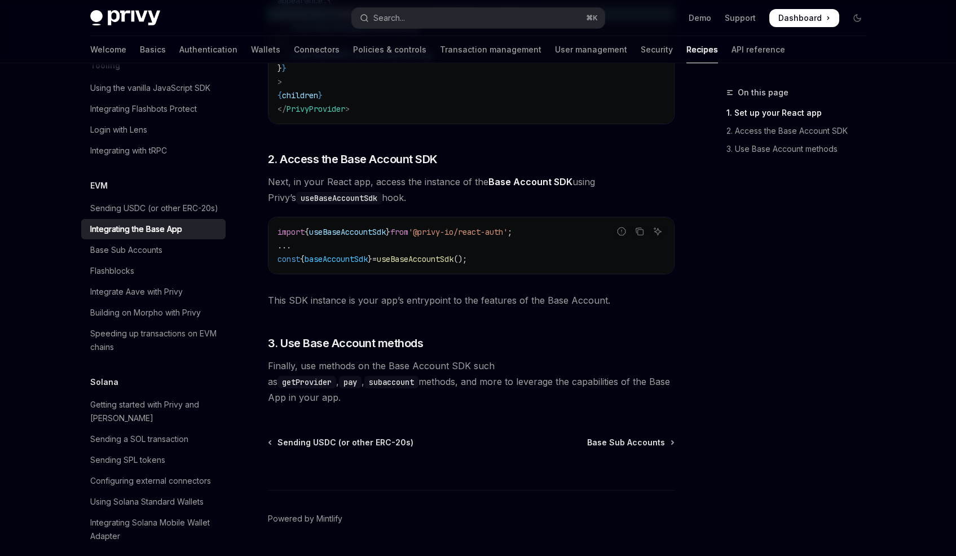
click at [574, 250] on div "import { useBaseAccountSdk } from '@privy-io/react-auth' ; ... const { baseAcco…" at bounding box center [472, 245] width 406 height 56
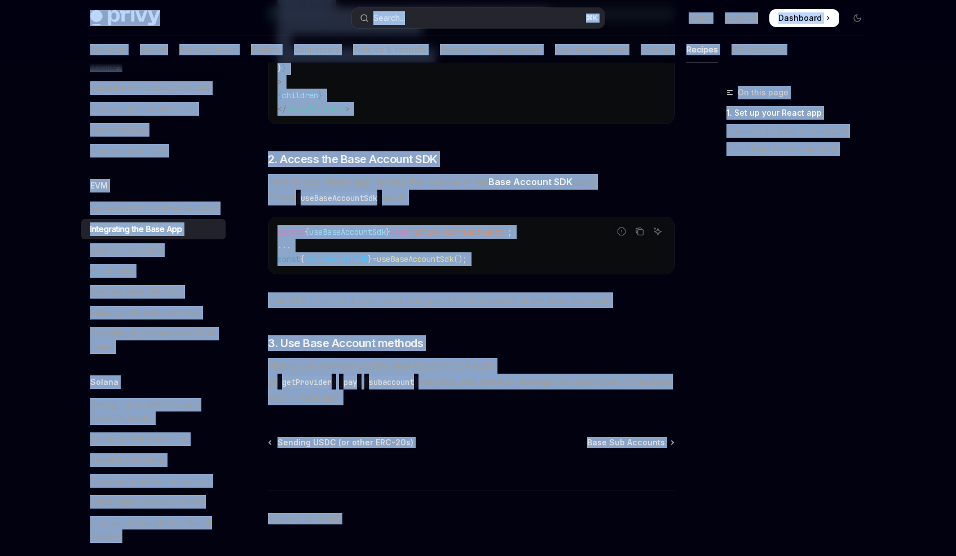
click at [559, 250] on div "import { useBaseAccountSdk } from '@privy-io/react-auth' ; ... const { baseAcco…" at bounding box center [472, 245] width 406 height 56
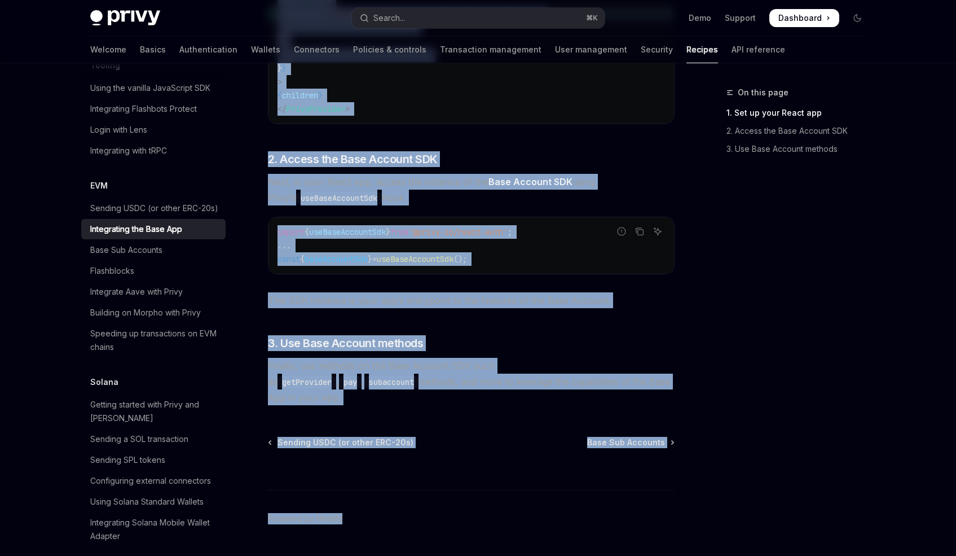
drag, startPoint x: 271, startPoint y: 114, endPoint x: 698, endPoint y: 555, distance: 614.1
click at [698, 555] on div "On this page 1. Set up your React app 2. Access the Base Account SDK 3. Use Bas…" at bounding box center [478, 100] width 794 height 974
copy div "loremipsum dol Sita Con AdipIS Elit se DoeiUSM TempOR Inci ut LaboREE Dol Magn …"
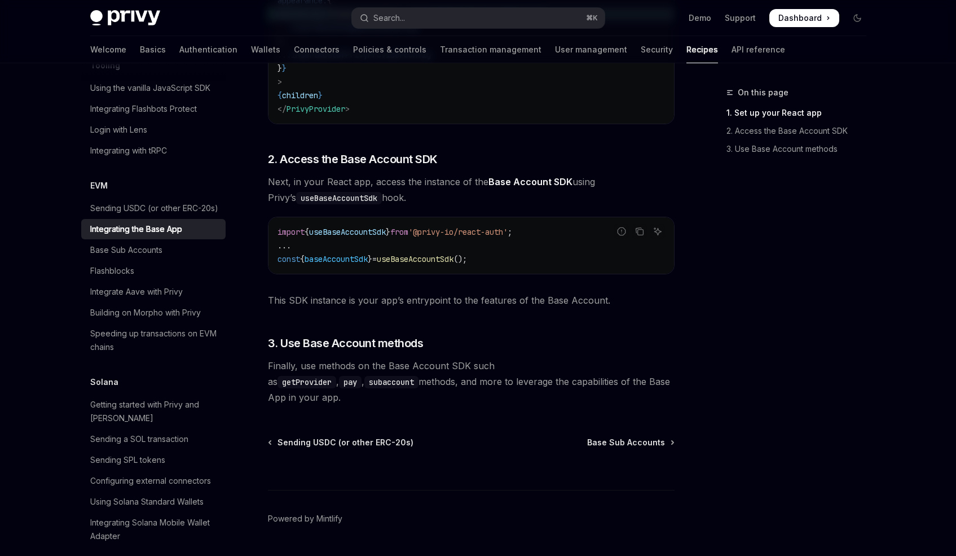
click at [456, 123] on div "The Base App is an ERC-4337-compatible smart wallet by Coinbase that users can …" at bounding box center [471, 48] width 407 height 713
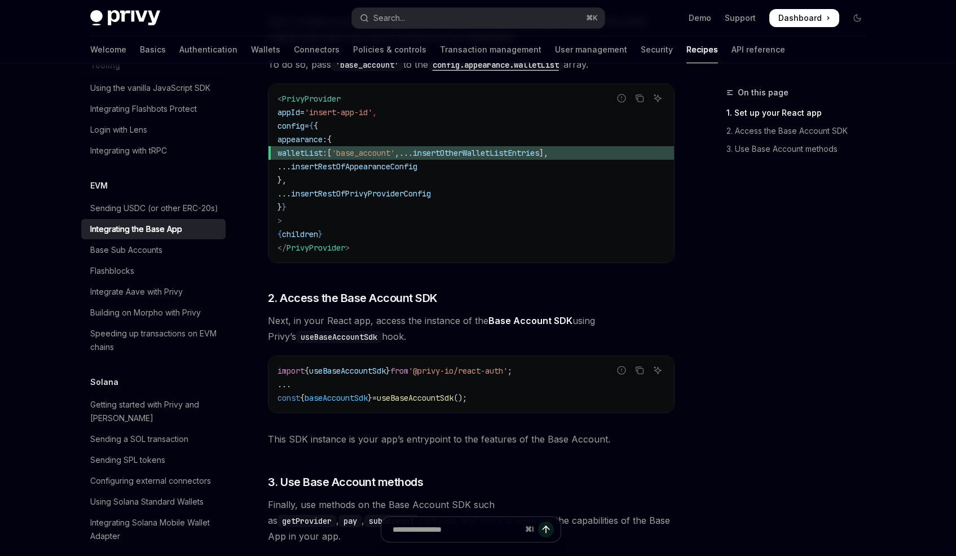
scroll to position [311, 0]
drag, startPoint x: 486, startPoint y: 302, endPoint x: 570, endPoint y: 309, distance: 84.3
click at [570, 313] on span "Next, in your React app, access the instance of the Base Account SDK using Priv…" at bounding box center [471, 329] width 407 height 32
copy span "Base Account SDK"
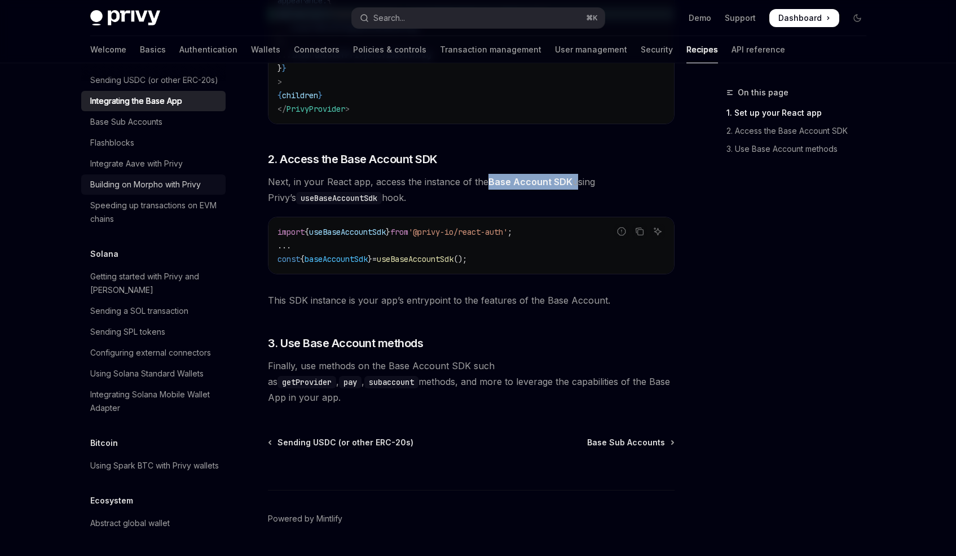
scroll to position [1781, 0]
click at [732, 55] on link "API reference" at bounding box center [759, 49] width 54 height 27
type textarea "*"
